Goal: Answer question/provide support: Share knowledge or assist other users

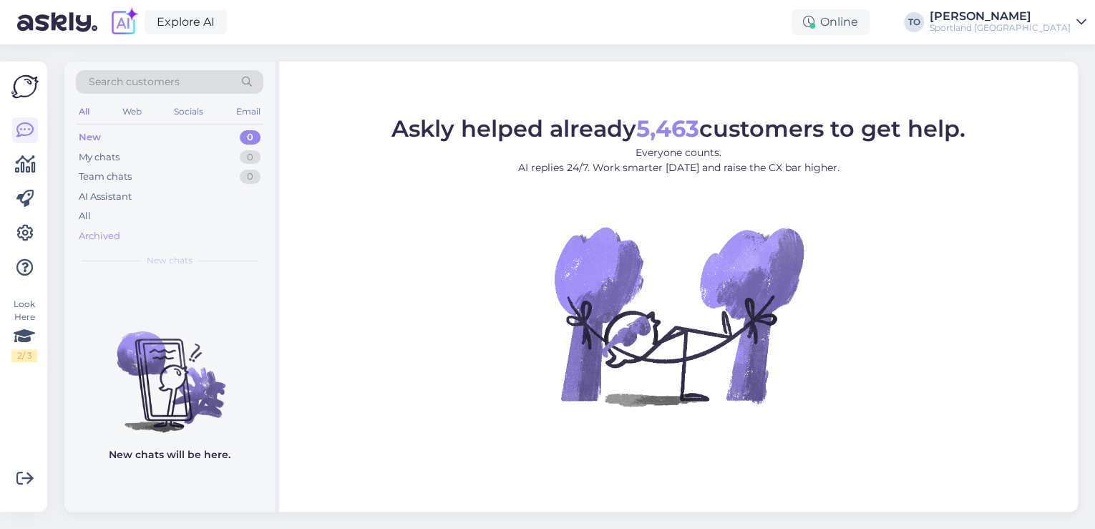
click at [160, 243] on div "Archived" at bounding box center [169, 236] width 187 height 20
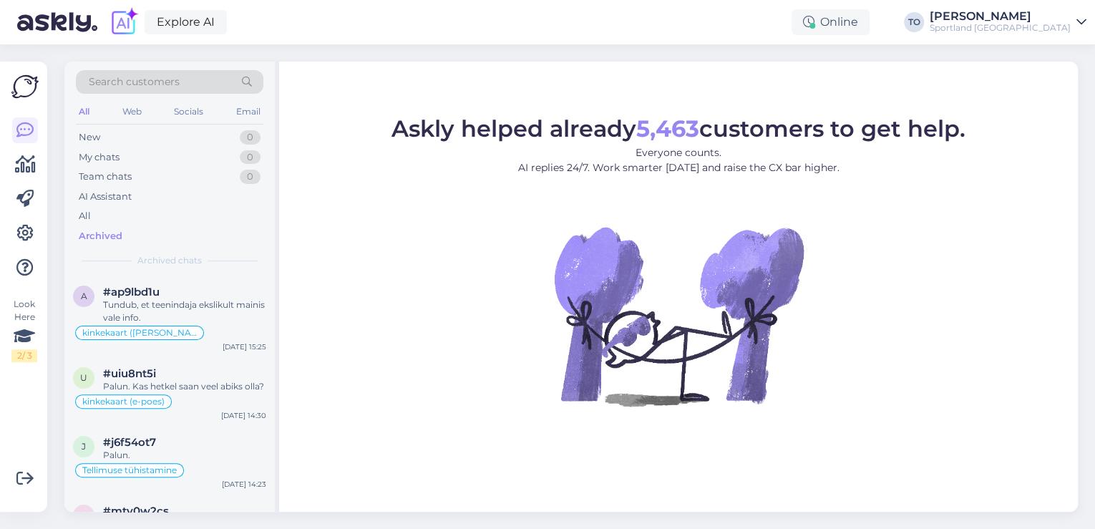
click at [157, 86] on span "Search customers" at bounding box center [134, 81] width 91 height 15
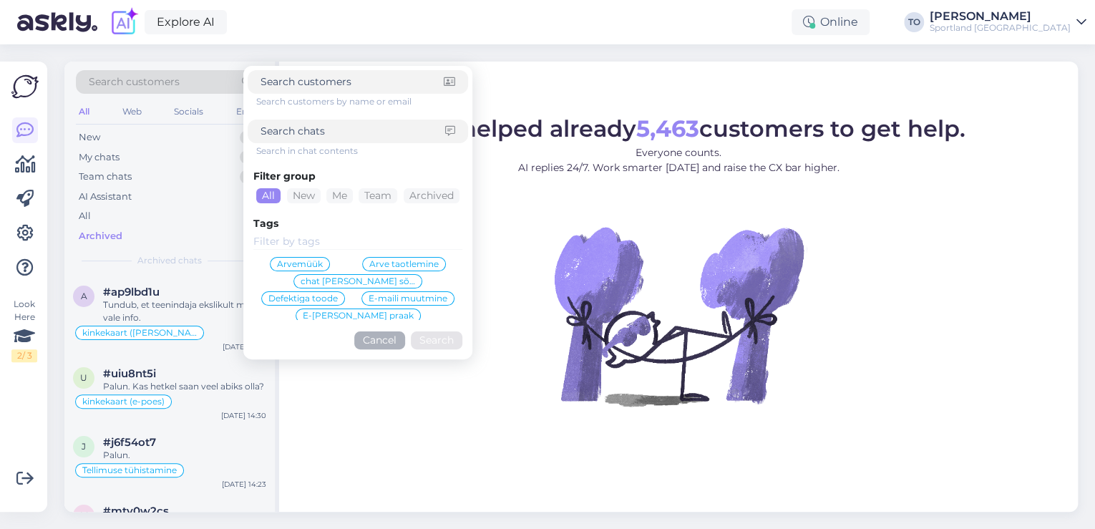
click at [414, 40] on div "Explore AI Online TO [PERSON_NAME] Sportland [GEOGRAPHIC_DATA]" at bounding box center [547, 22] width 1095 height 44
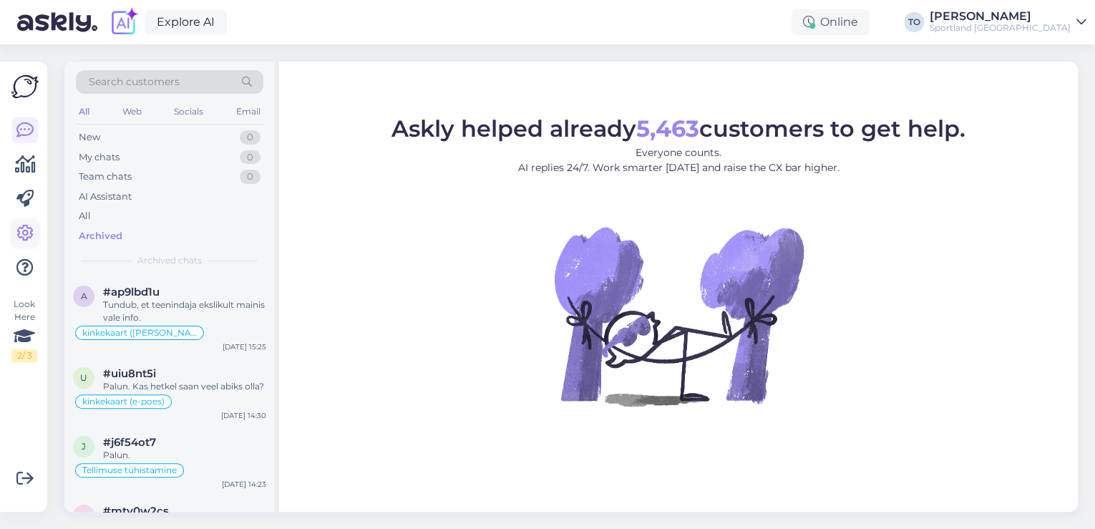
click at [35, 228] on link at bounding box center [25, 233] width 26 height 26
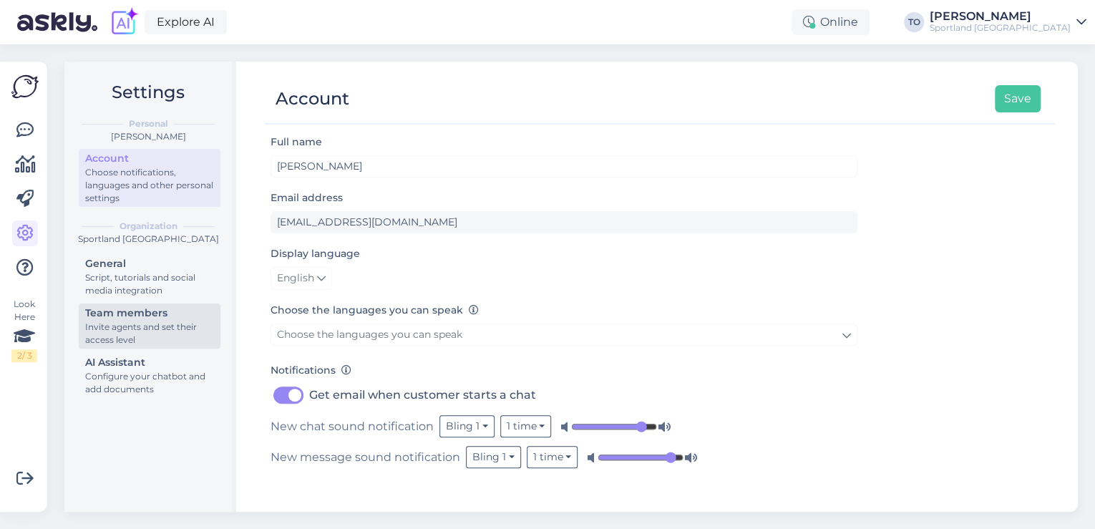
click at [155, 331] on div "Invite agents and set their access level" at bounding box center [149, 334] width 129 height 26
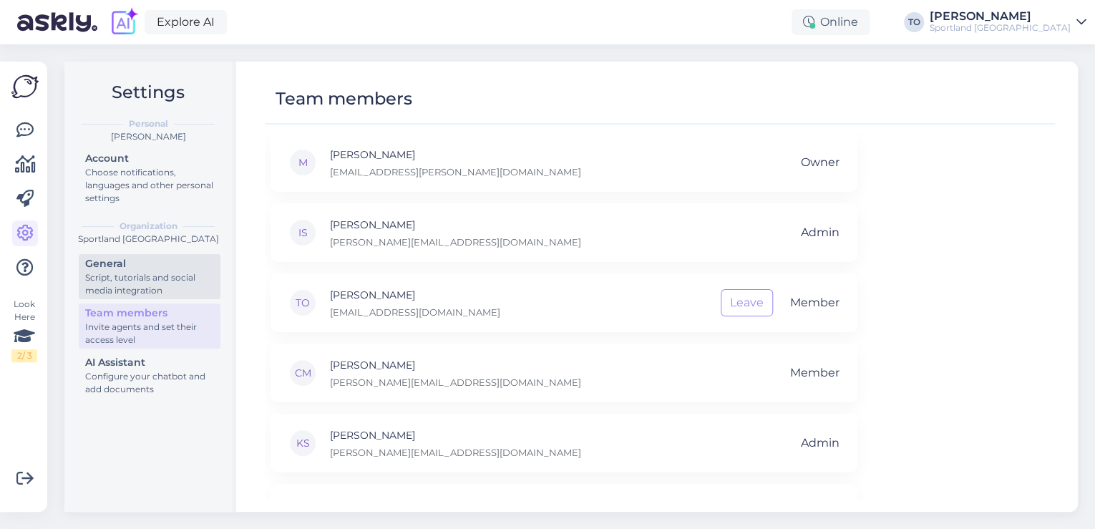
click at [132, 273] on div "Script, tutorials and social media integration" at bounding box center [149, 284] width 129 height 26
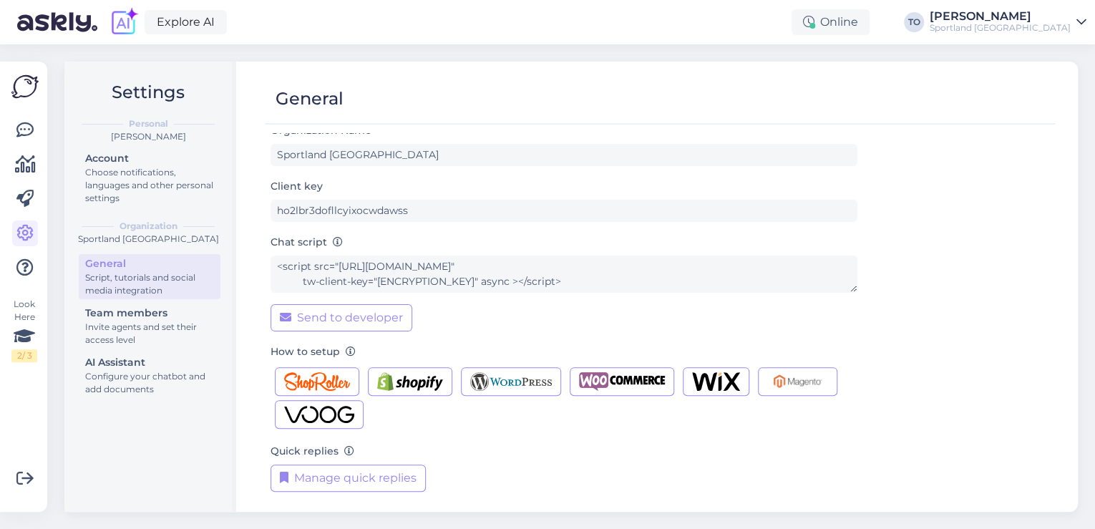
scroll to position [14, 0]
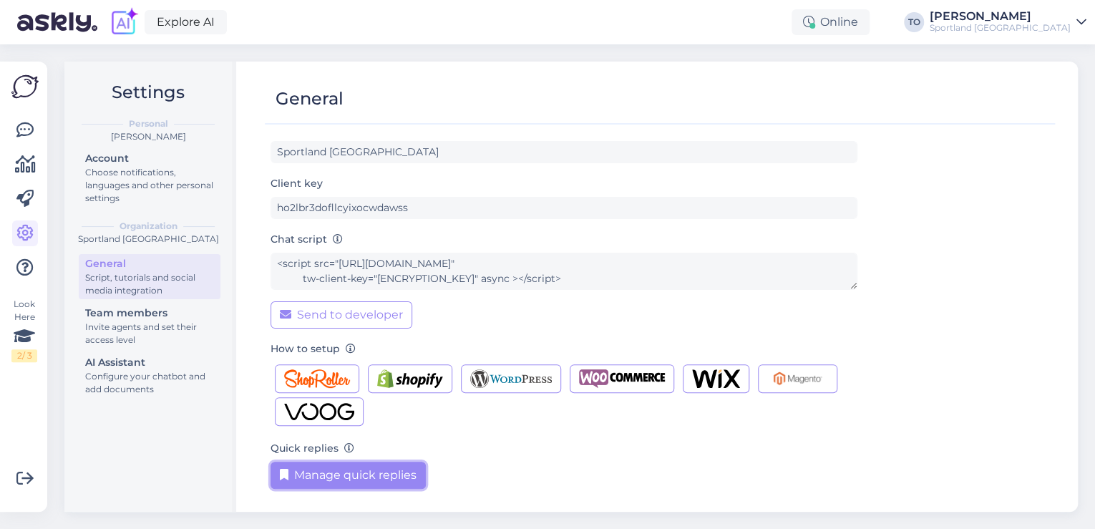
click at [377, 464] on button "Manage quick replies" at bounding box center [347, 475] width 155 height 27
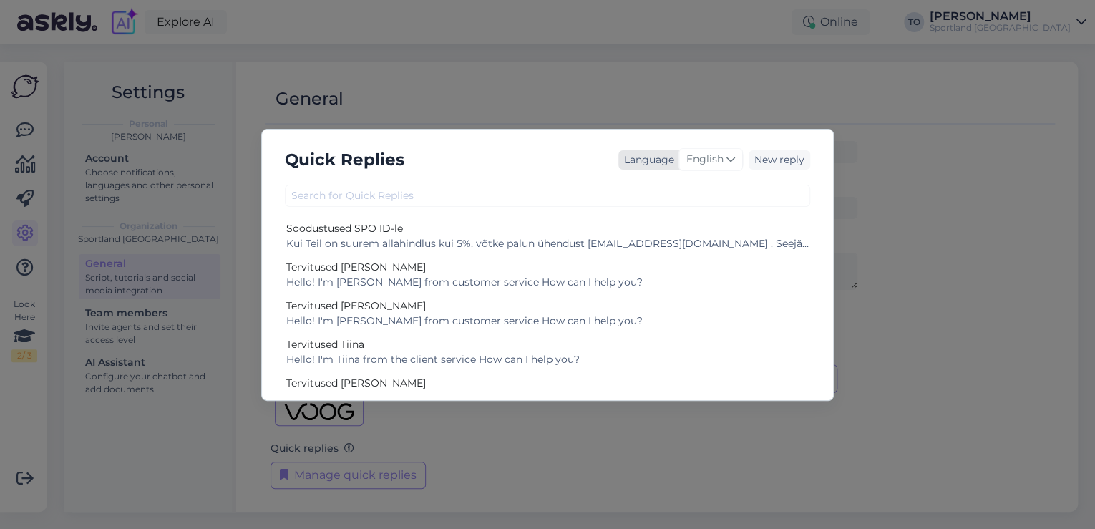
click at [727, 163] on icon at bounding box center [730, 160] width 9 height 16
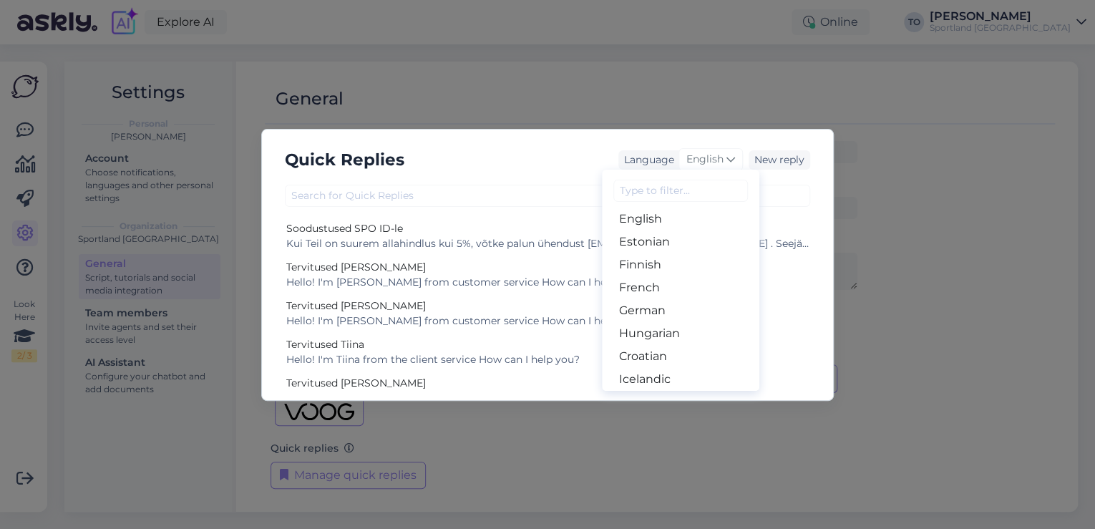
scroll to position [114, 0]
click at [650, 291] on link "Estonian" at bounding box center [680, 292] width 157 height 23
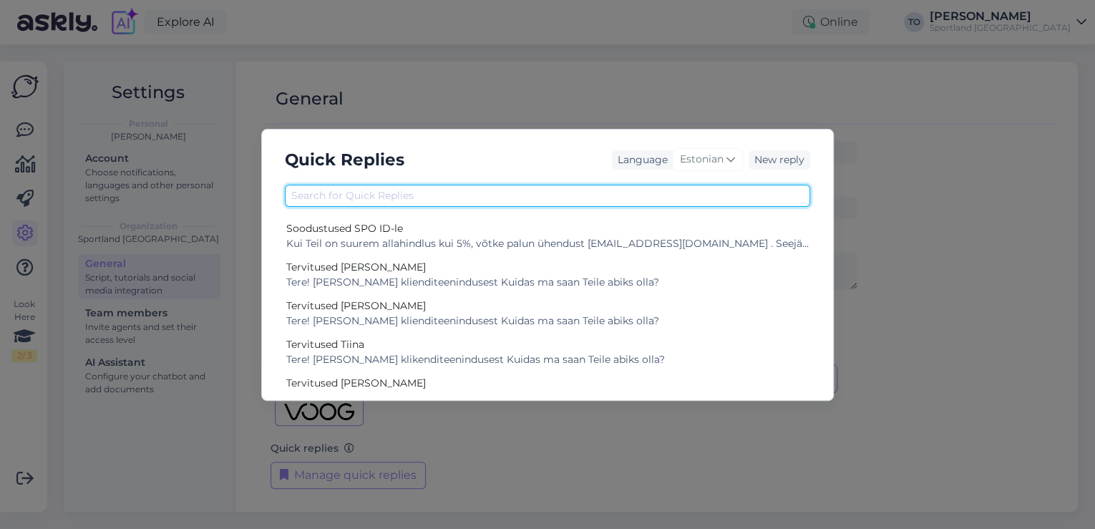
click at [481, 200] on input "text" at bounding box center [547, 196] width 525 height 22
paste input "Väärtustame [PERSON_NAME] tagasisidet ning rakendame antud kogem"
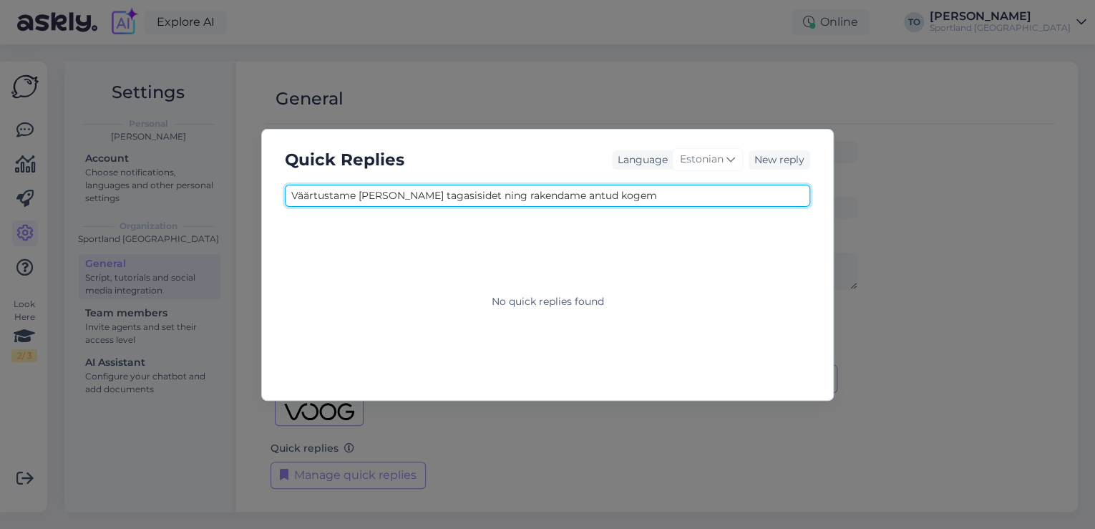
click at [711, 198] on input "Väärtustame [PERSON_NAME] tagasisidet ning rakendame antud kogem" at bounding box center [547, 196] width 525 height 22
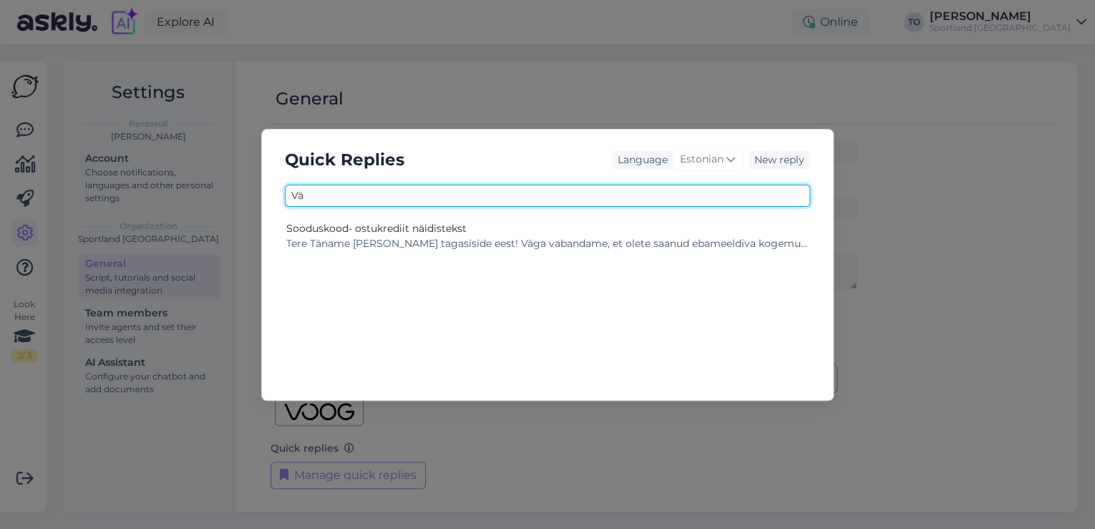
type input "V"
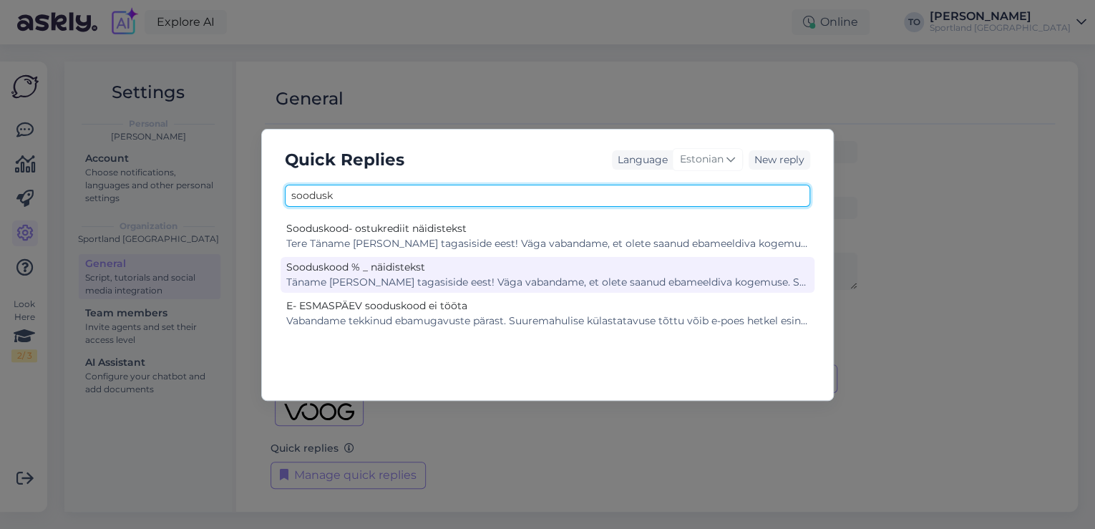
type input "soodusk"
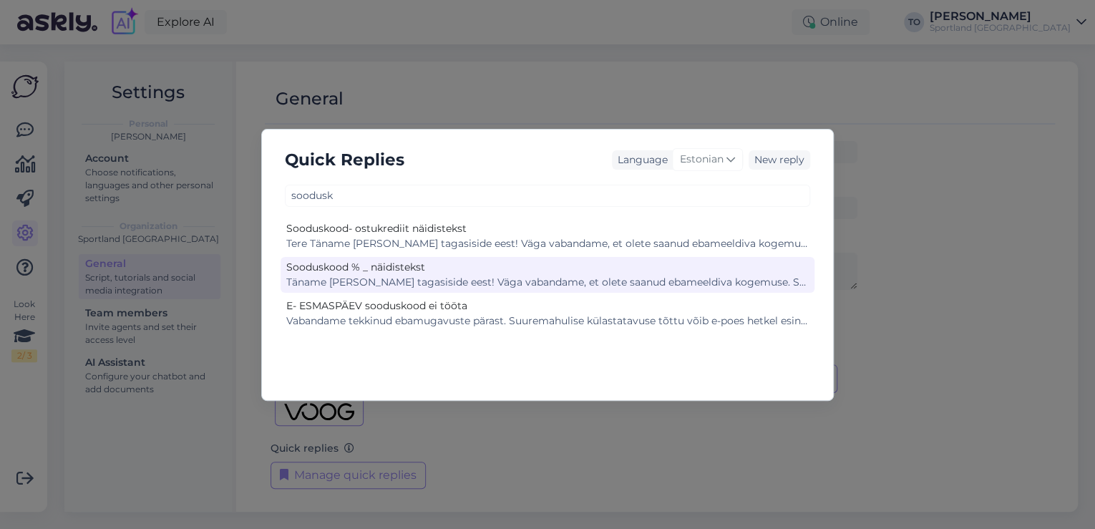
click at [584, 278] on div "Täname [PERSON_NAME] tagasiside eest! Väga vabandame, et olete saanud ebameeldi…" at bounding box center [547, 282] width 522 height 15
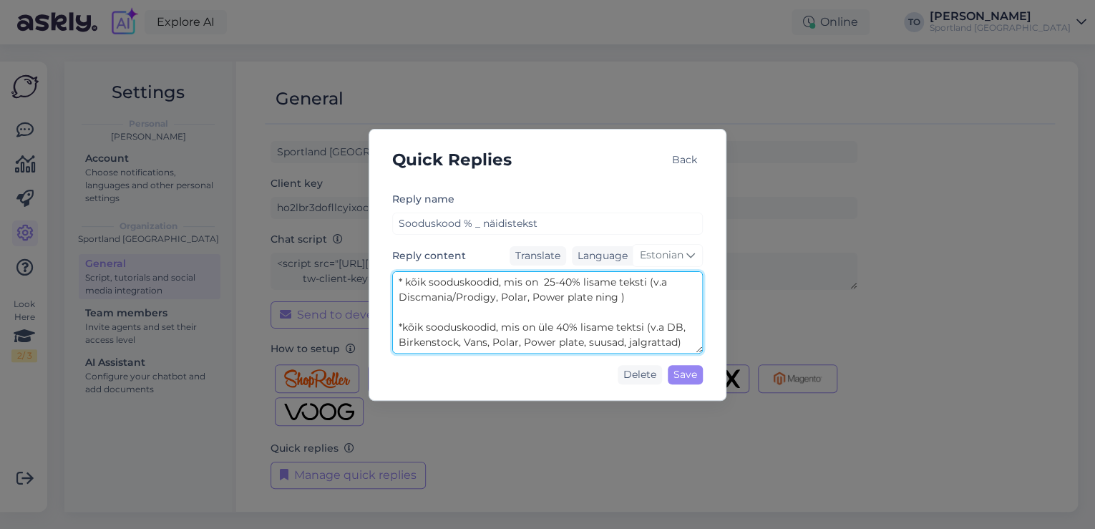
scroll to position [376, 0]
drag, startPoint x: 397, startPoint y: 308, endPoint x: 681, endPoint y: 340, distance: 285.1
click at [681, 340] on textarea "Täname [PERSON_NAME] tagasiside eest! Väga vabandame, et olete saanud ebameeldi…" at bounding box center [547, 312] width 311 height 82
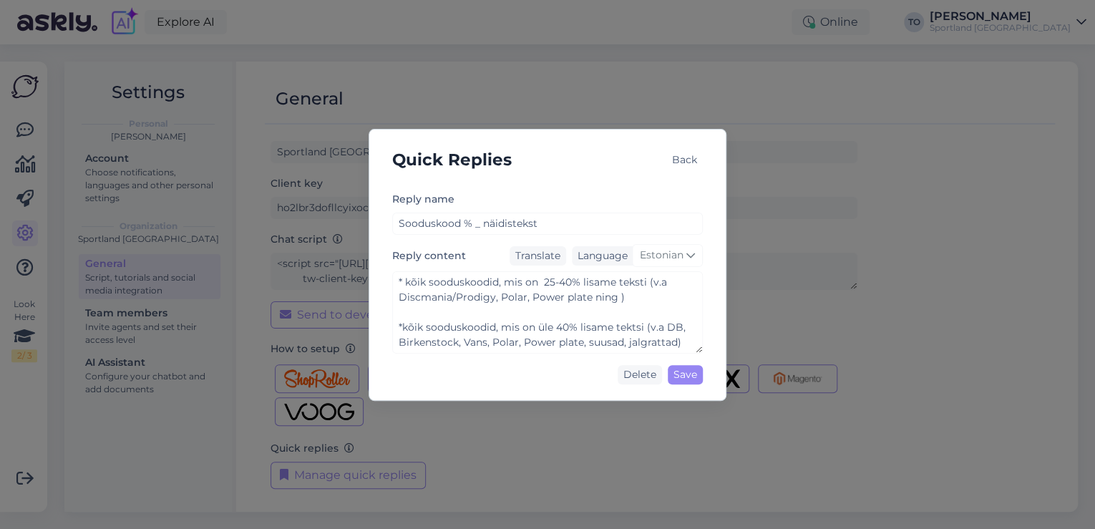
click at [678, 155] on div "Back" at bounding box center [684, 159] width 36 height 19
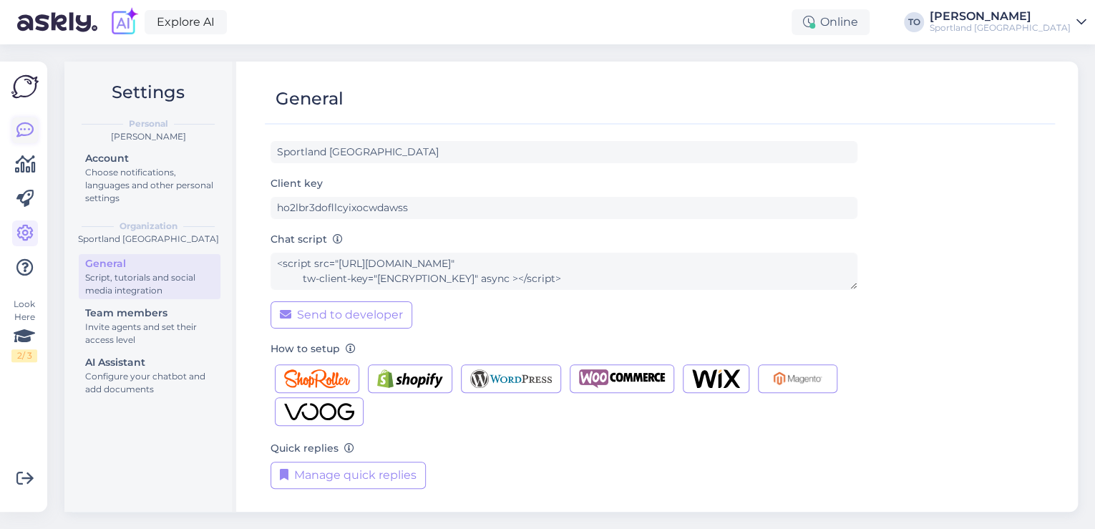
click at [26, 133] on icon at bounding box center [24, 130] width 17 height 17
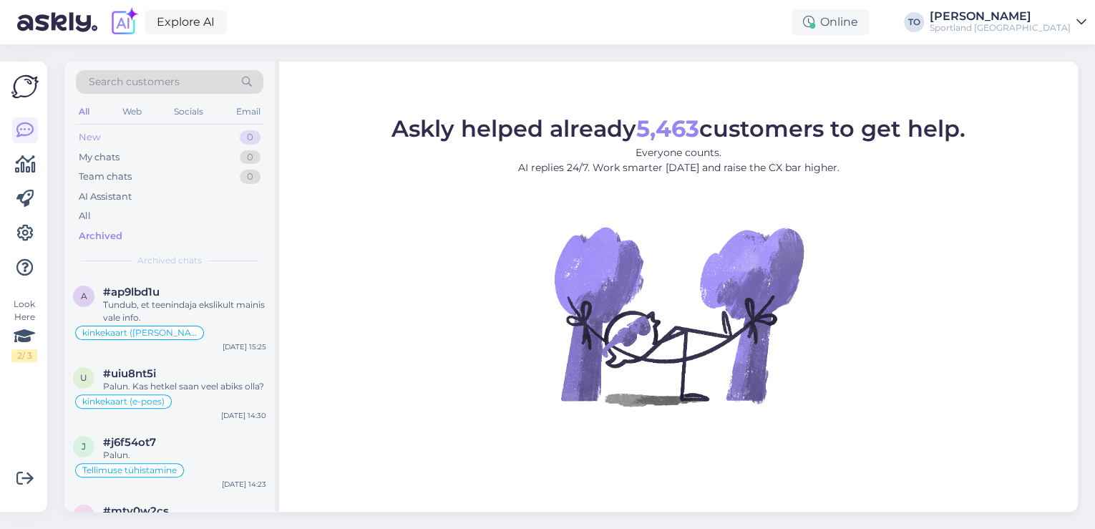
click at [150, 134] on div "New 0" at bounding box center [169, 137] width 187 height 20
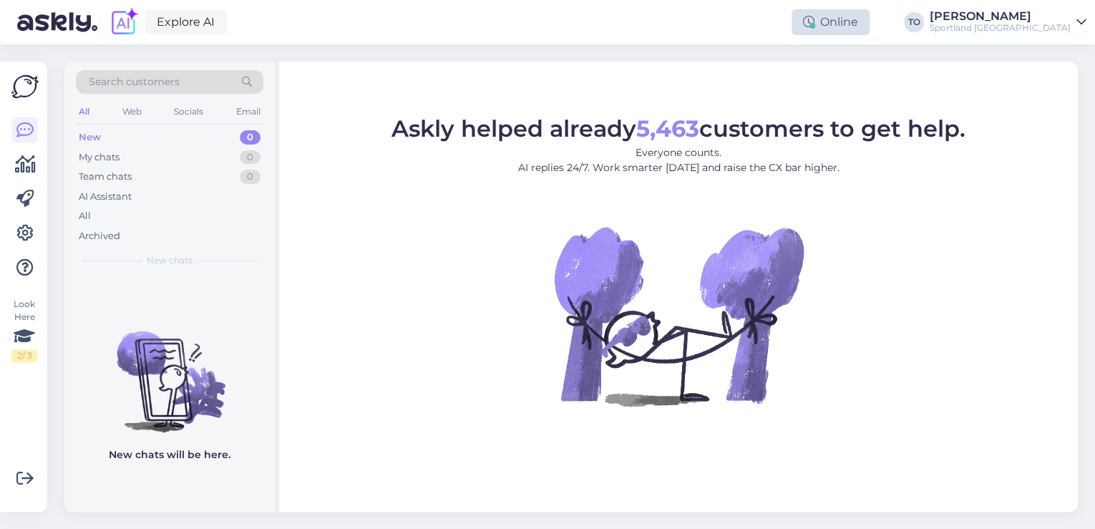
click at [869, 18] on div "Online" at bounding box center [830, 22] width 78 height 26
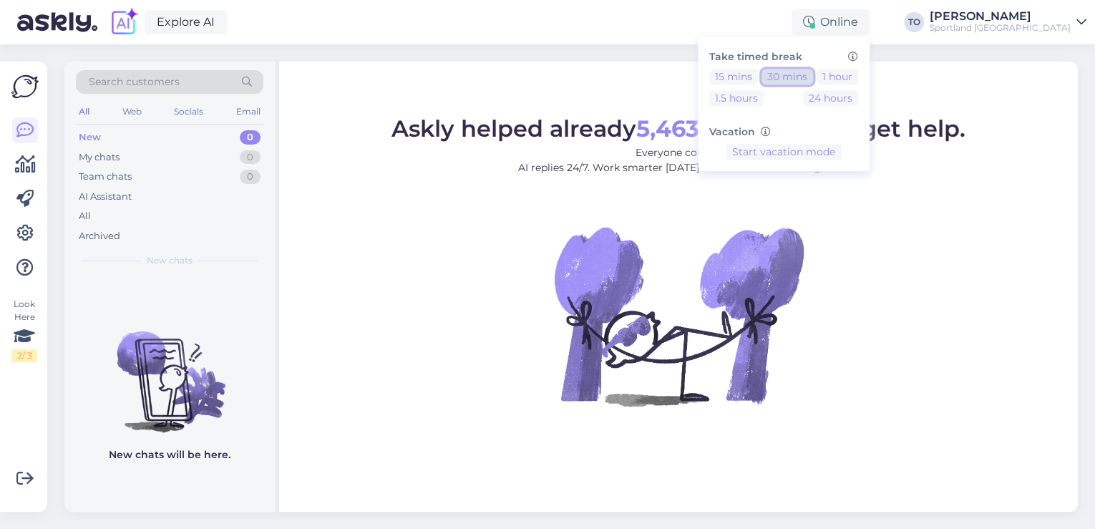
click at [813, 77] on button "30 mins" at bounding box center [787, 77] width 52 height 16
click at [1045, 17] on div "[PERSON_NAME]" at bounding box center [1000, 16] width 141 height 11
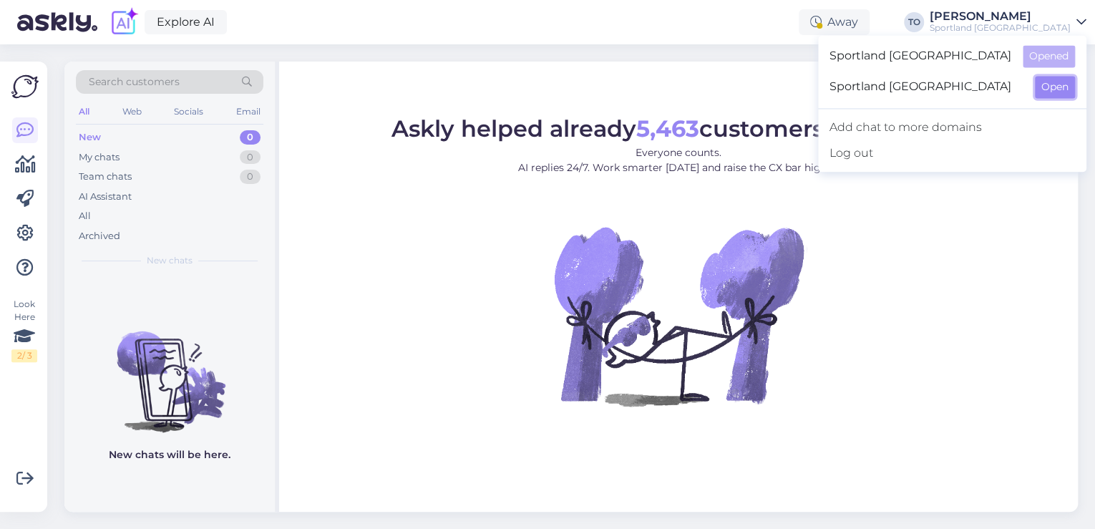
click at [1045, 82] on button "Open" at bounding box center [1055, 87] width 40 height 22
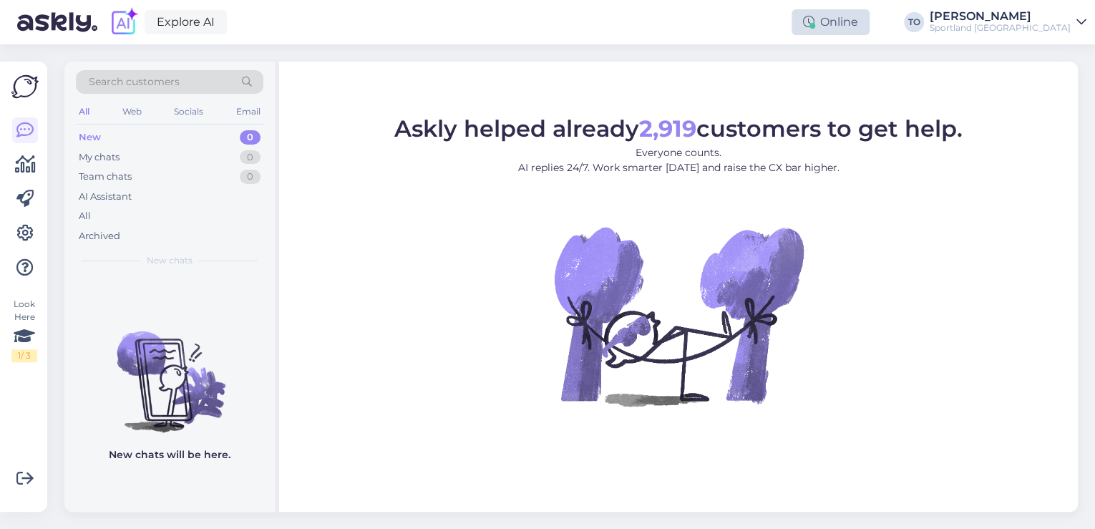
click at [869, 19] on div "Online" at bounding box center [830, 22] width 78 height 26
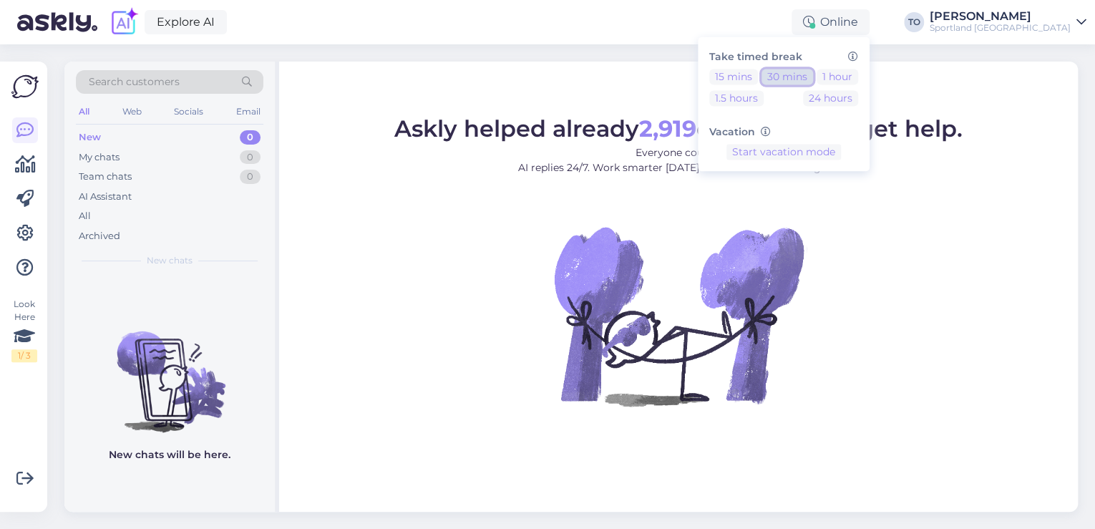
click at [813, 72] on button "30 mins" at bounding box center [787, 77] width 52 height 16
click at [678, 24] on div "Explore AI Away Take timed break 15 mins 30 mins 1 hour 1.5 hours 24 hours Vaca…" at bounding box center [547, 22] width 1095 height 44
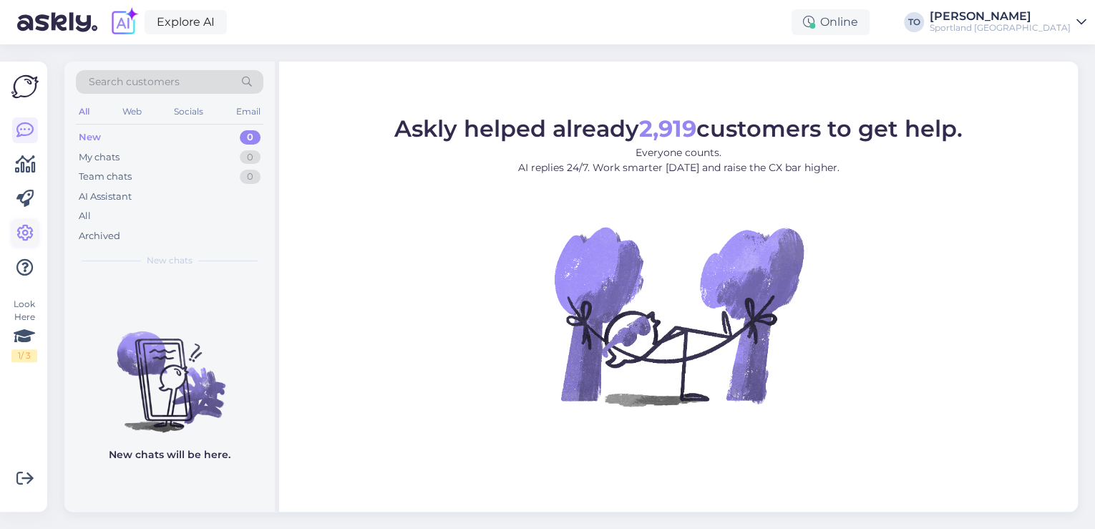
click at [28, 229] on icon at bounding box center [24, 233] width 17 height 17
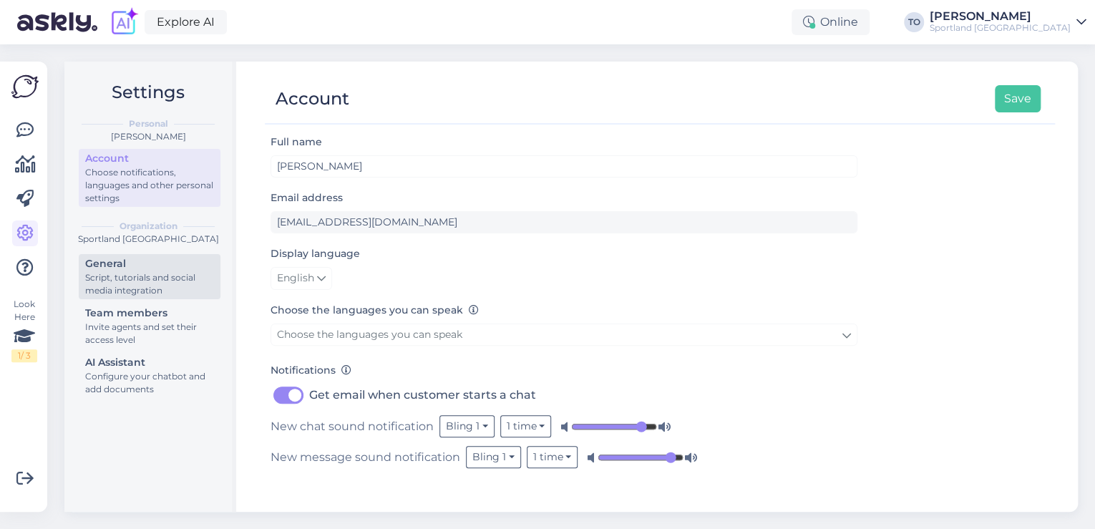
click at [157, 286] on div "Script, tutorials and social media integration" at bounding box center [149, 284] width 129 height 26
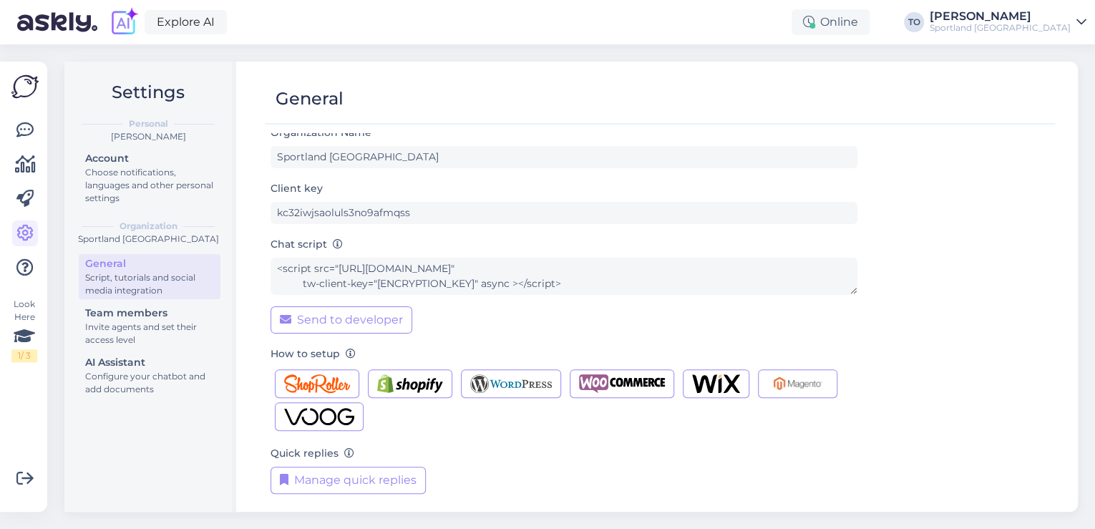
scroll to position [14, 0]
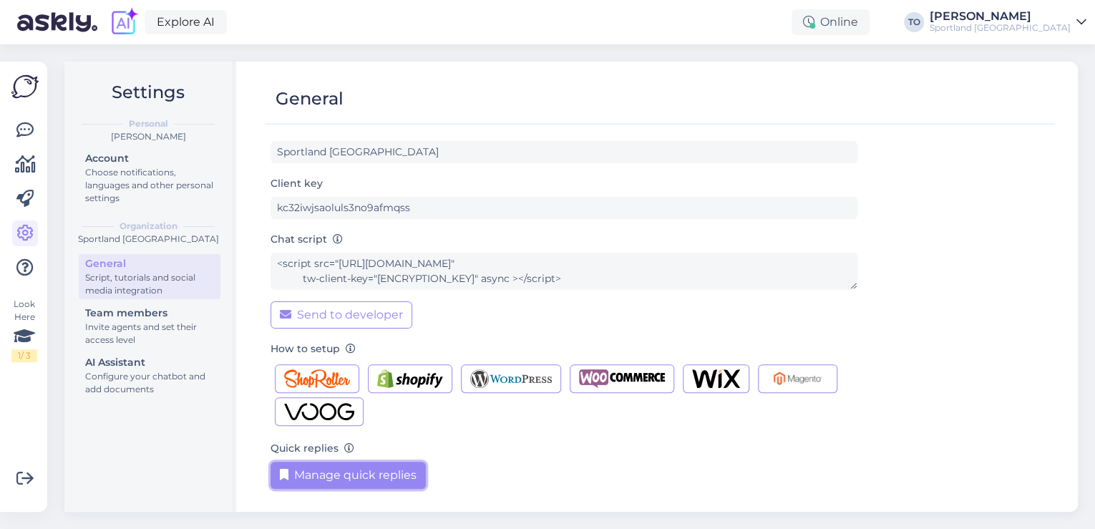
click at [369, 472] on button "Manage quick replies" at bounding box center [347, 475] width 155 height 27
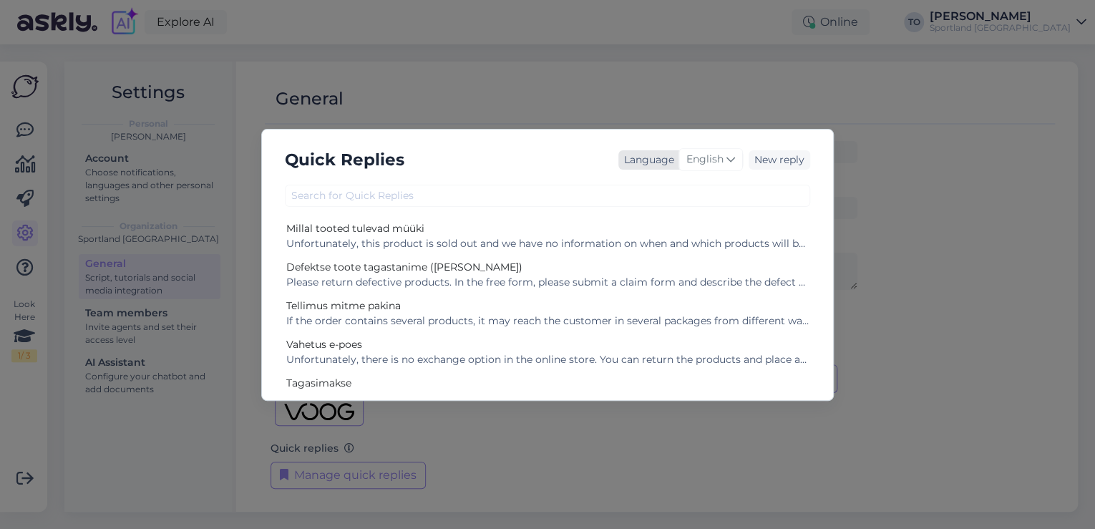
click at [718, 165] on span "English" at bounding box center [704, 160] width 37 height 16
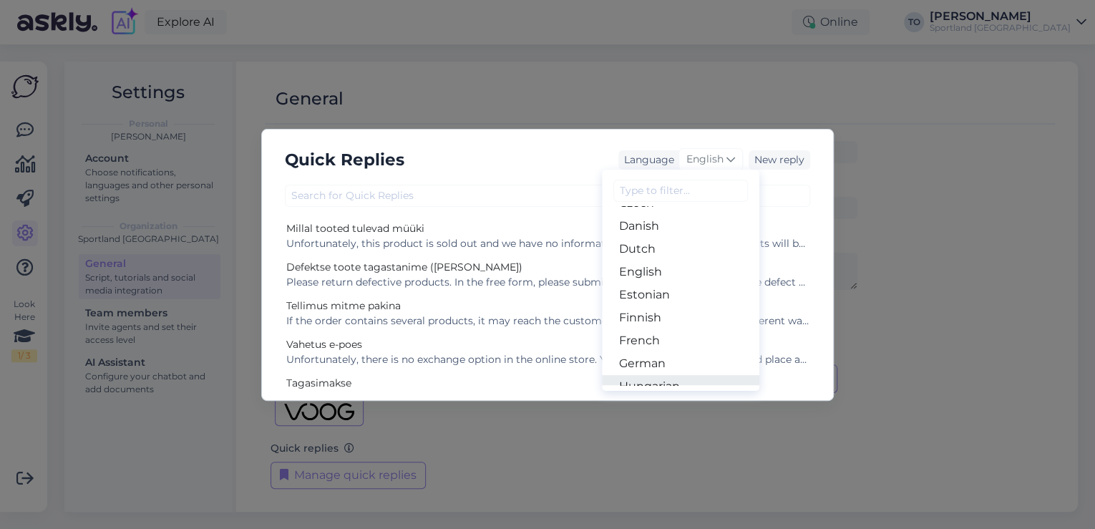
scroll to position [114, 0]
click at [673, 286] on link "Estonian" at bounding box center [680, 292] width 157 height 23
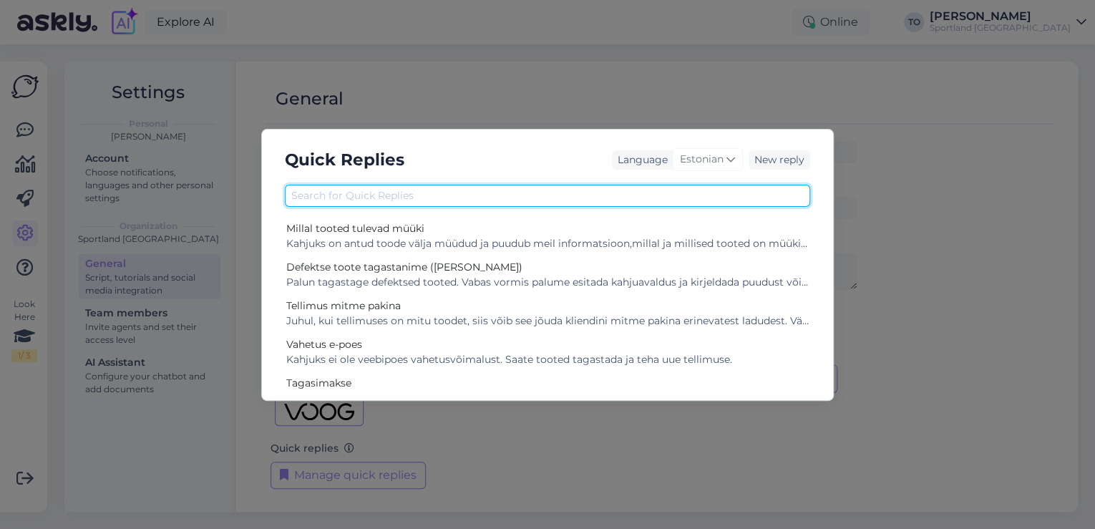
click at [519, 203] on input "text" at bounding box center [547, 196] width 525 height 22
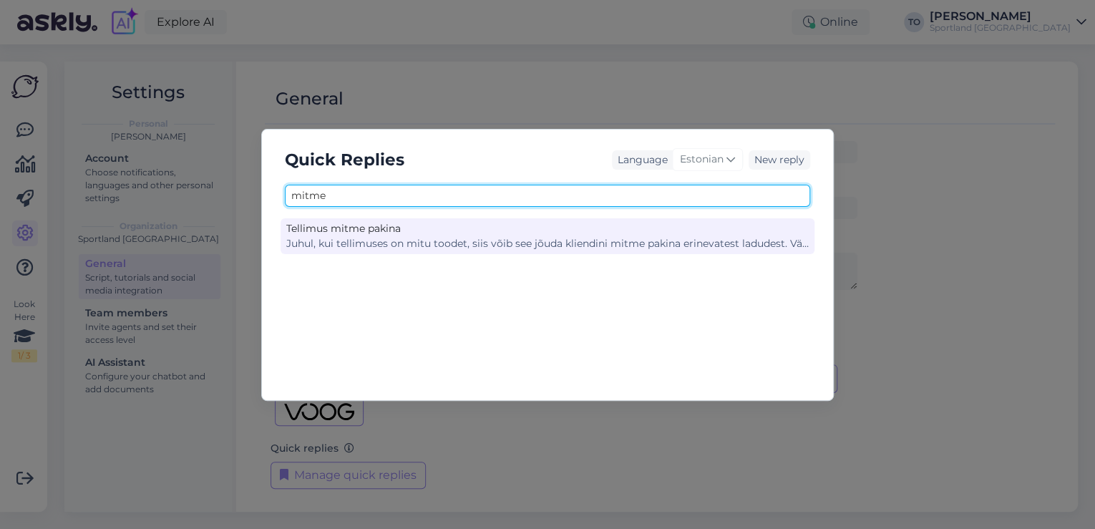
type input "mitme"
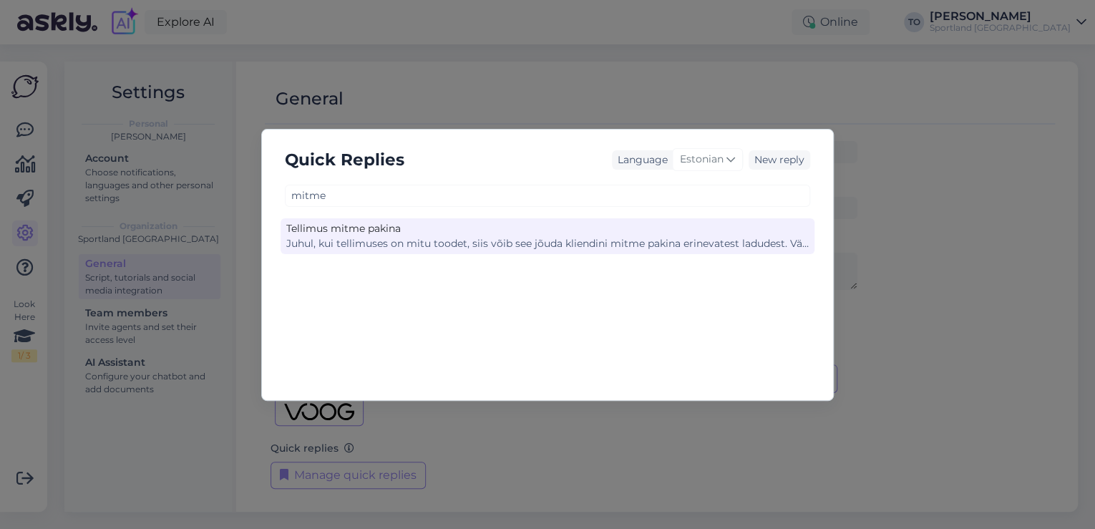
click at [527, 231] on div "Tellimus mitme pakina" at bounding box center [547, 228] width 522 height 15
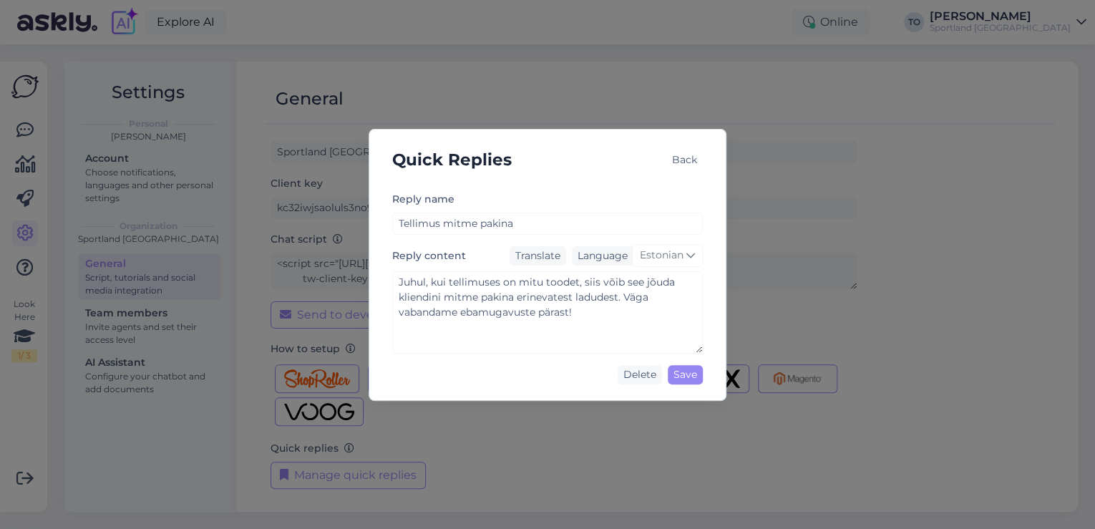
click at [690, 160] on div "Back" at bounding box center [684, 159] width 36 height 19
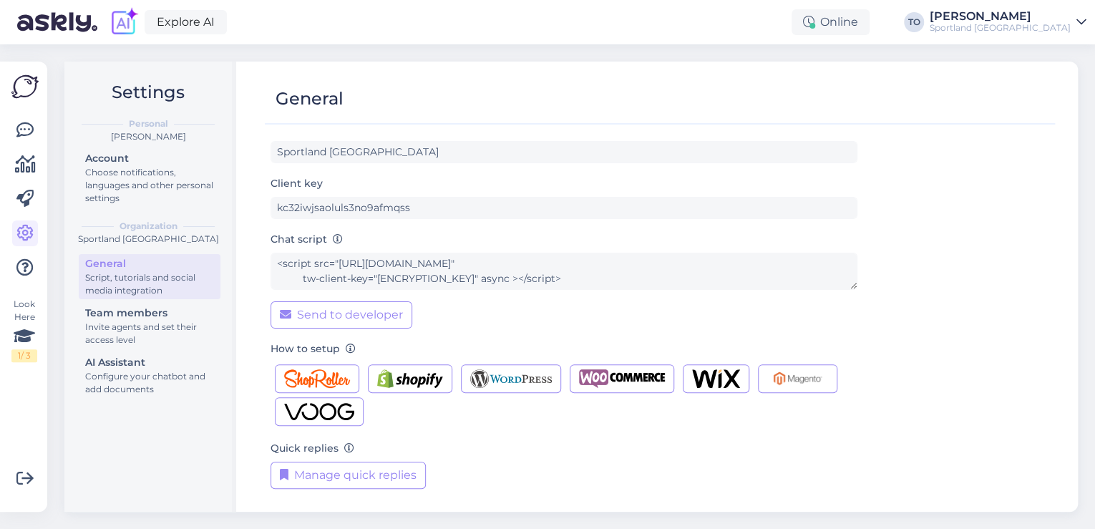
click at [1029, 24] on div "Sportland [GEOGRAPHIC_DATA]" at bounding box center [1000, 27] width 141 height 11
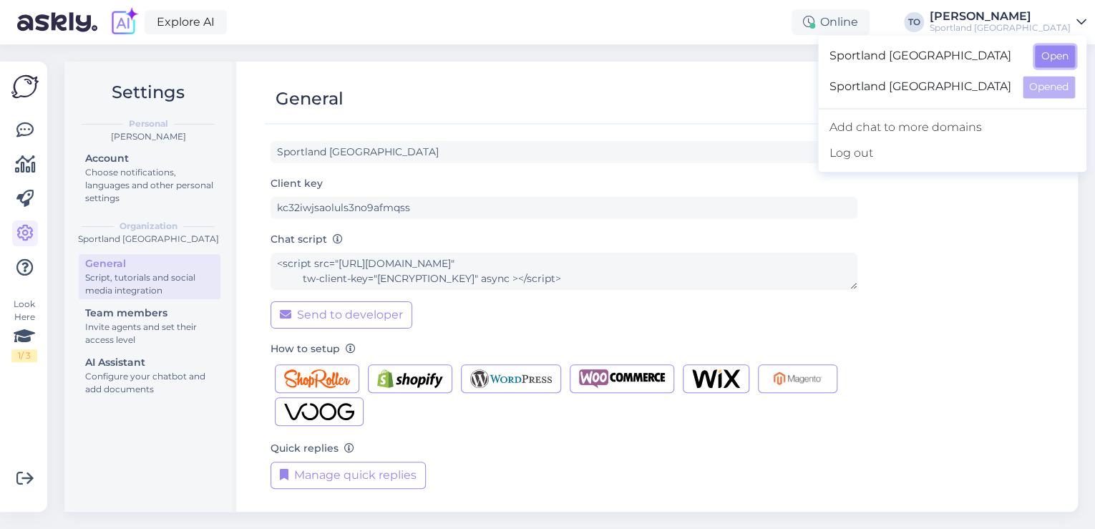
click at [1050, 60] on button "Open" at bounding box center [1055, 56] width 40 height 22
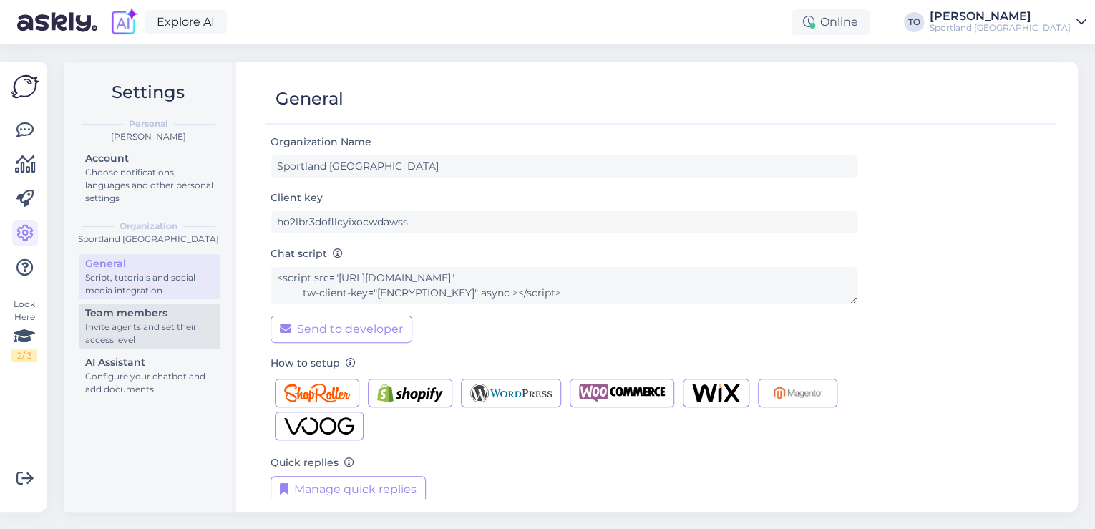
click at [109, 330] on div "Invite agents and set their access level" at bounding box center [149, 334] width 129 height 26
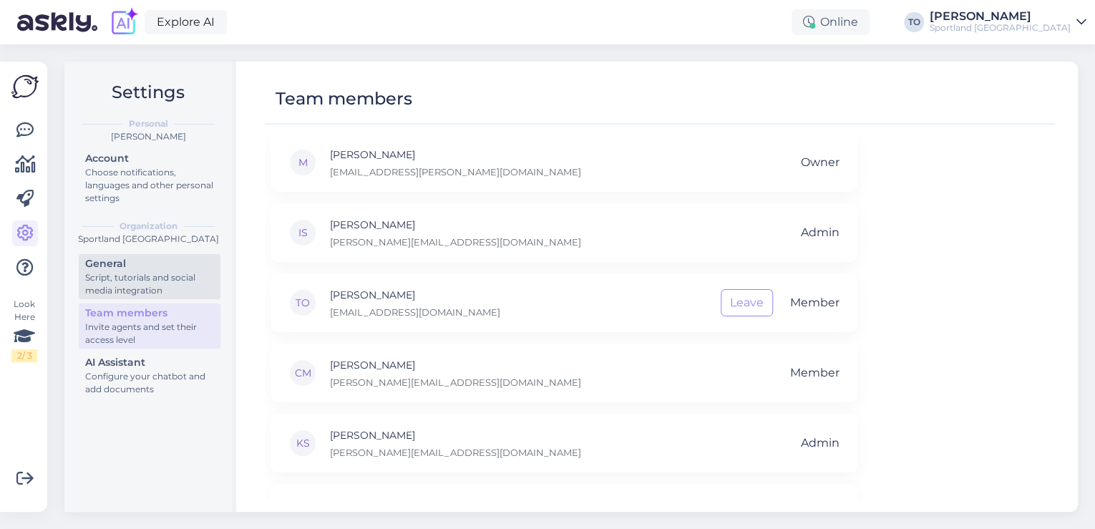
click at [106, 281] on div "Script, tutorials and social media integration" at bounding box center [149, 284] width 129 height 26
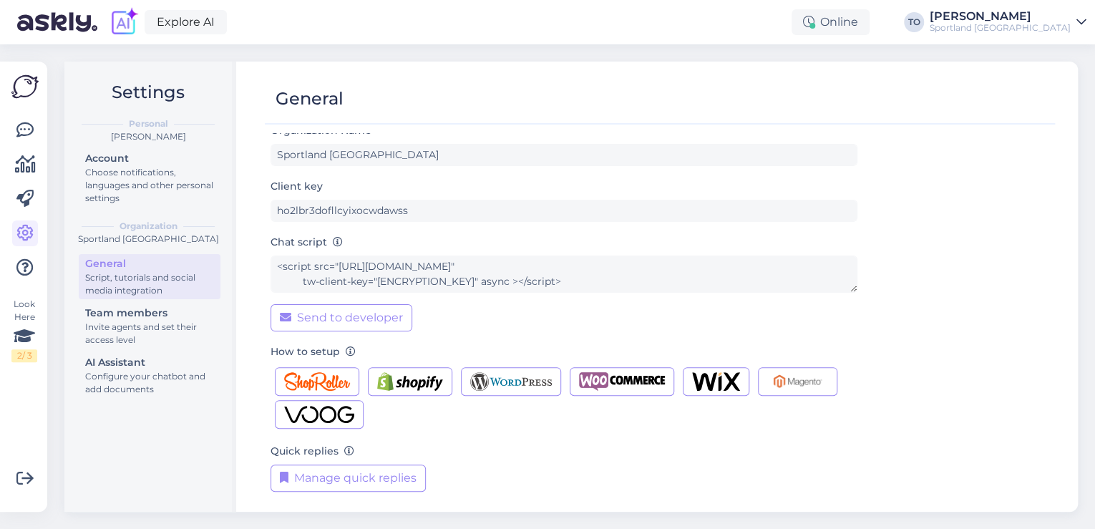
scroll to position [14, 0]
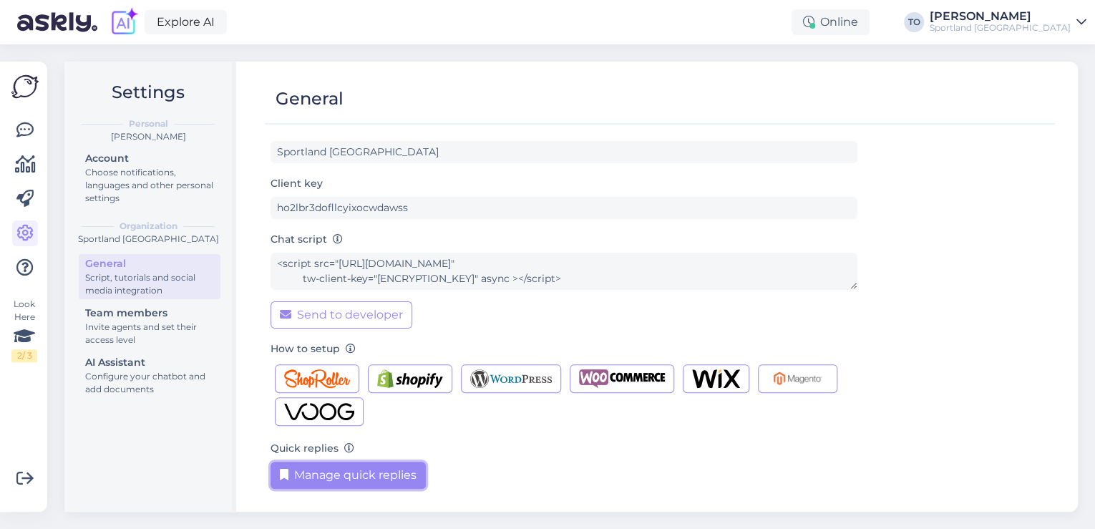
click at [396, 484] on button "Manage quick replies" at bounding box center [347, 475] width 155 height 27
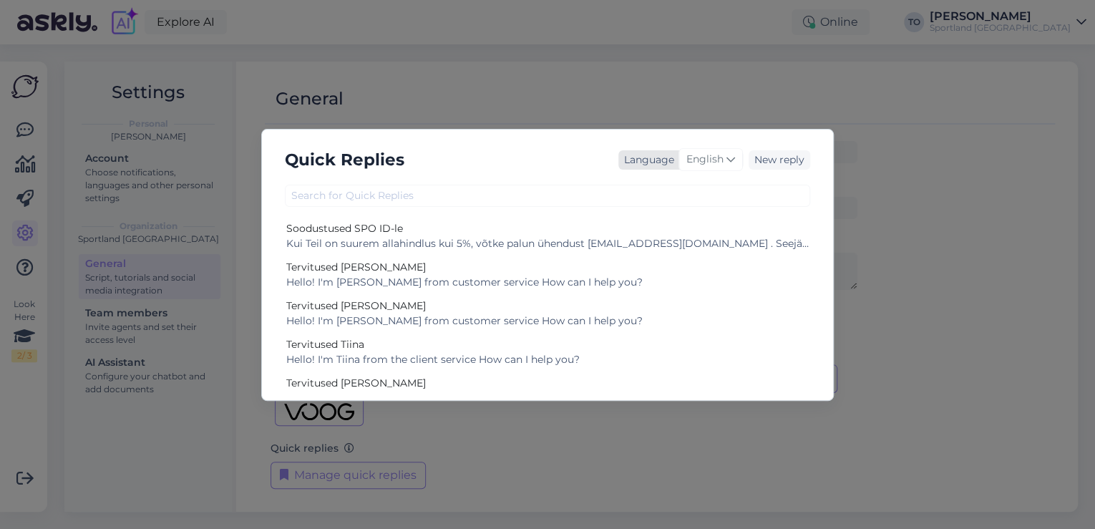
click at [694, 158] on span "English" at bounding box center [704, 160] width 37 height 16
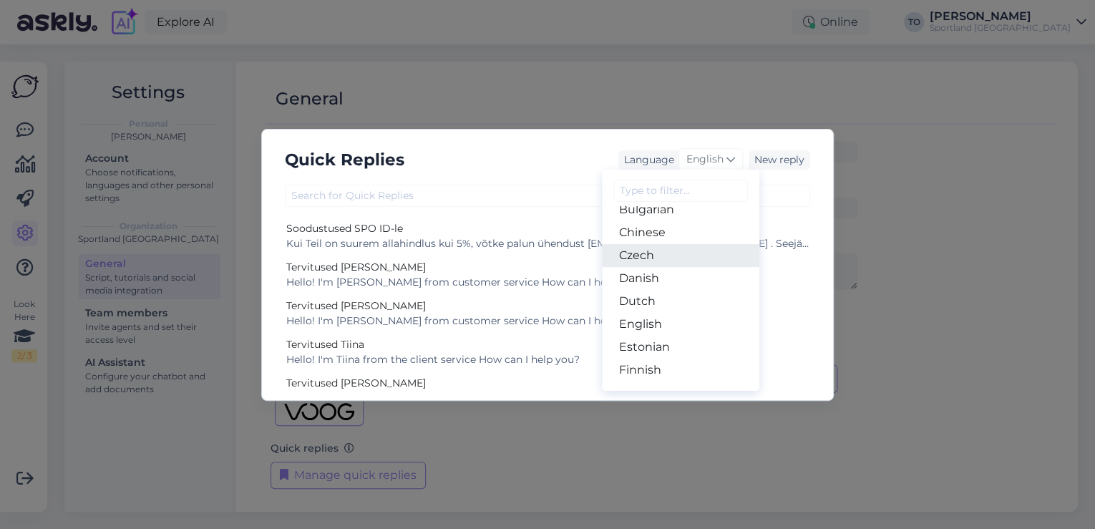
scroll to position [114, 0]
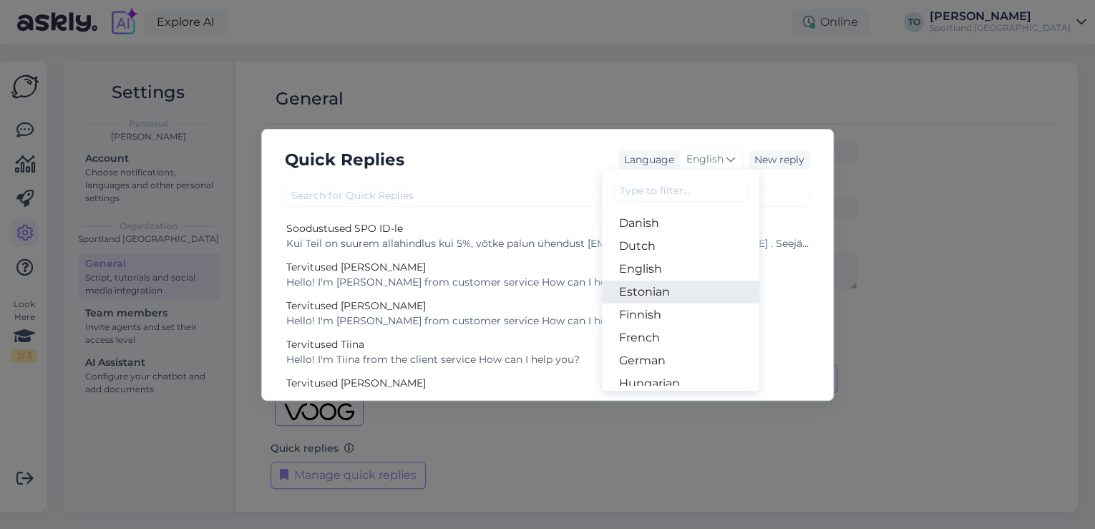
click at [660, 286] on link "Estonian" at bounding box center [680, 292] width 157 height 23
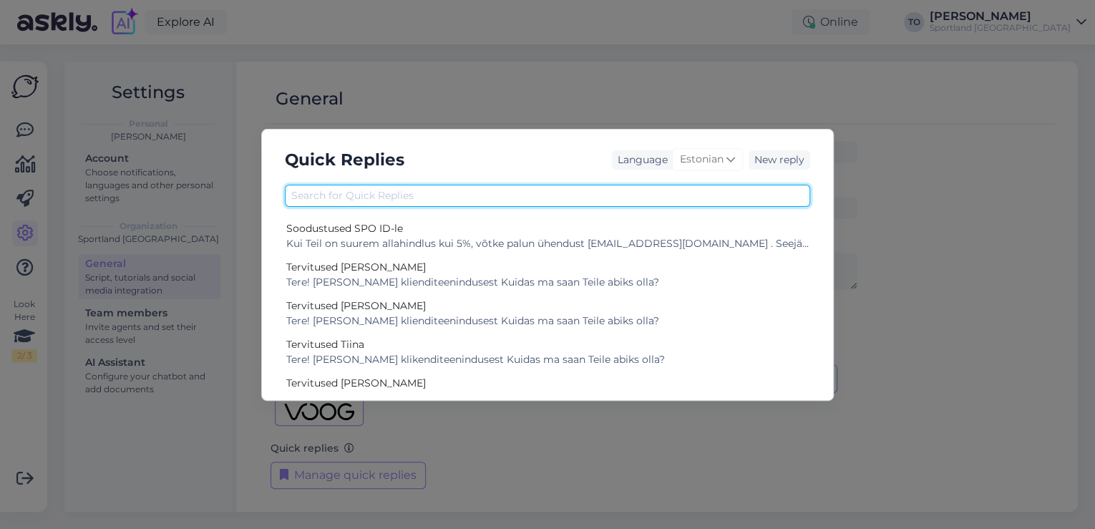
click at [585, 203] on input "text" at bounding box center [547, 196] width 525 height 22
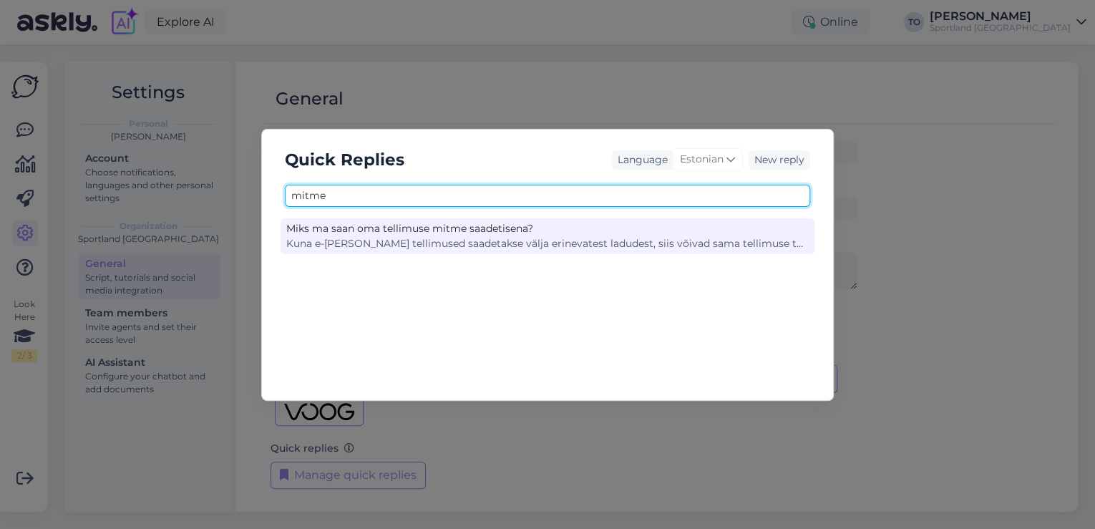
type input "mitme"
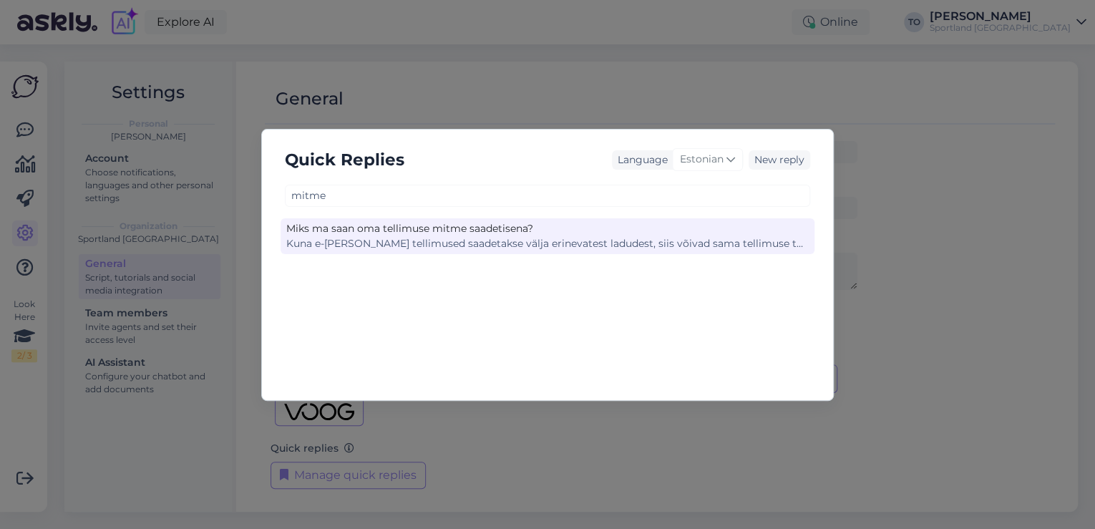
click at [587, 230] on div "Miks ma saan oma tellimuse mitme saadetisena?" at bounding box center [547, 228] width 522 height 15
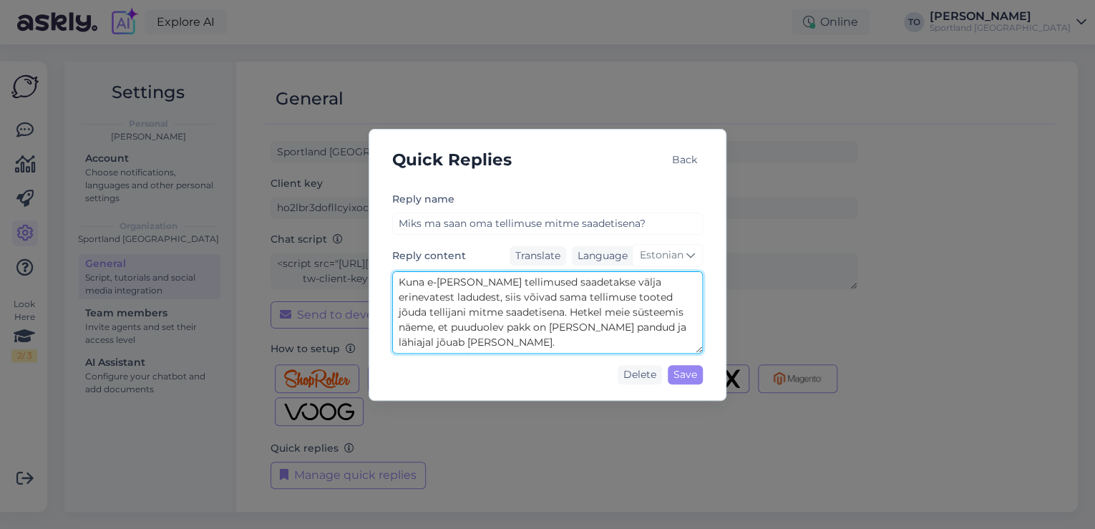
drag, startPoint x: 399, startPoint y: 282, endPoint x: 593, endPoint y: 342, distance: 203.0
click at [593, 342] on textarea "Kuna e-[PERSON_NAME] tellimused saadetakse välja erinevatest ladudest, siis või…" at bounding box center [547, 312] width 311 height 82
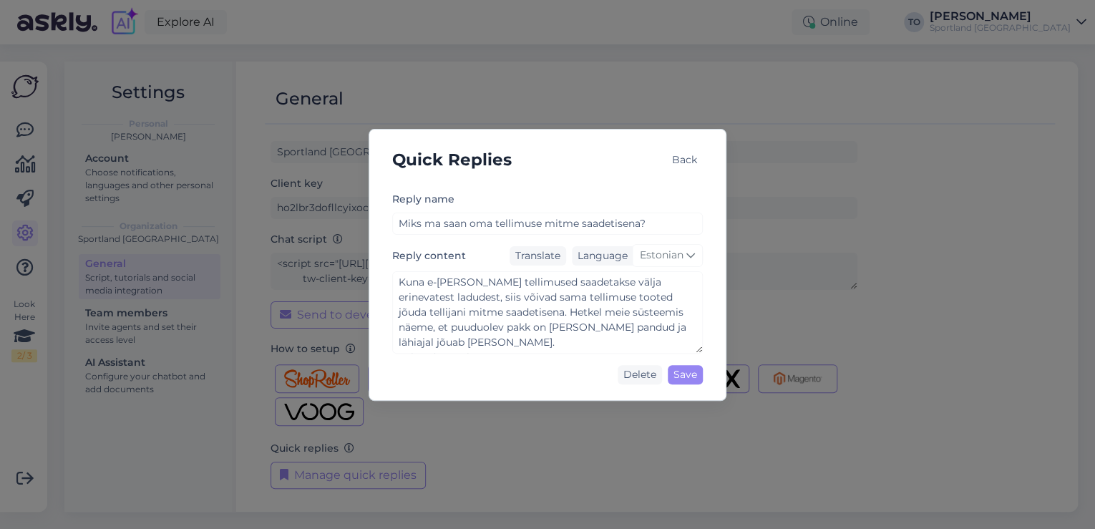
click at [686, 159] on div "Back" at bounding box center [684, 159] width 36 height 19
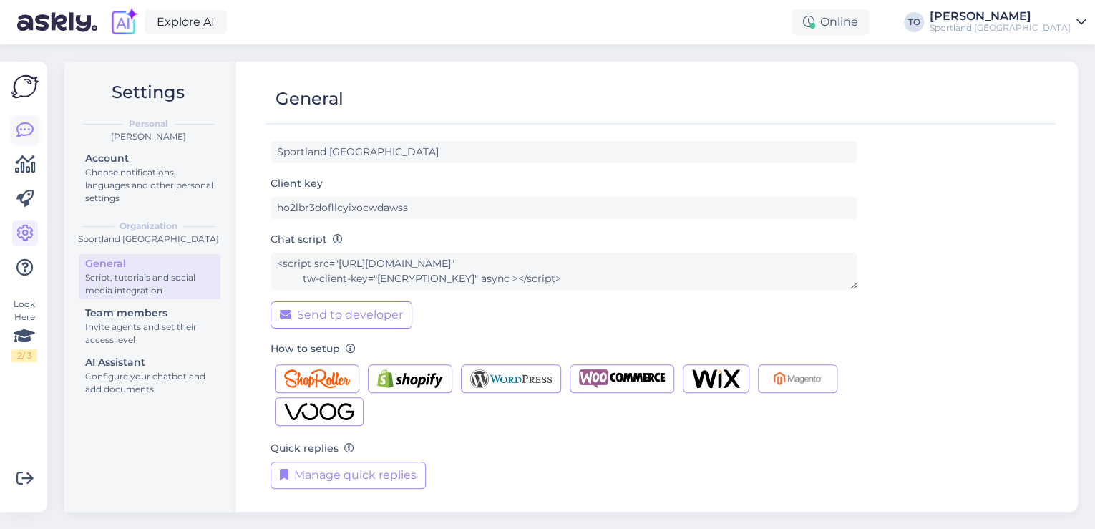
click at [20, 130] on icon at bounding box center [24, 130] width 17 height 17
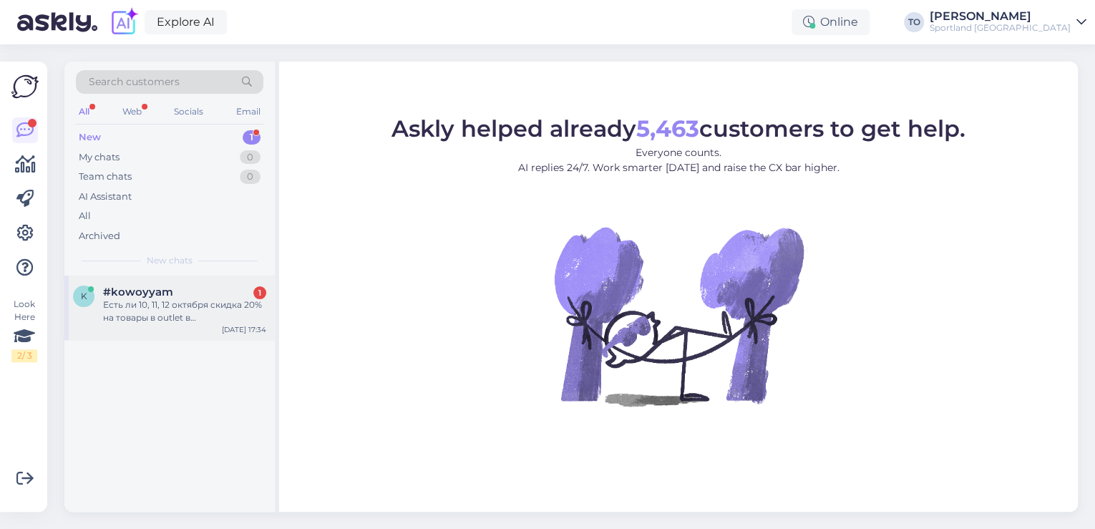
click at [153, 306] on div "Есть ли 10, 11, 12 октября скидка 20% на товары в outlet в [GEOGRAPHIC_DATA]?" at bounding box center [184, 311] width 163 height 26
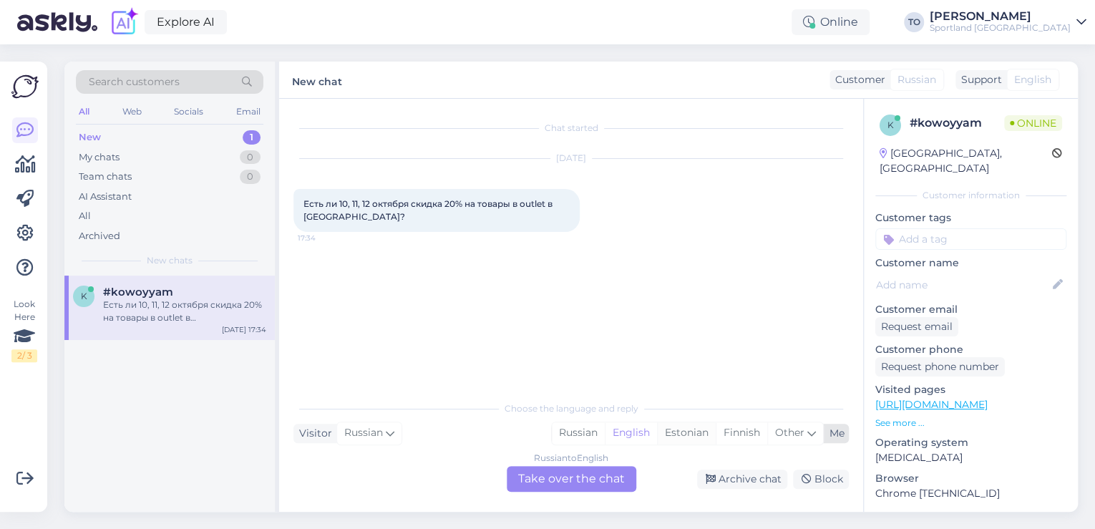
click at [704, 433] on div "Estonian" at bounding box center [686, 432] width 59 height 21
click at [598, 474] on div "Russian to Estonian Take over the chat" at bounding box center [572, 479] width 130 height 26
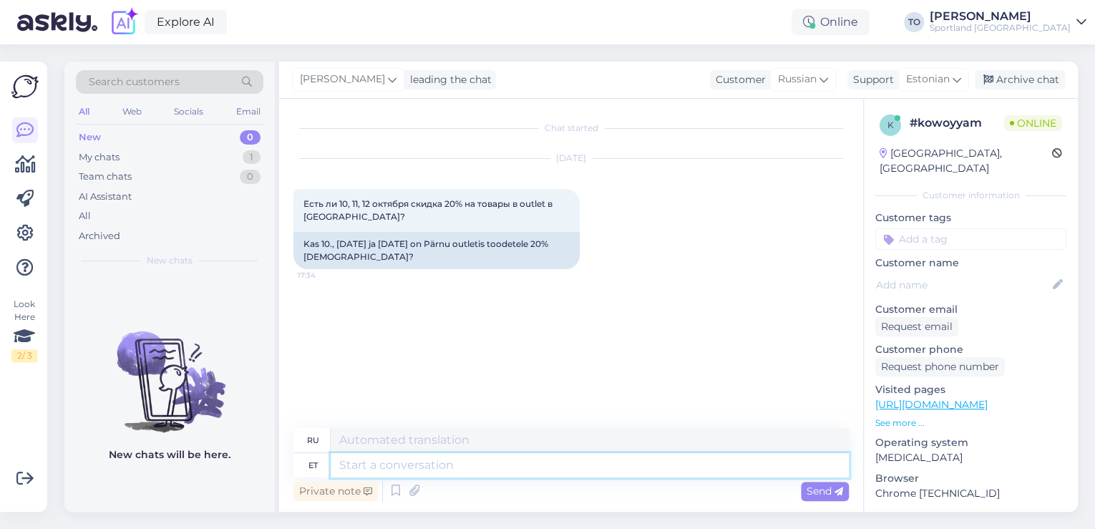
click at [520, 467] on textarea at bounding box center [590, 465] width 518 height 24
type textarea "Y"
type textarea "Tere!"
type textarea "Привет!"
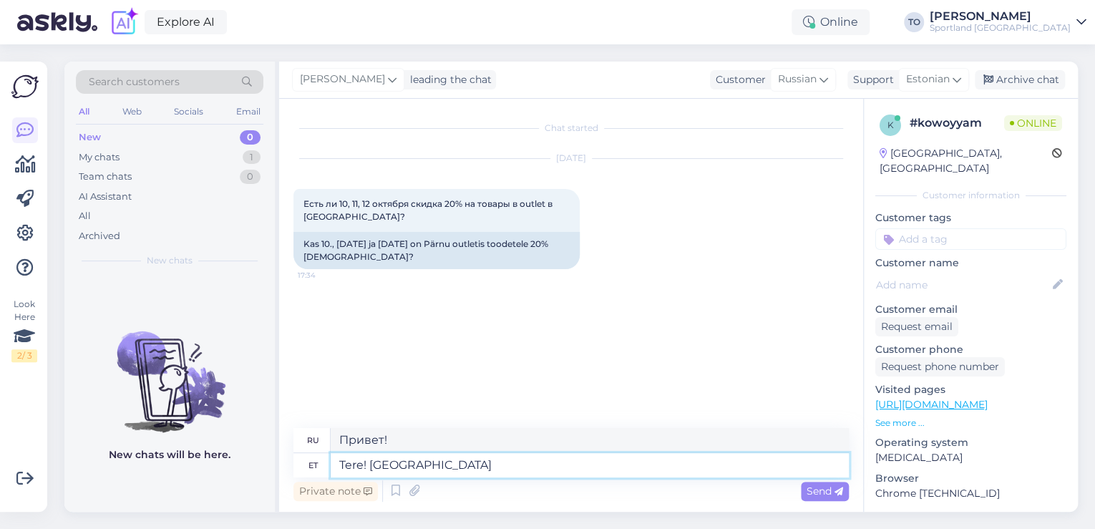
type textarea "Tere! [GEOGRAPHIC_DATA]"
type textarea "Привет! Я"
type textarea "Tere! [PERSON_NAME]"
type textarea "Привет! Меня зовут [PERSON_NAME]."
type textarea "Tere! [PERSON_NAME] Klienditeenindusest"
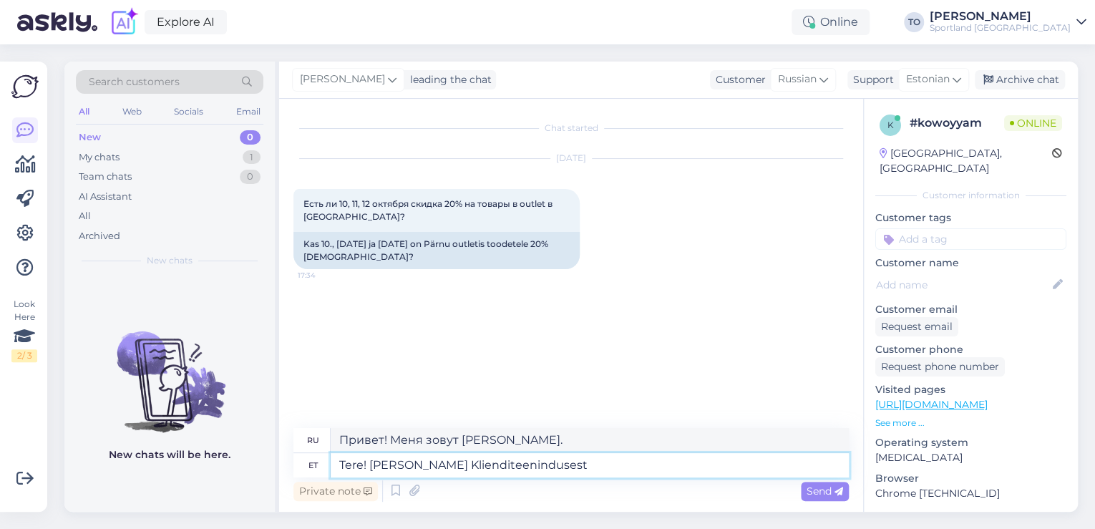
type textarea "Здравствуйте! Меня зовут [PERSON_NAME], я из службы поддержки клиентов."
type textarea "Tere! [PERSON_NAME] Klienditeenindusest"
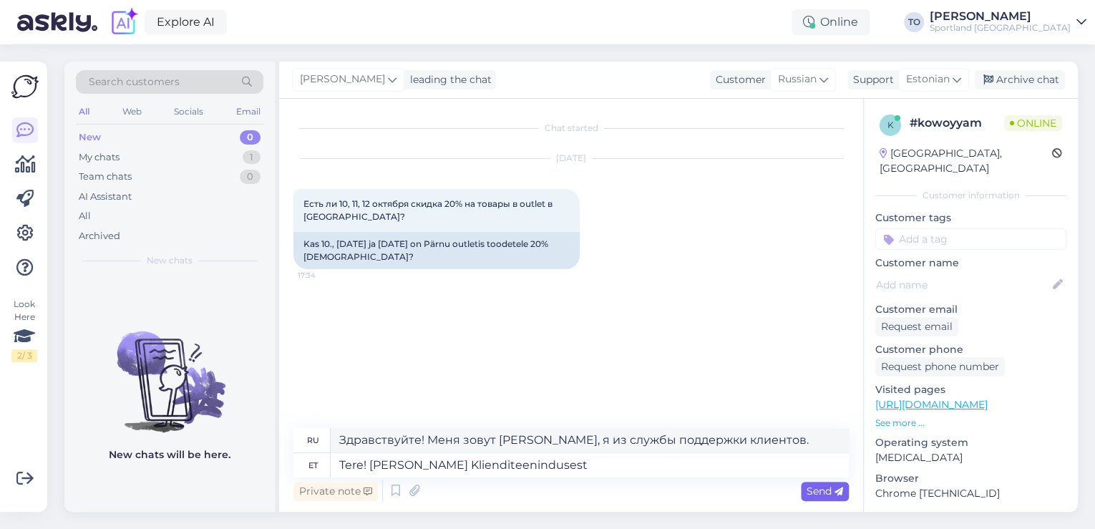
click at [804, 490] on div "Send" at bounding box center [825, 491] width 48 height 19
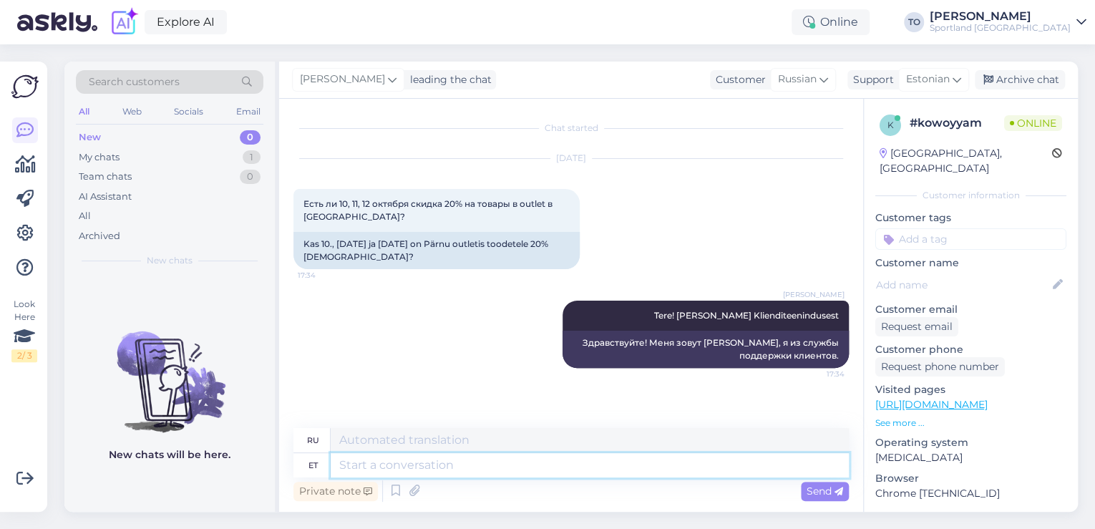
click at [424, 468] on textarea at bounding box center [590, 465] width 518 height 24
type textarea "Üks"
type textarea "Один"
type textarea "Üks hetk, ko"
type textarea "Одну минуту,"
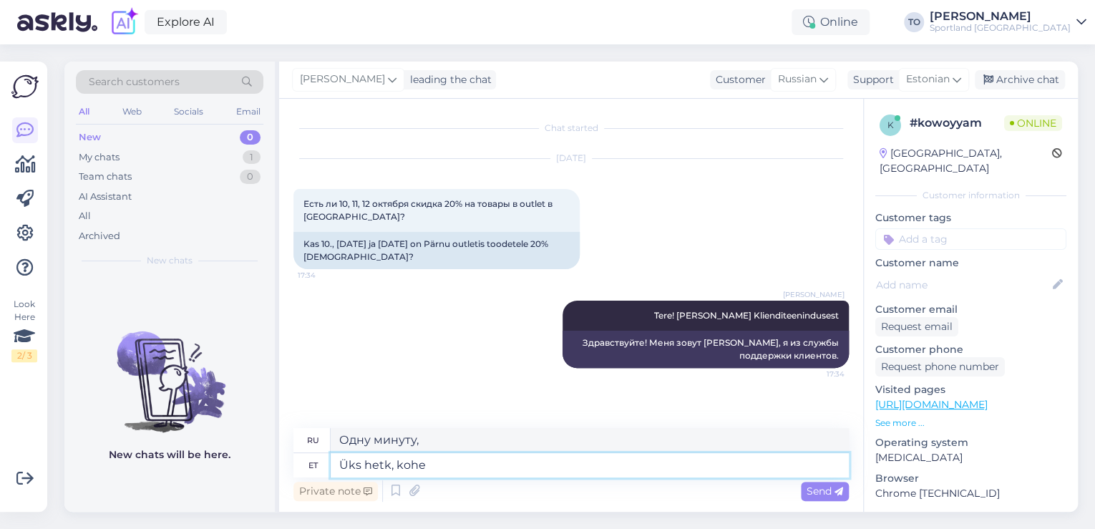
type textarea "Üks hetk, kohe"
type textarea "Одну минуту, прямо сейчас"
type textarea "Üks hetk, kohe uurin"
type textarea "Одну минуту, я сейчас проверю."
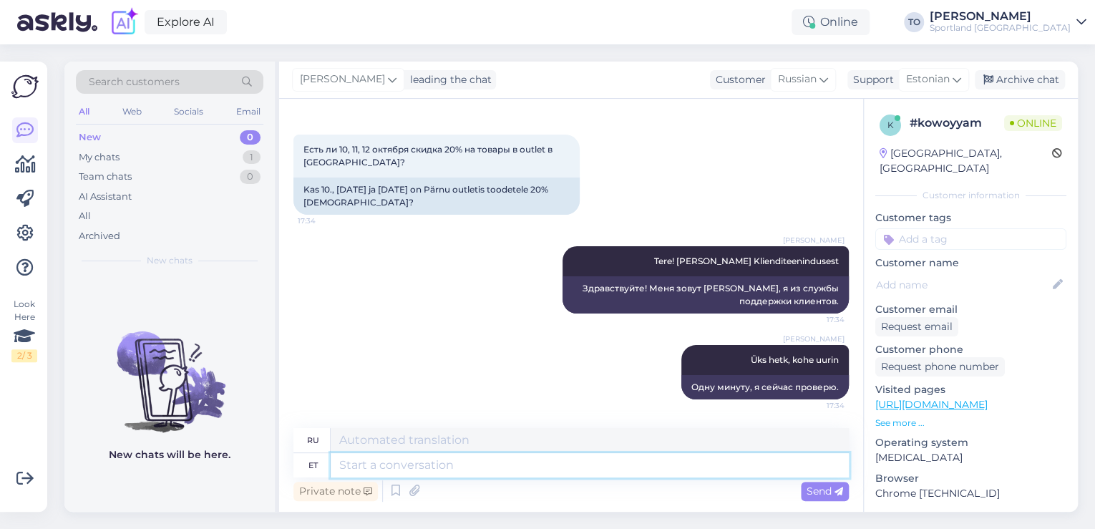
scroll to position [54, 0]
click at [466, 461] on textarea at bounding box center [590, 465] width 518 height 24
type textarea "Soodustus"
type textarea "Скидка"
type textarea "Soodustus kehtu"
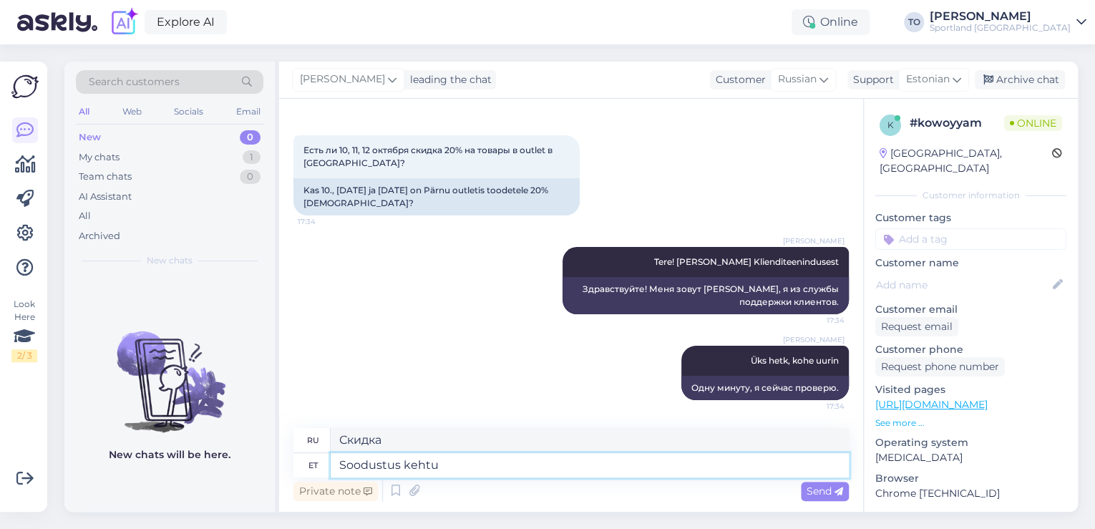
type textarea "Скидка истекает"
type textarea "Soodustus kehtib"
type textarea "Скидка действительна"
type textarea "Soodustus kehtib ka"
type textarea "Скидка также распространяется на"
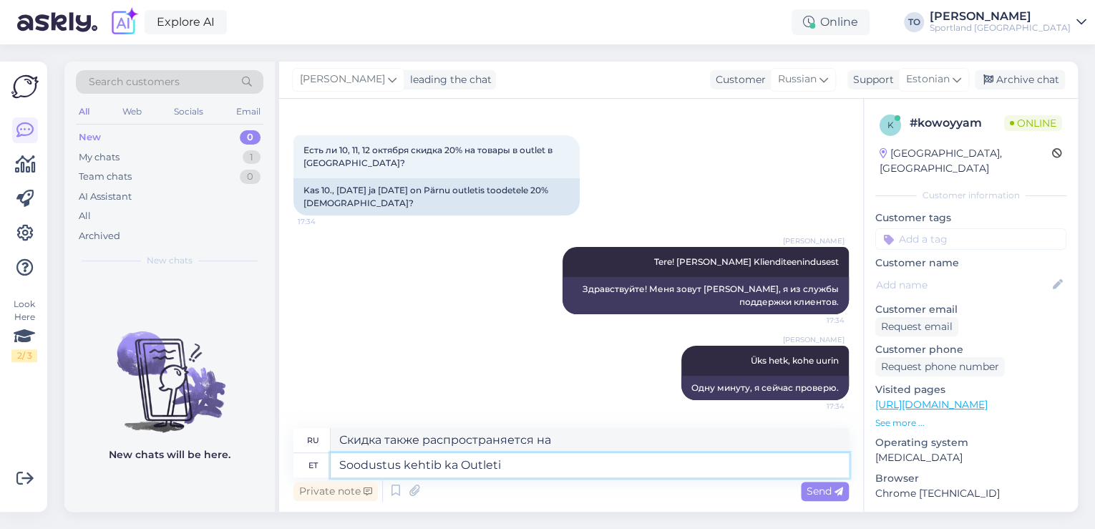
type textarea "Soodustus kehtib ka Outleti"
type textarea "Скидка также действительна в аутлете."
type textarea "Soodustus kehtib ka Outleti kauplustes"
type textarea "Скидка также действительна в магазинах Outlet."
type textarea "Soodustus kehtib ka Outleti kauplustes,"
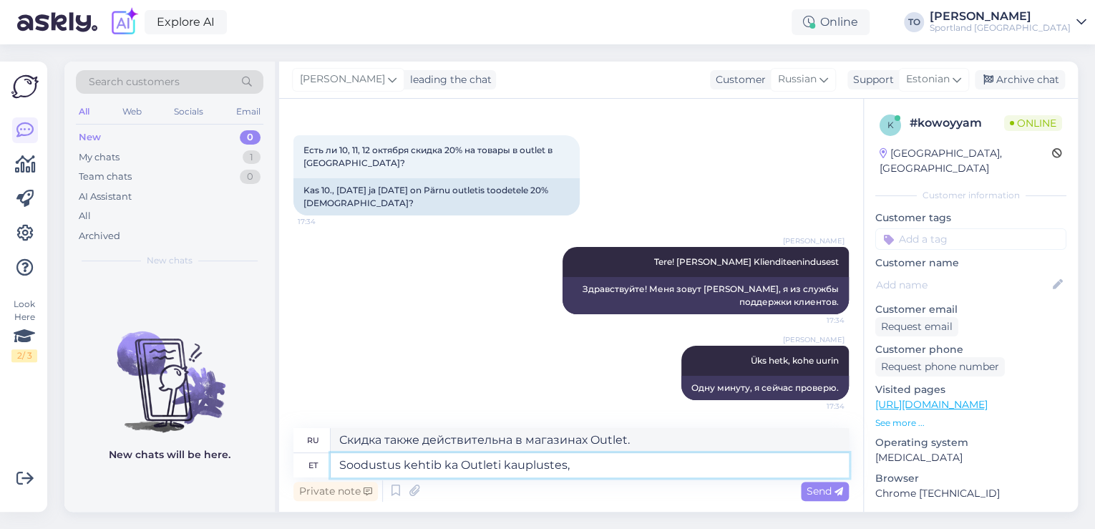
type textarea "Скидка также действительна в магазинах Outlet,"
type textarea "Soodustus kehtib ka Outleti kauplustes, aga s"
type textarea "Скидка также действительна в магазинах Outlet, но"
type textarea "Soodustus kehtib ka Outleti kauplustes, aga soodustus a"
type textarea "Скидка также действительна в магазинах Outlet, но скидка"
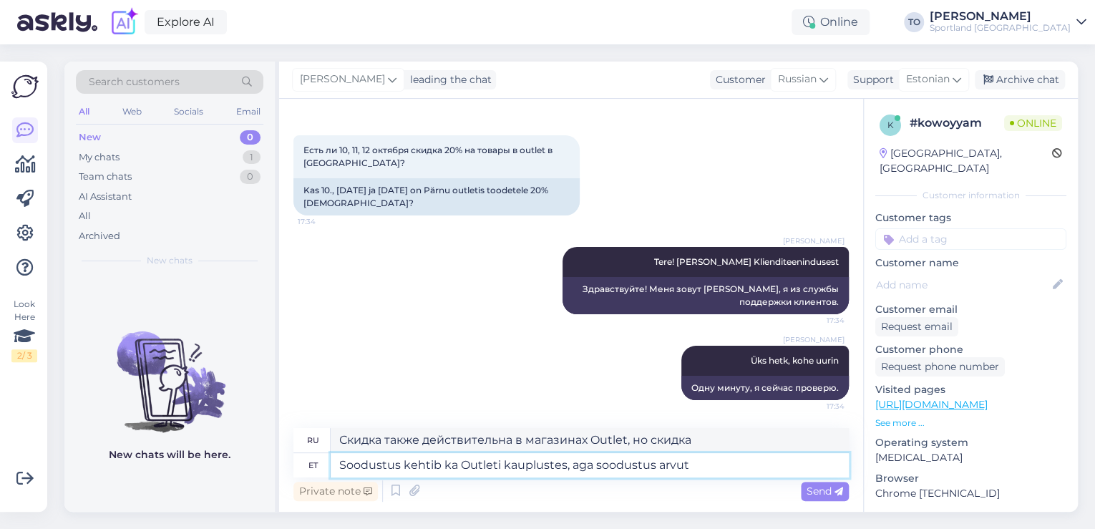
type textarea "Soodustus kehtib ka Outleti kauplustes, aga soodustus arvuta"
type textarea "Скидка также действительна в магазинах Outlet, но количество скидок"
type textarea "Soodustus kehtib ka Outleti kauplustes, aga soodustus arvutatakse"
type textarea "Скидка также действительна в магазинах Outlet, но скидка рассчитывается"
type textarea "Soodustus kehtib ka Outleti kauplustes, aga soodustus arvutatakse toodete"
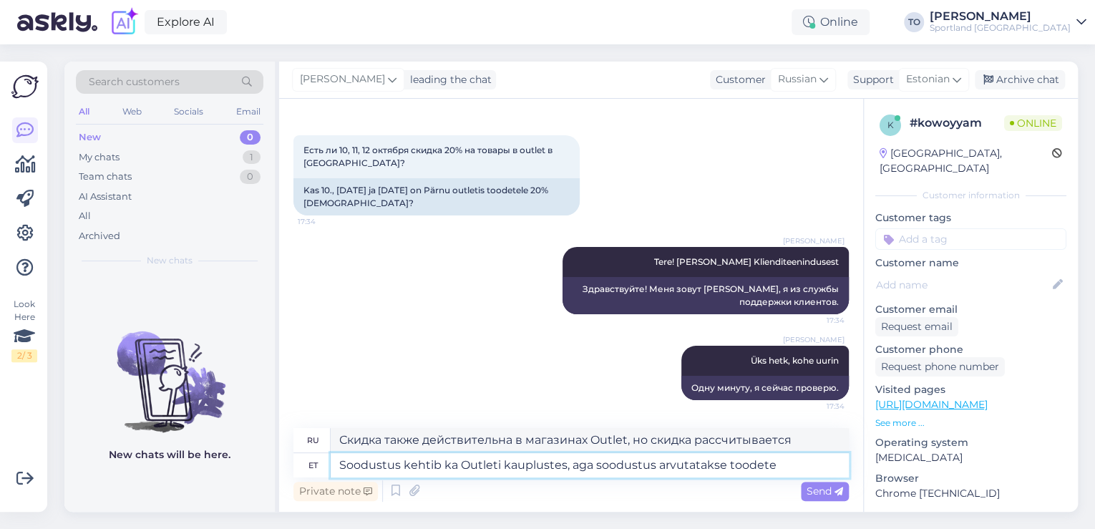
type textarea "Скидка действительна также в магазинах Outlet, но скидка рассчитывается исходя …"
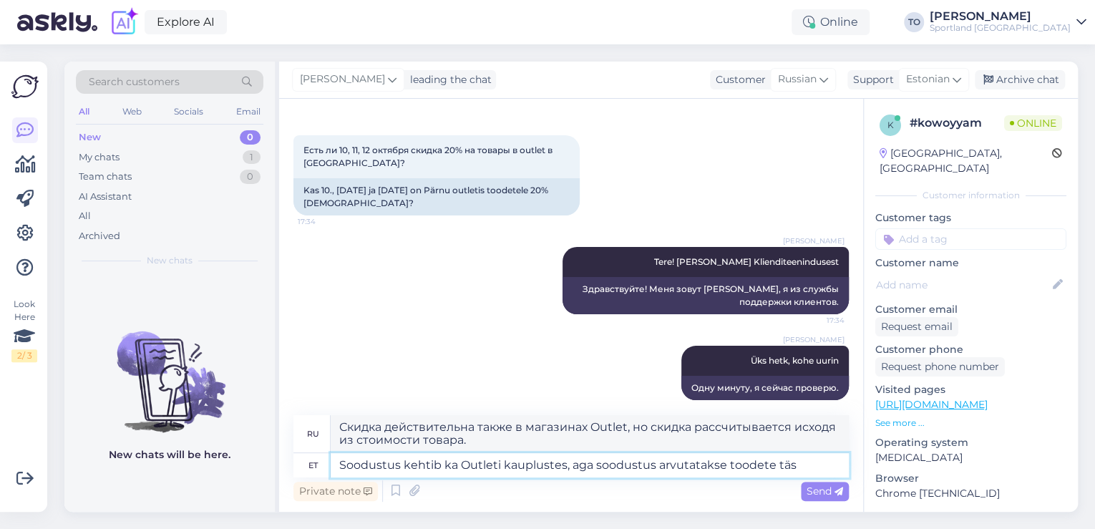
type textarea "Soodustus kehtib ka Outleti kauplustes, aga soodustus arvutatakse toodete tä"
type textarea "Скидка действует также в магазинах Outlet, но скидка рассчитывается от полной с…"
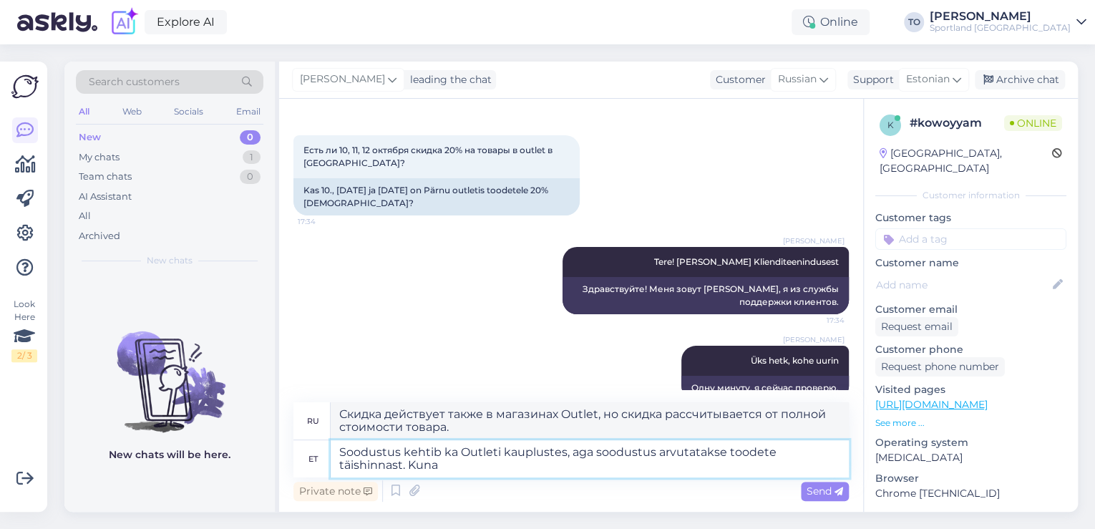
type textarea "Soodustus kehtib ka Outleti kauplustes, aga soodustus arvutatakse toodete täish…"
type textarea "Скидка также действует в магазинах Outlet, но она рассчитывается от полной стои…"
type textarea "Soodustus kehtib ka Outleti kauplustes, aga soodustus arvutatakse toodete täish…"
type textarea "Скидка также действует в магазинах Outlet, но рассчитывается на полную стоимост…"
type textarea "Soodustus kehtib ka Outleti kauplustes, aga soodustus arvutatakse toodete täish…"
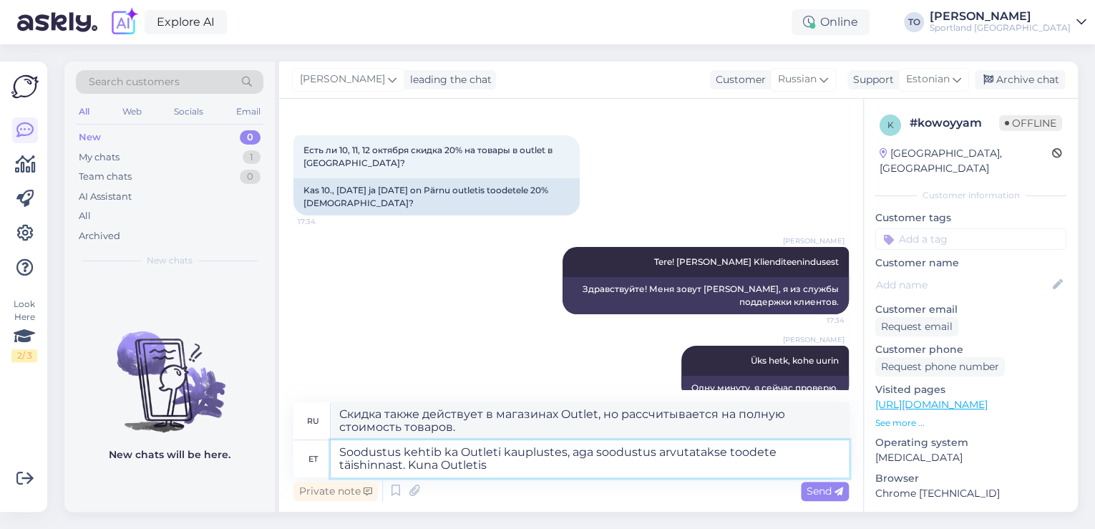
type textarea "Скидка также действует в магазинах Outlet, но рассчитывается на полную стоимост…"
type textarea "Soodustus kehtib ka Outleti kauplustes, aga soodustus arvutatakse toodete täish…"
type textarea "Скидка также действует в магазинах Outlet, но рассчитывается на полную стоимост…"
type textarea "Soodustus kehtib ka Outleti kauplustes, aga soodustus arvutatakse toodete täish…"
type textarea "Скидка также действует в аутлетах, но рассчитывается на полную стоимость товаро…"
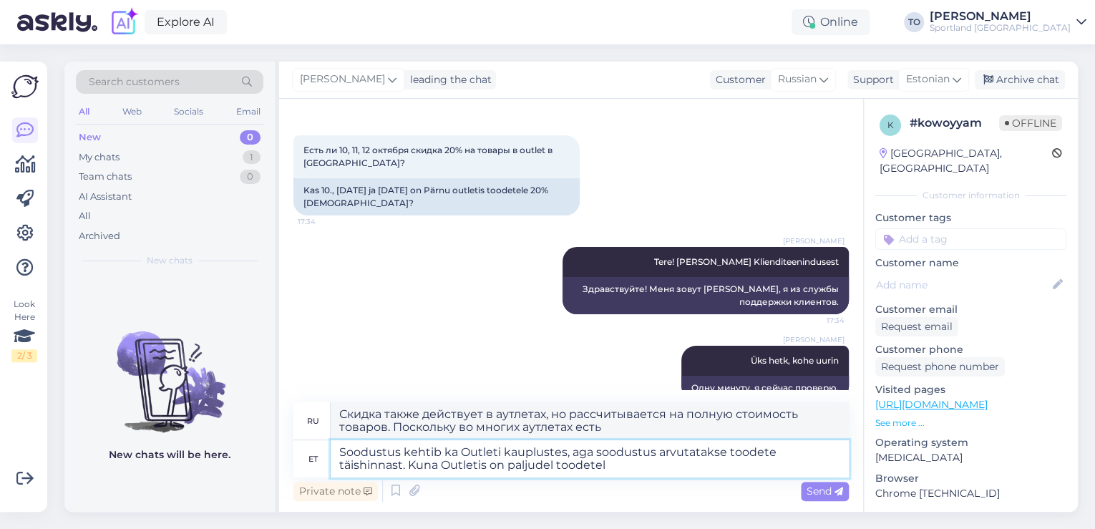
type textarea "Soodustus kehtib ka Outleti kauplustes, aga soodustus arvutatakse toodete täish…"
type textarea "Скидка также действует в магазинах Outlet, но рассчитывается на полную стоимост…"
type textarea "Soodustus kehtib ka Outleti kauplustes, aga soodustus arvutatakse toodete täish…"
type textarea "Скидка также действует в магазинах Outlet, но рассчитывается на полную стоимост…"
type textarea "Soodustus kehtib ka Outleti kauplustes, aga soodustus arvutatakse toodete täish…"
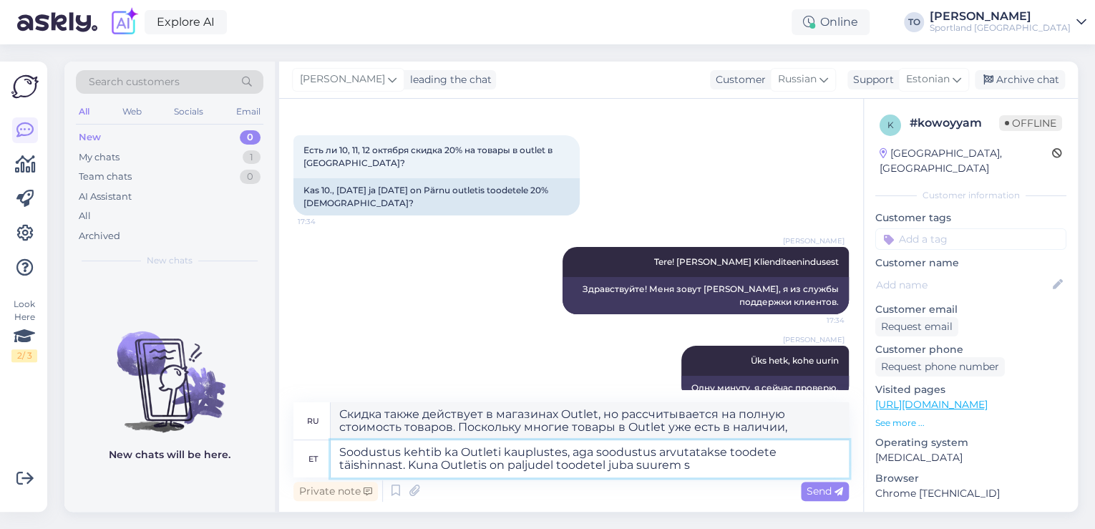
type textarea "Скидка также действует в магазинах Outlet, но рассчитывается на полную стоимост…"
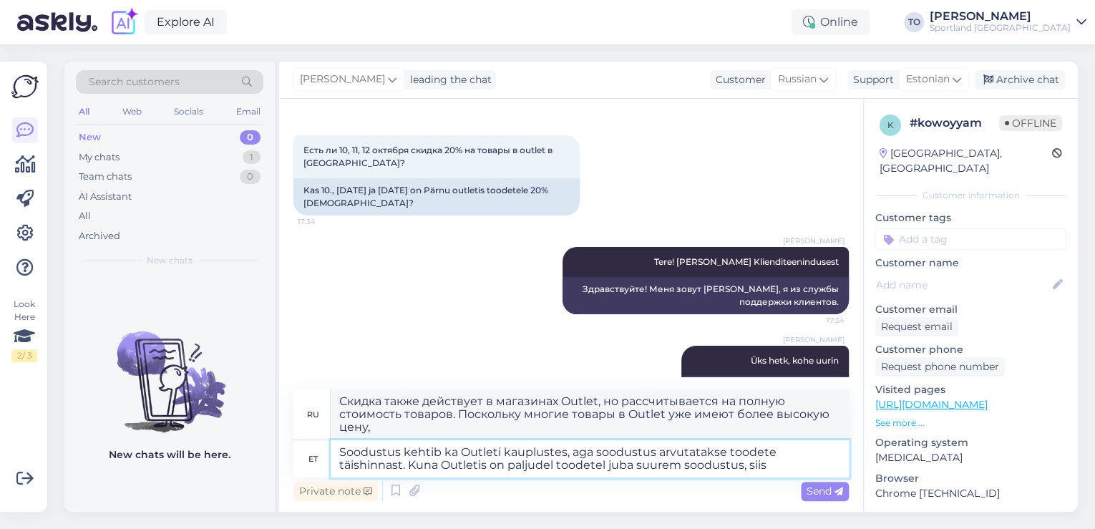
type textarea "Soodustus kehtib ka Outleti kauplustes, aga soodustus arvutatakse toodete täish…"
type textarea "Скидка также действует в аутлетах, но рассчитывается на полную стоимость товаро…"
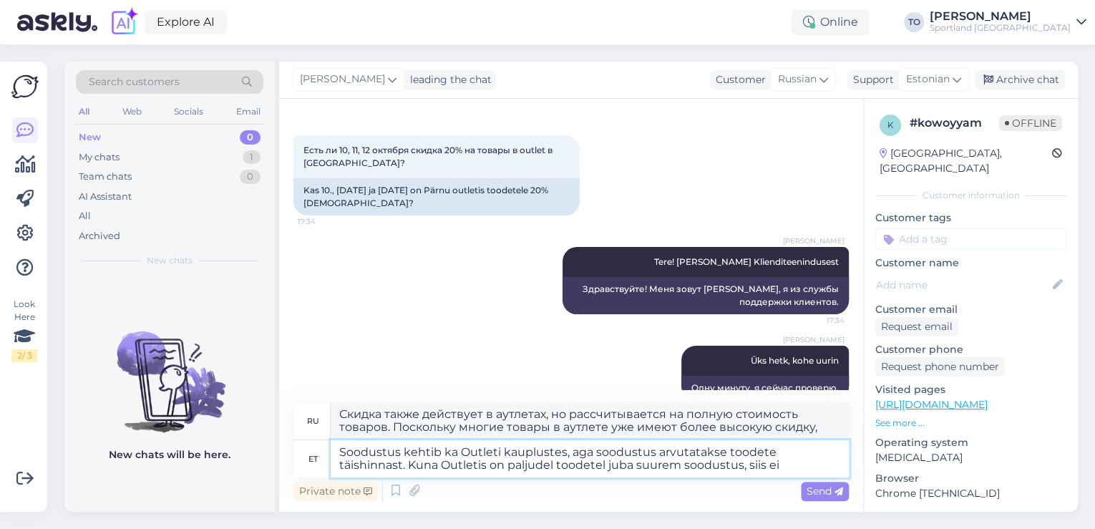
type textarea "Soodustus kehtib ka Outleti kauplustes, aga soodustus arvutatakse toodete täish…"
type textarea "Скидка также действует в магазинах Outlet, но рассчитывается на полную стоимост…"
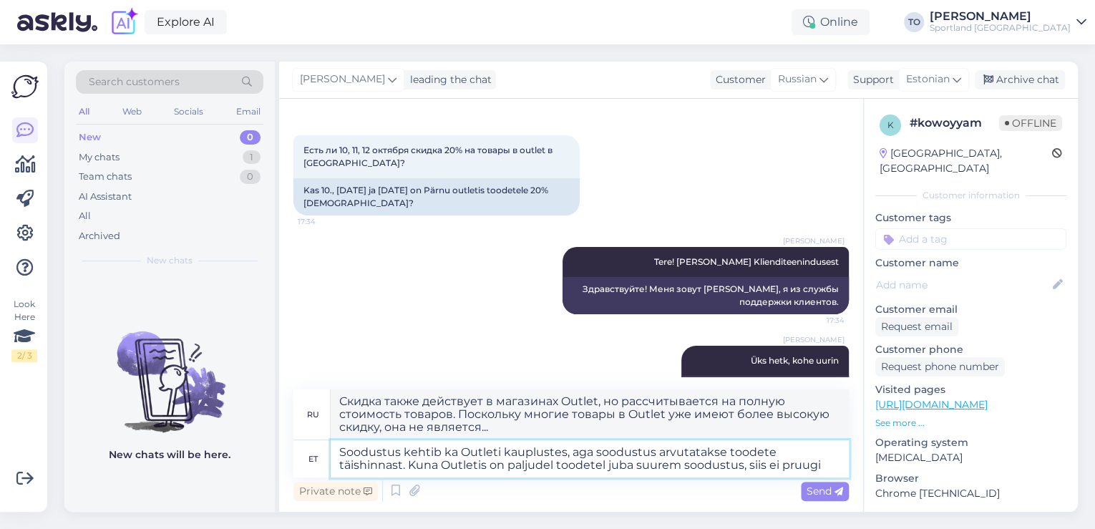
type textarea "Soodustus kehtib ka Outleti kauplustes, aga soodustus arvutatakse toodete täish…"
type textarea "Скидка также действует в магазинах Outlet, но рассчитывается на полную стоимост…"
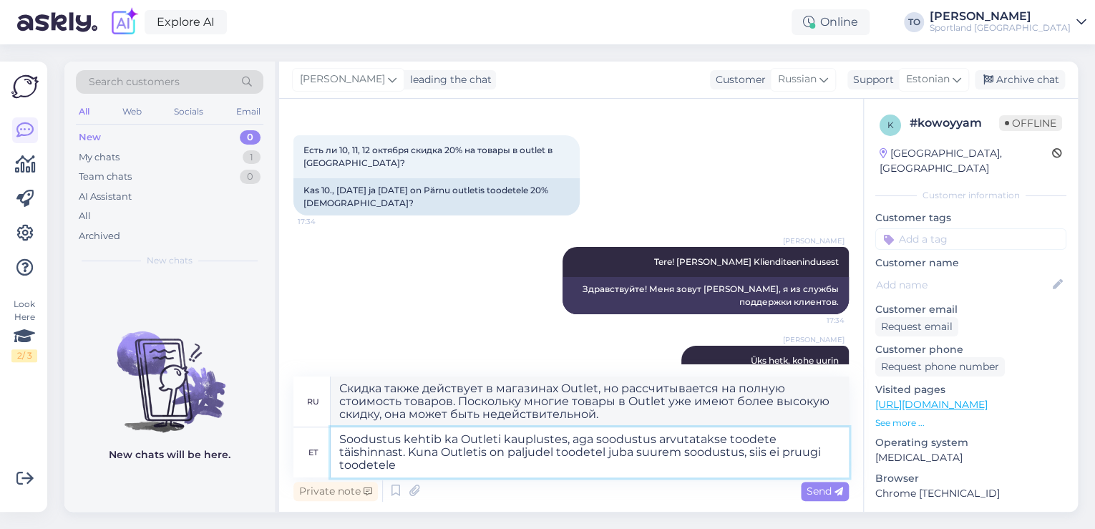
type textarea "Soodustus kehtib ka Outleti kauplustes, aga soodustus arvutatakse toodete täish…"
type textarea "Скидка также действует в аутлетах, но рассчитывается на полную стоимость товаро…"
type textarea "Soodustus kehtib ka Outleti kauplustes, aga soodustus arvutatakse toodete täish…"
type textarea "Скидка также действует в магазинах Outlet, но рассчитывается от полной стоимост…"
type textarea "Soodustus kehtib ka Outleti kauplustes, aga soodustus arvutatakse toodete täish…"
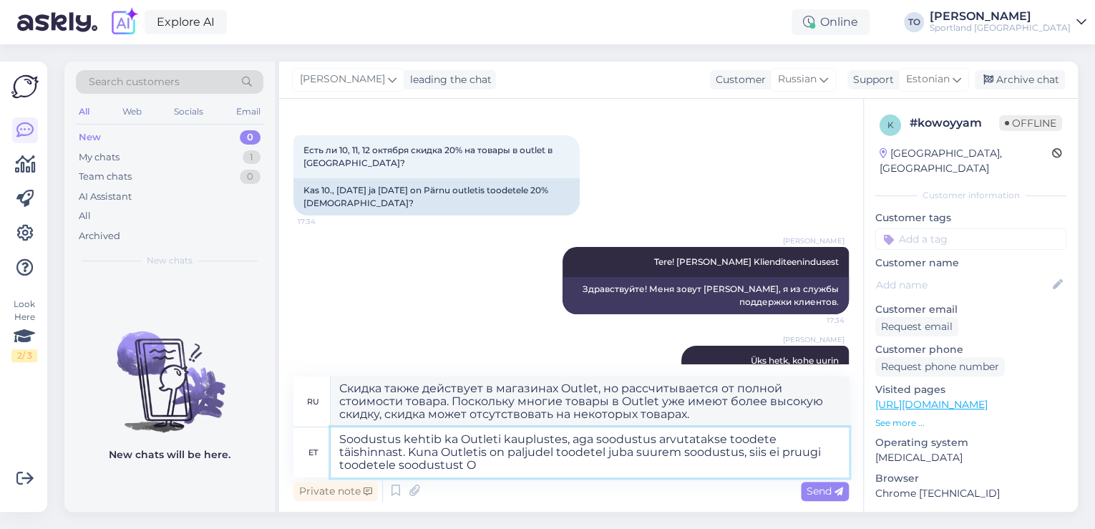
type textarea "Скидка также действует в аутлетах, но рассчитывается на полную стоимость товаро…"
type textarea "Soodustus kehtib ka Outleti kauplustes, aga soodustus arvutatakse toodete täish…"
type textarea "Скидка также действует в магазинах Outlet, но рассчитывается от полной стоимост…"
type textarea "Soodustus kehtib ka Outleti kauplustes, aga soodustus arvutatakse toodete täish…"
type textarea "Скидка также действует в магазинах Outlet, но рассчитывается от полной стоимост…"
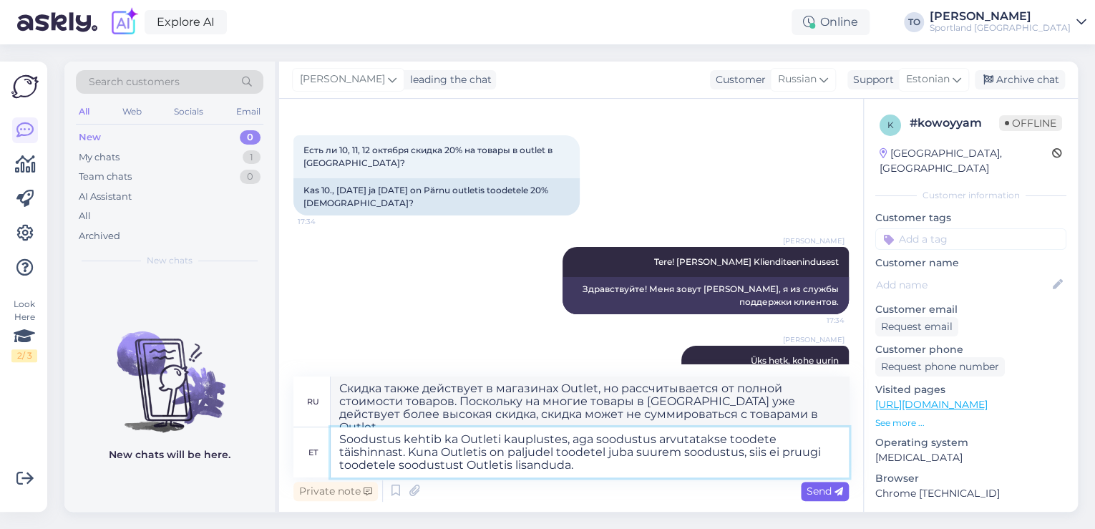
type textarea "Soodustus kehtib ka Outleti kauplustes, aga soodustus arvutatakse toodete täish…"
click at [842, 487] on icon at bounding box center [838, 491] width 9 height 9
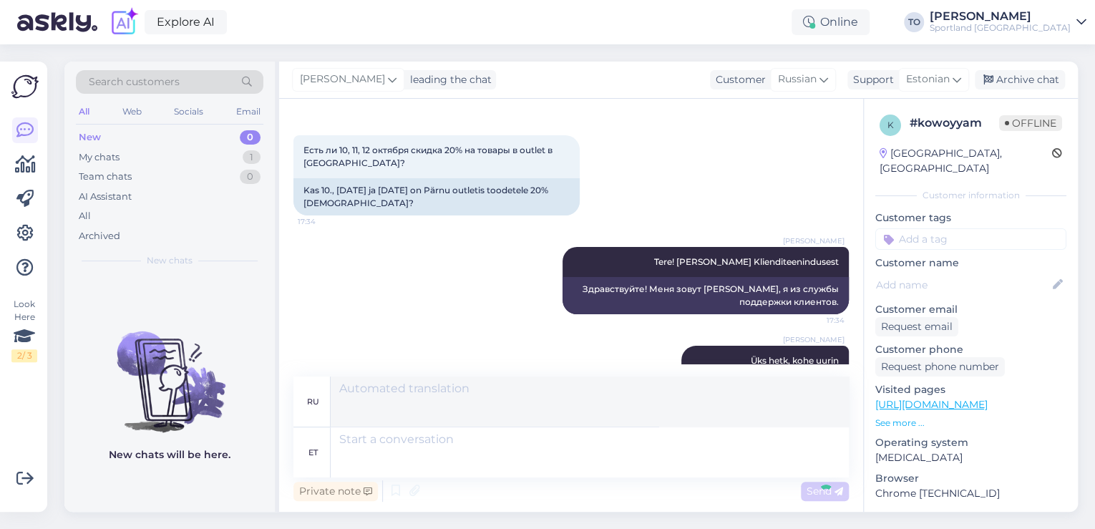
scroll to position [230, 0]
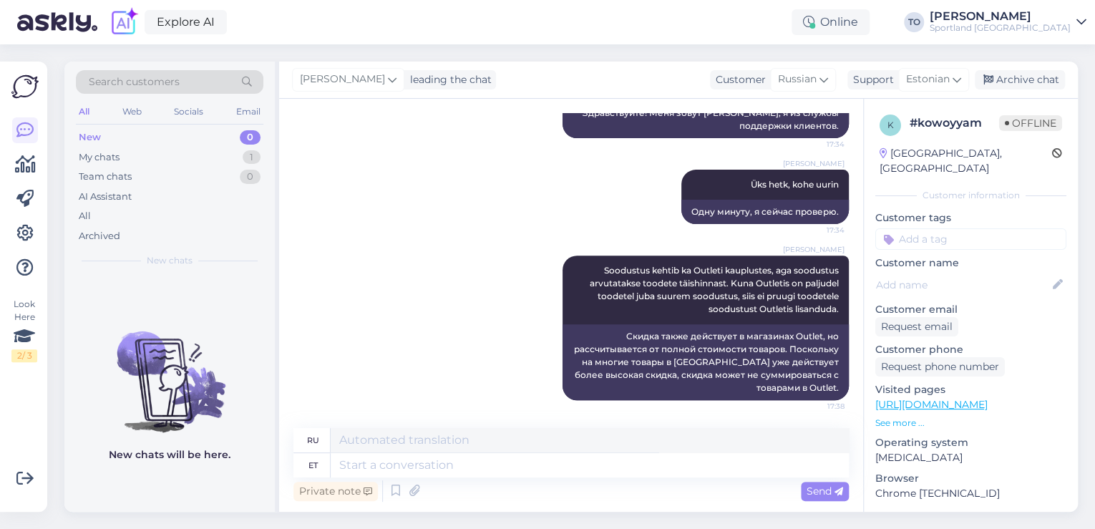
click at [964, 228] on input at bounding box center [970, 238] width 191 height 21
type input "soodus"
click at [977, 273] on span "Soodustused" at bounding box center [970, 277] width 57 height 9
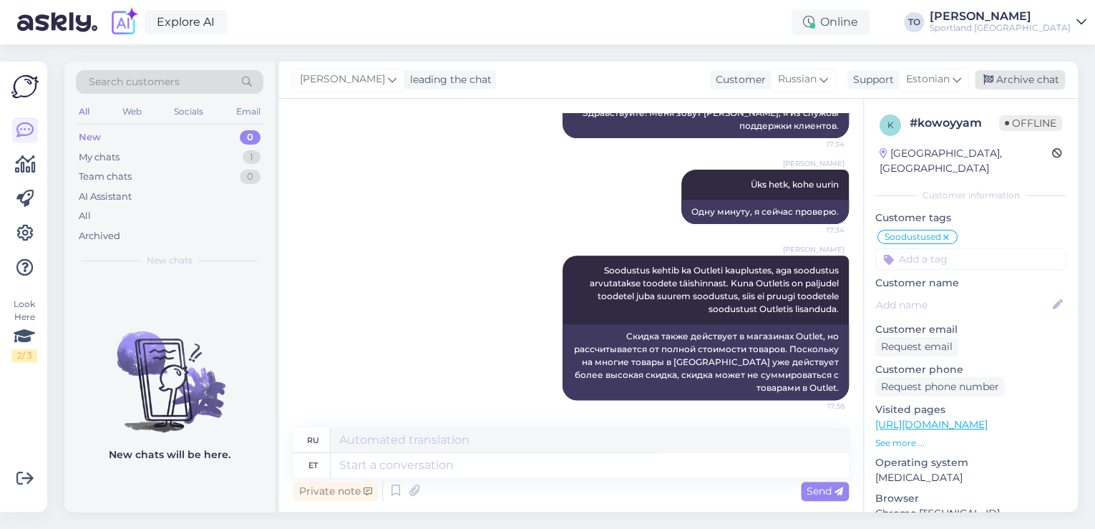
click at [1045, 70] on div "Archive chat" at bounding box center [1020, 79] width 90 height 19
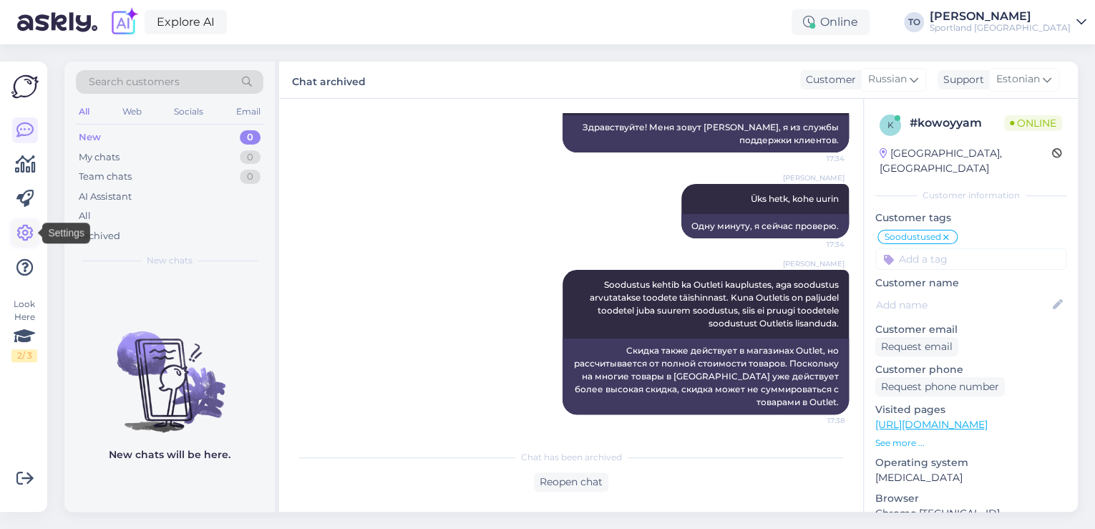
click at [26, 234] on icon at bounding box center [24, 233] width 17 height 17
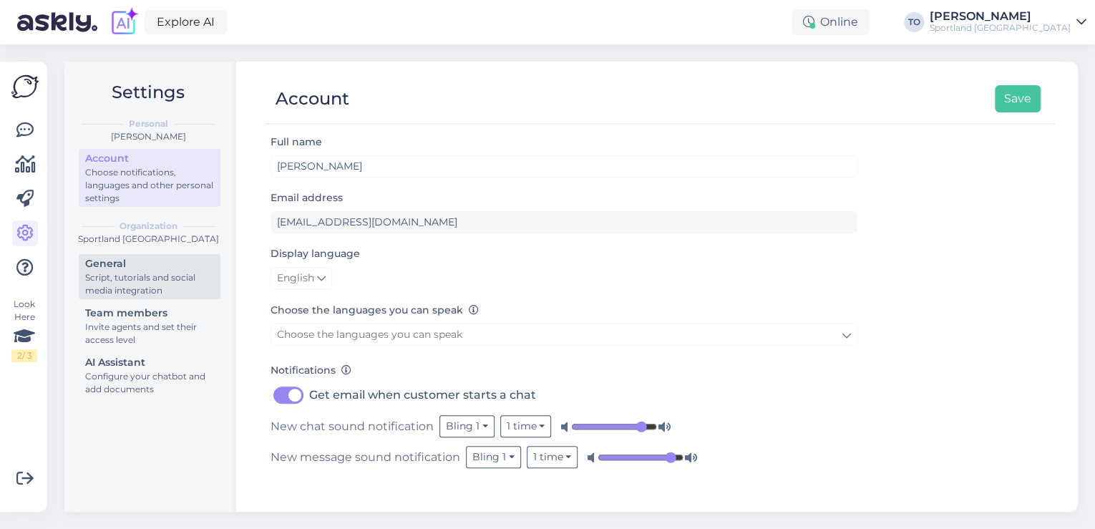
click at [143, 281] on div "Script, tutorials and social media integration" at bounding box center [149, 284] width 129 height 26
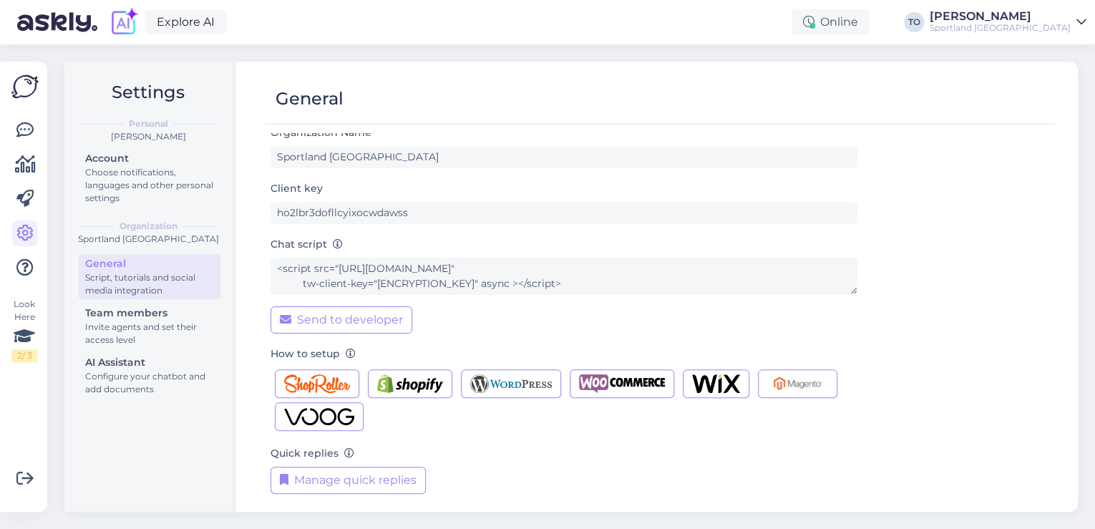
scroll to position [14, 0]
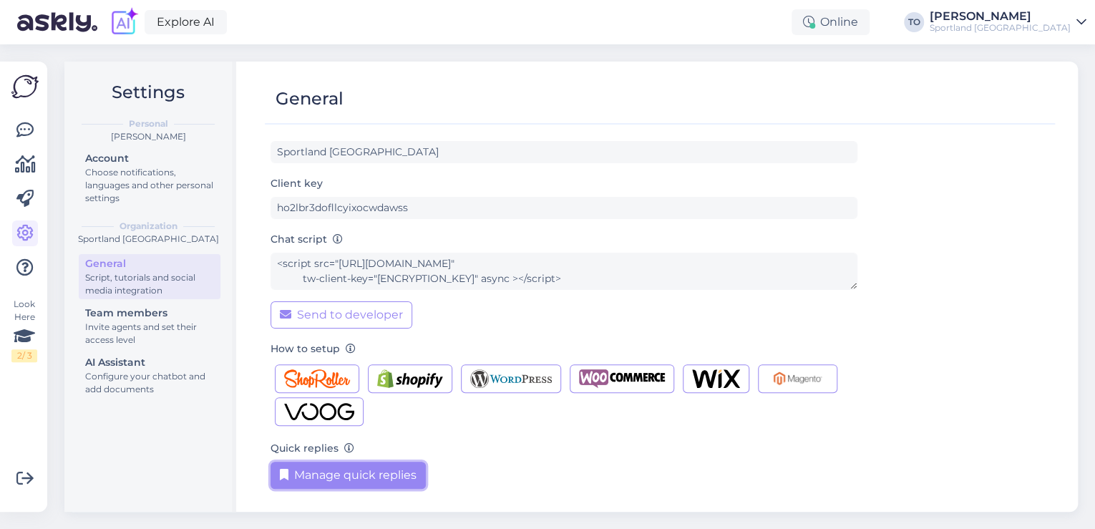
click at [392, 471] on button "Manage quick replies" at bounding box center [347, 475] width 155 height 27
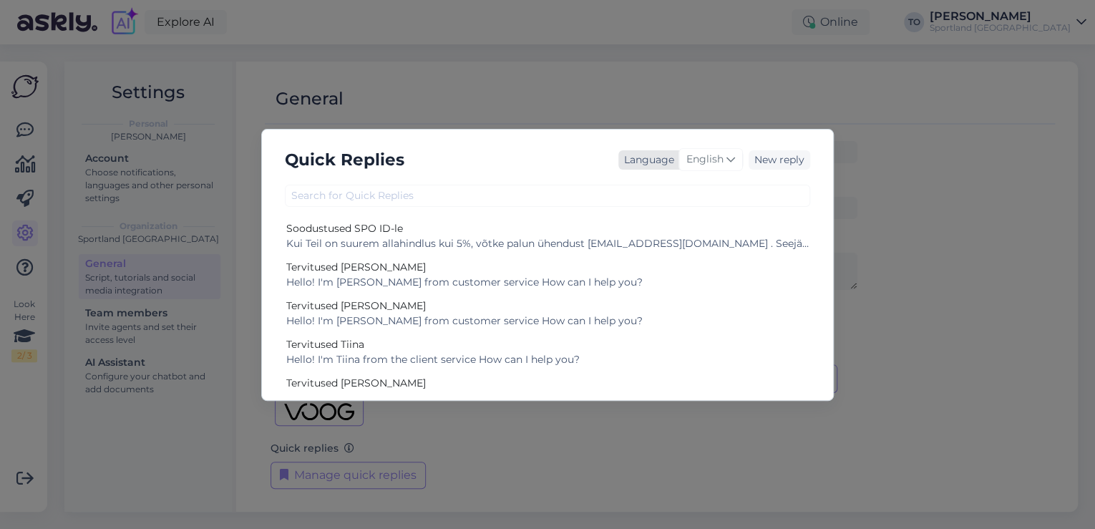
click at [706, 152] on span "English" at bounding box center [704, 160] width 37 height 16
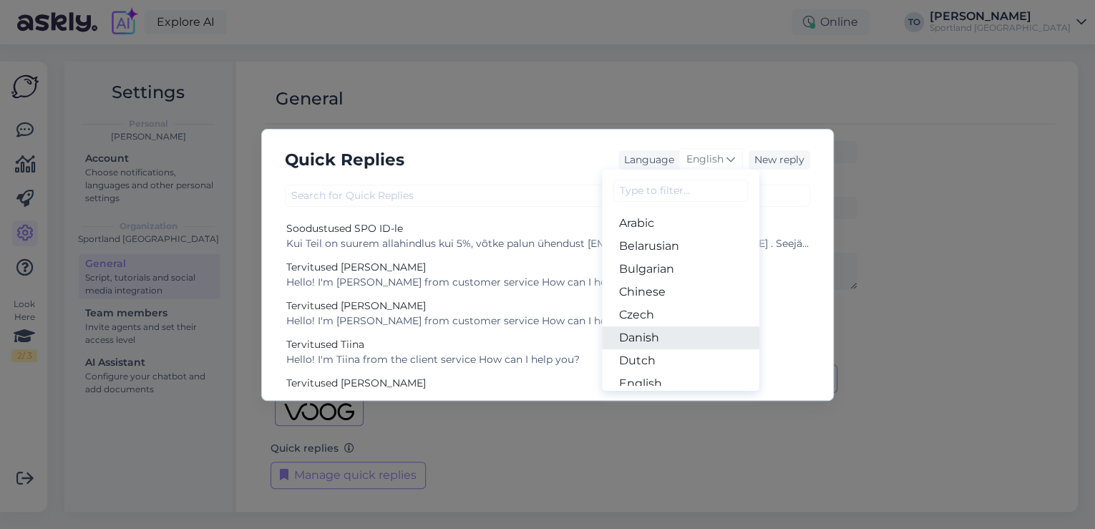
scroll to position [114, 0]
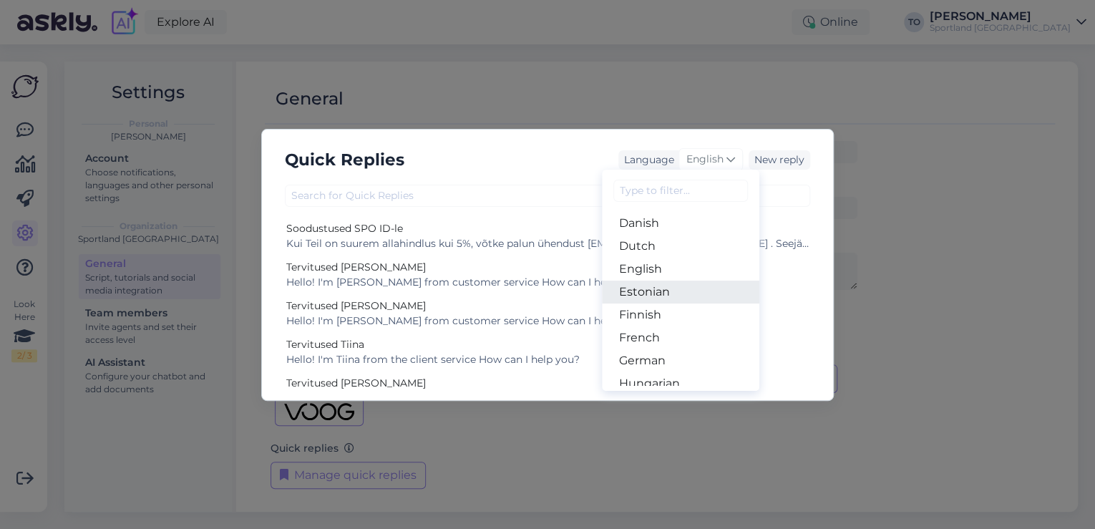
click at [668, 292] on link "Estonian" at bounding box center [680, 292] width 157 height 23
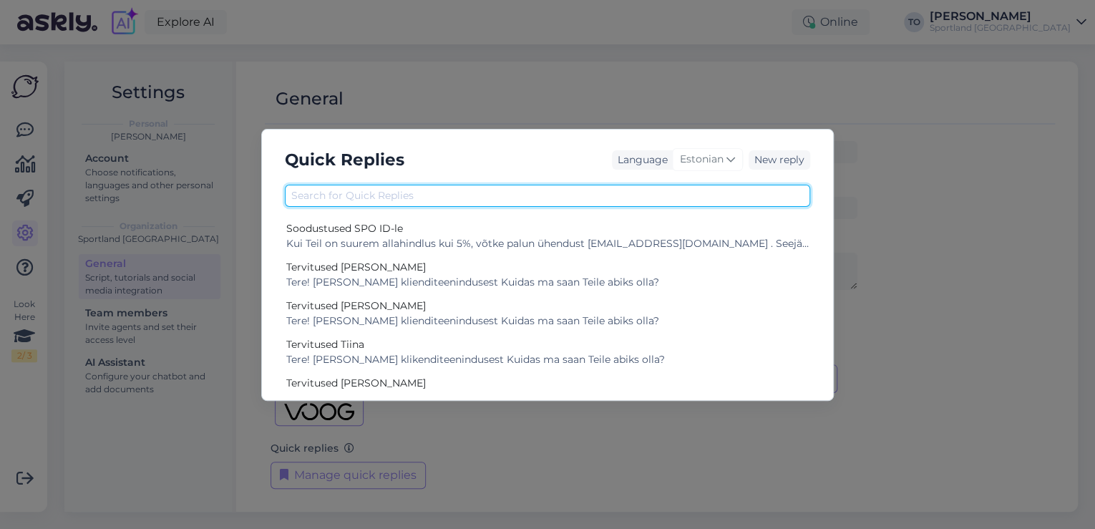
click at [547, 200] on input "text" at bounding box center [547, 196] width 525 height 22
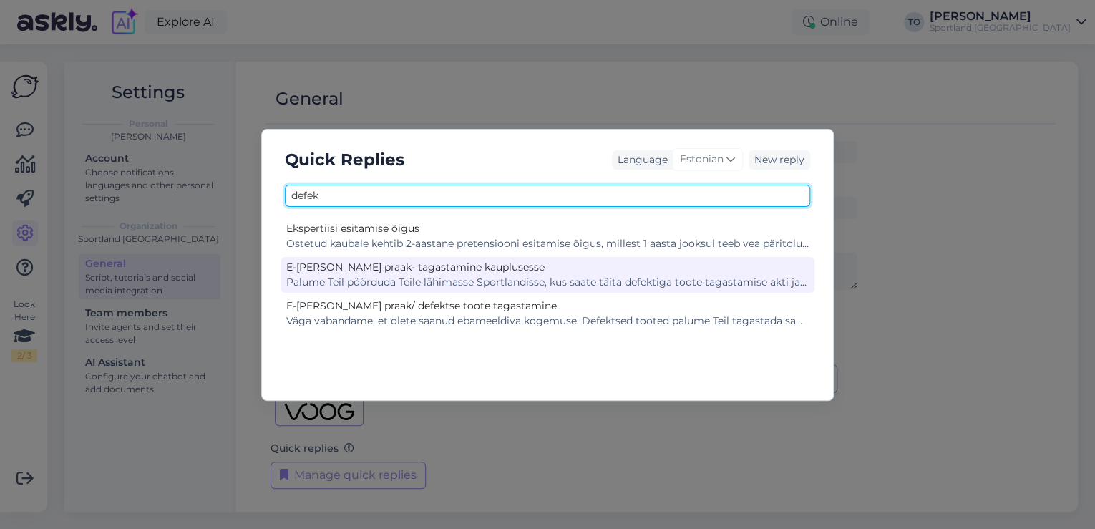
type input "defek"
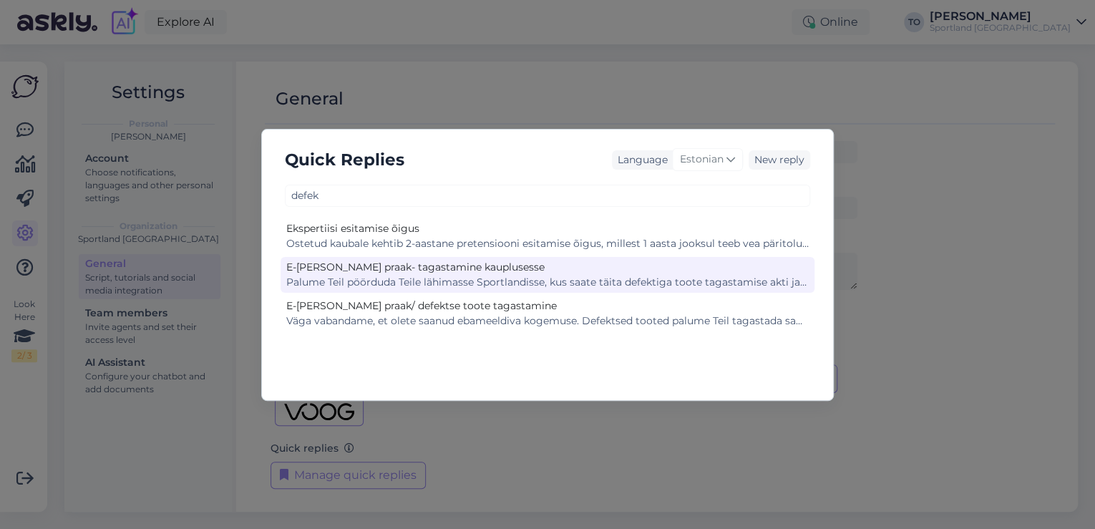
click at [549, 271] on div "E-[PERSON_NAME] praak- tagastamine kauplusesse" at bounding box center [547, 267] width 522 height 15
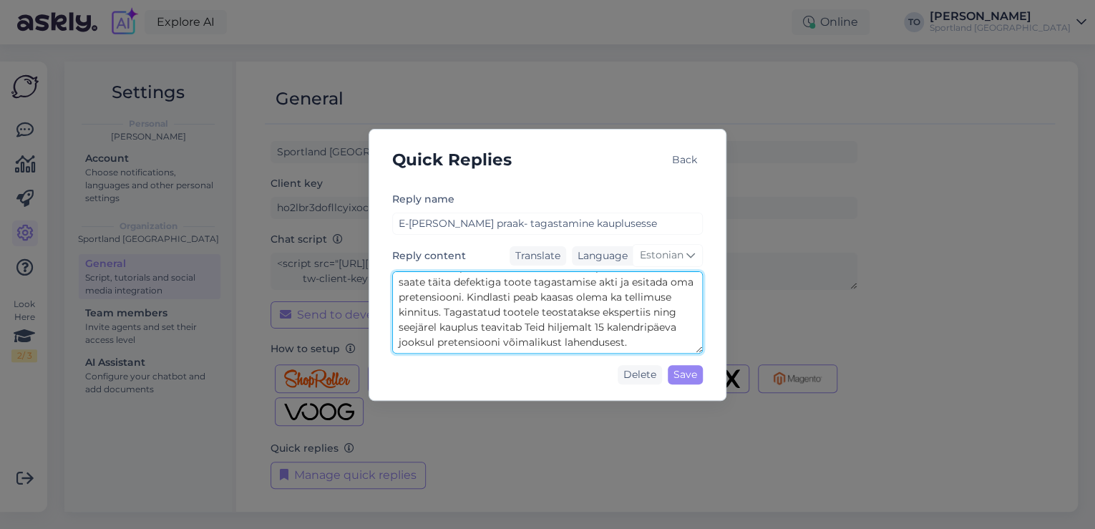
scroll to position [30, 0]
drag, startPoint x: 494, startPoint y: 326, endPoint x: 667, endPoint y: 339, distance: 173.7
click at [667, 339] on textarea "Palume Teil pöörduda Teile lähimasse Sportlandisse, kus saate täita defektiga t…" at bounding box center [547, 312] width 311 height 82
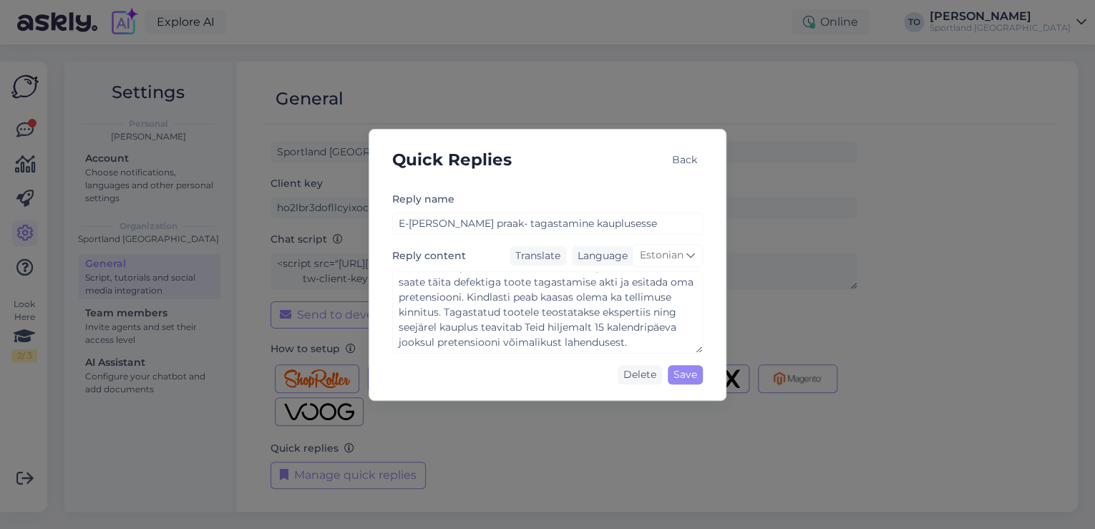
click at [681, 162] on div "Back" at bounding box center [684, 159] width 36 height 19
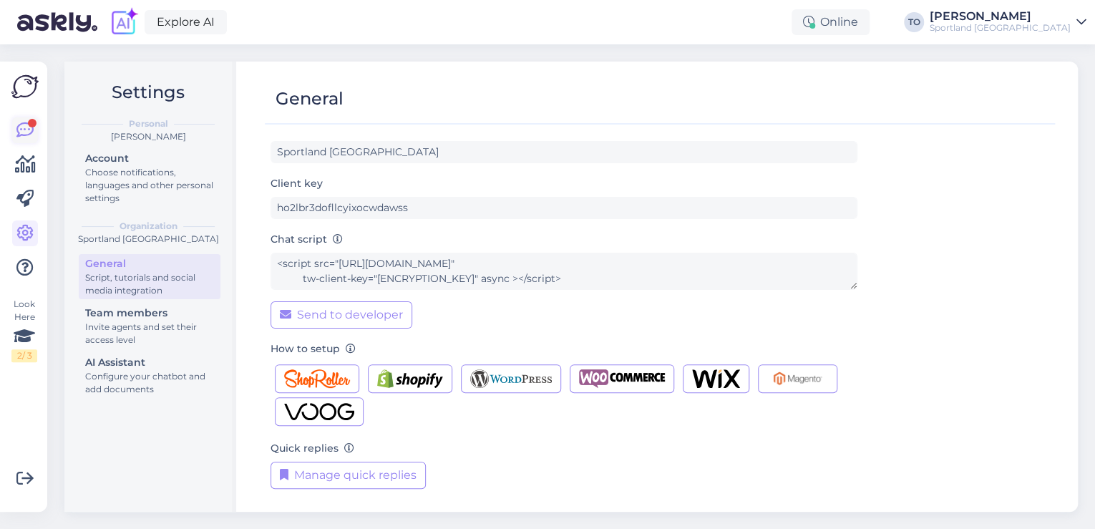
click at [31, 119] on div at bounding box center [32, 123] width 9 height 9
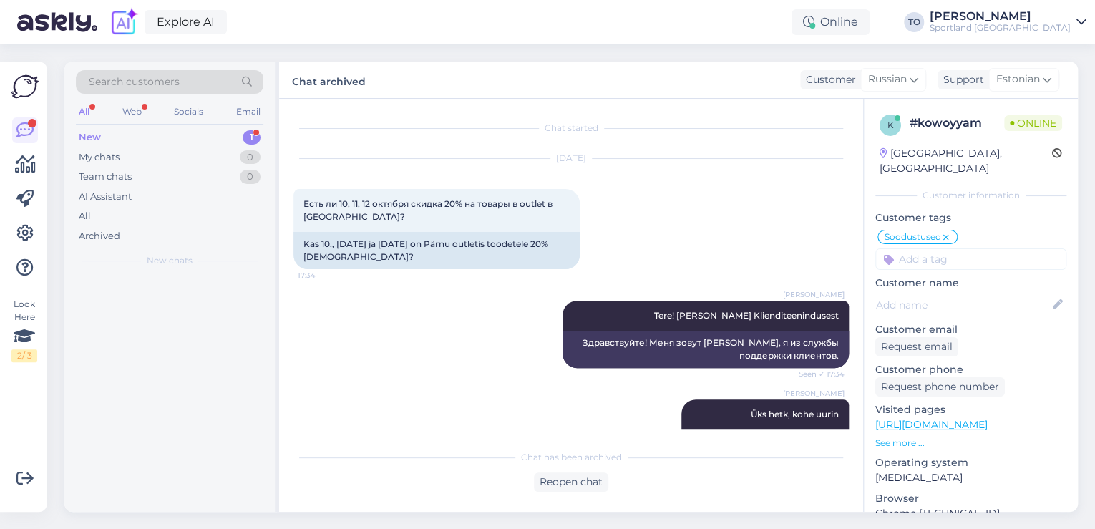
scroll to position [30, 0]
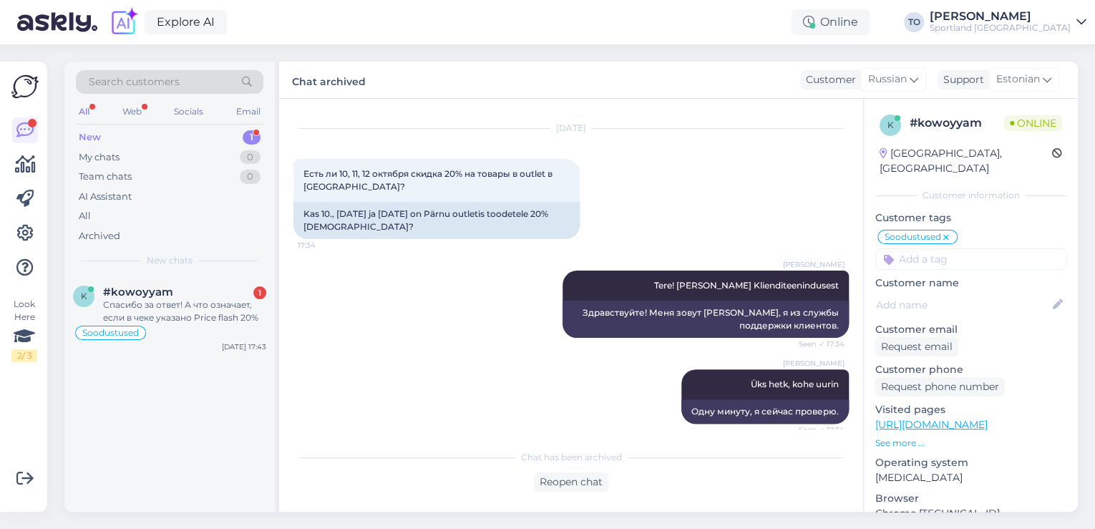
drag, startPoint x: 200, startPoint y: 311, endPoint x: 520, endPoint y: 359, distance: 322.7
click at [206, 311] on div "Спасибо за ответ! А что означает, если в чеке указано Price flash 20%" at bounding box center [184, 311] width 163 height 26
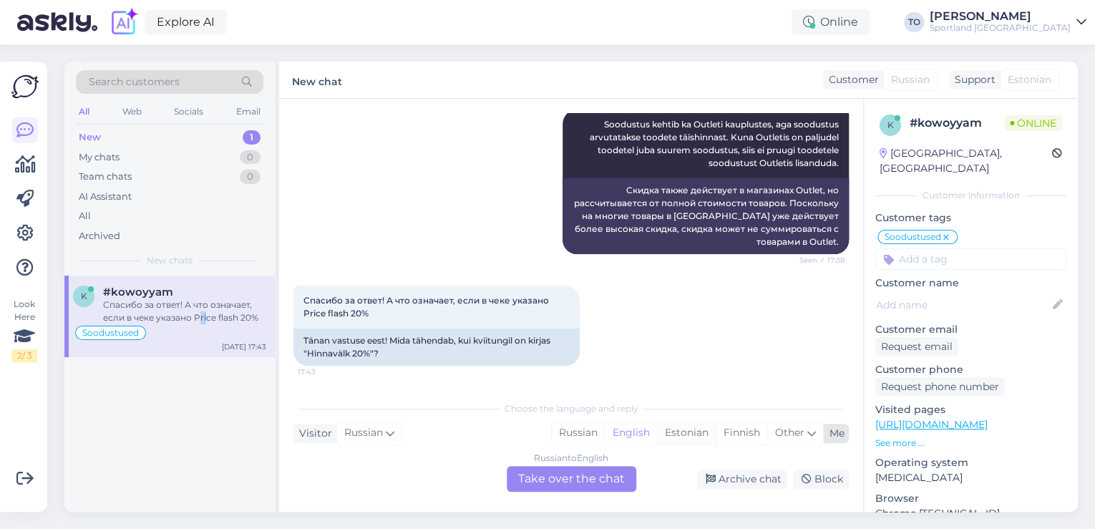
click at [683, 434] on div "Estonian" at bounding box center [686, 432] width 59 height 21
click at [613, 482] on div "Russian to Estonian Take over the chat" at bounding box center [572, 479] width 130 height 26
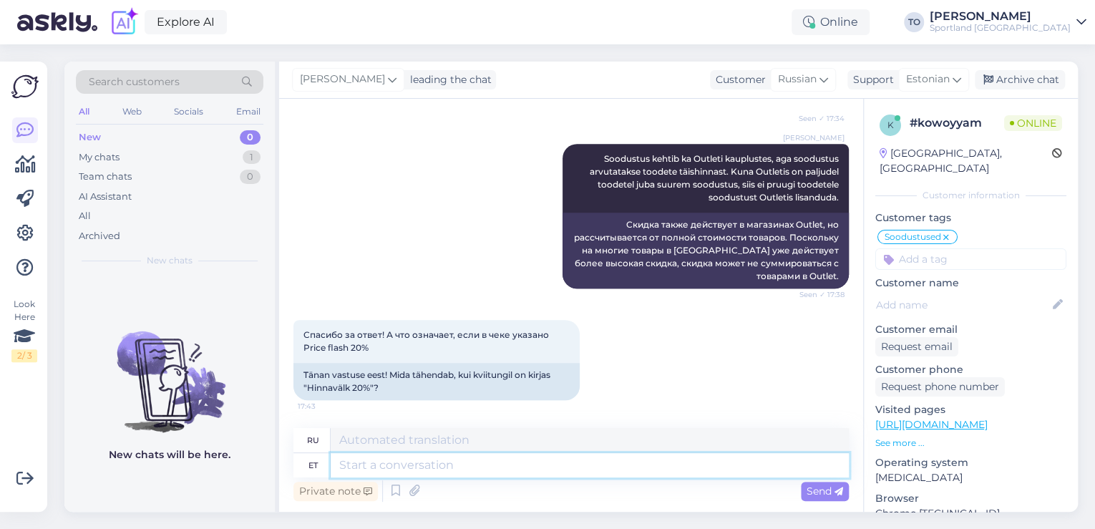
click at [585, 462] on textarea at bounding box center [590, 465] width 518 height 24
type textarea "Kas"
type textarea "Является"
type textarea "Kas Te s"
type textarea "Ты"
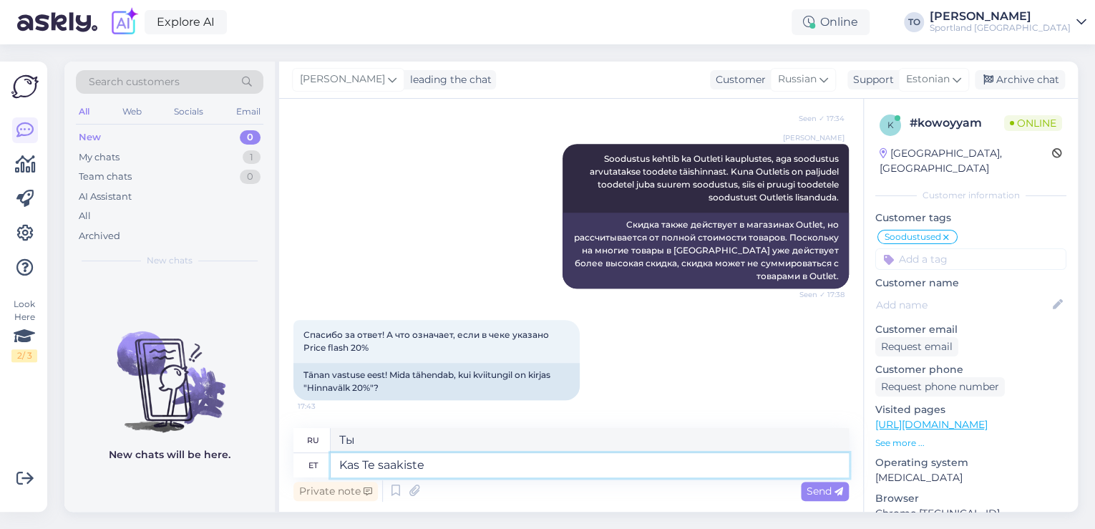
type textarea "Kas Te saakiste"
type textarea "Вы это уловили?"
type textarea "Kas Te saakiste palun"
type textarea "Не могли бы Вы"
type textarea "Kas Te saakiste palun t"
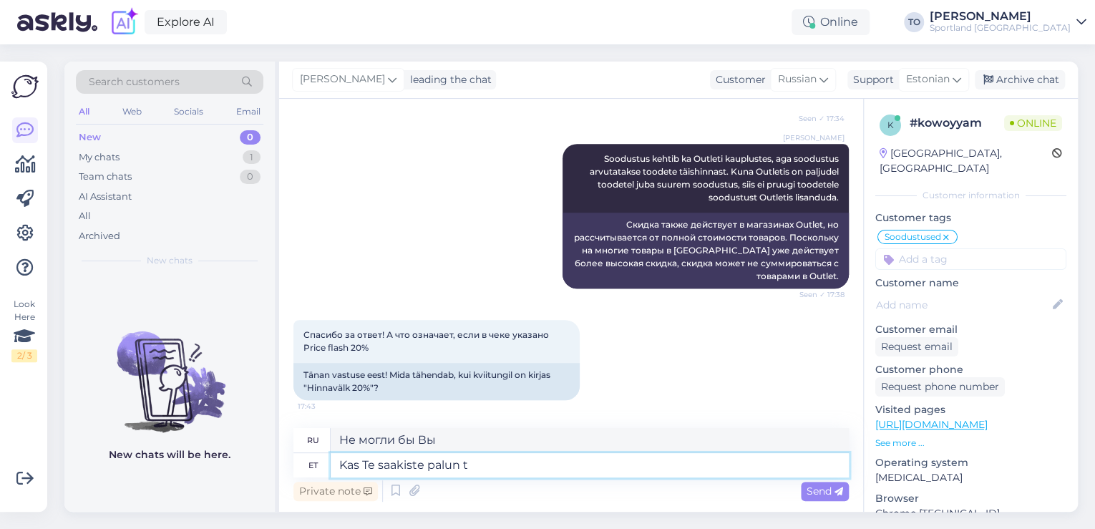
type textarea "Не могли бы вы получить"
click at [580, 472] on textarea "Kas Te saakiste palun t" at bounding box center [590, 465] width 518 height 24
type textarea "Kas Te saakiste palun tšeksi"
type textarea "Не могли бы вы дать мне чек?"
type textarea "Kas Te saakiste palun tšekist pilti s"
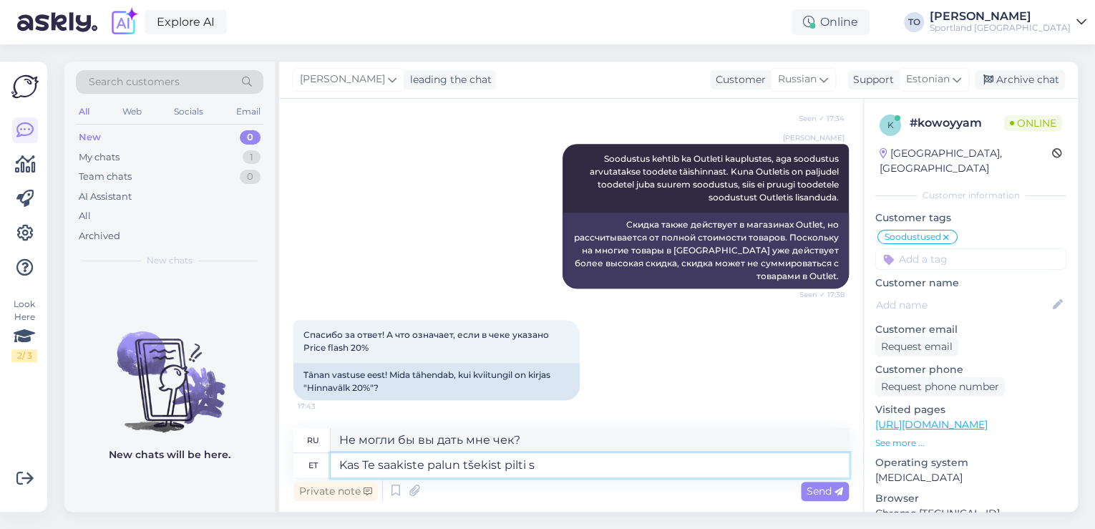
type textarea "Не могли бы вы сфотографировать чек?"
type textarea "Kas Te saakiste palun tšekist pilti saata. Ko"
type textarea "Не могли бы вы прислать мне фотографию чека?"
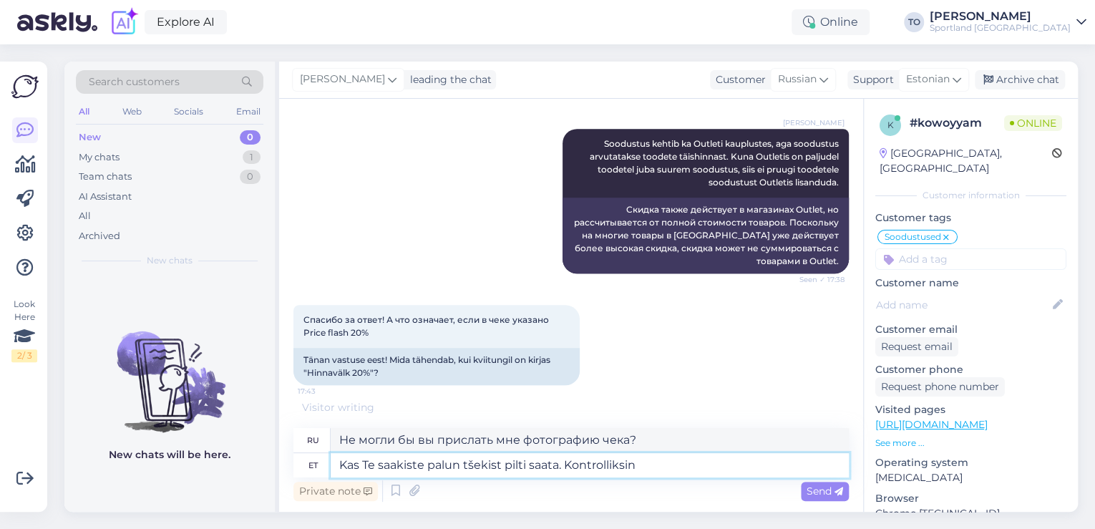
type textarea "Kas Te saakiste palun tšekist pilti saata. Kontrolliksin"
type textarea "Не могли бы вы прислать мне фотографию чека? Я бы проверил."
type textarea "Kas Te saakiste palun tšekist pilti saata. Kontrolliksin kohe"
type textarea "Не могли бы вы прислать мне фотографию чека? Я бы проверил его прямо сейчас."
type textarea "Kas Te saakiste palun tšekist pilti saata. Kontrolliksin kohe üle"
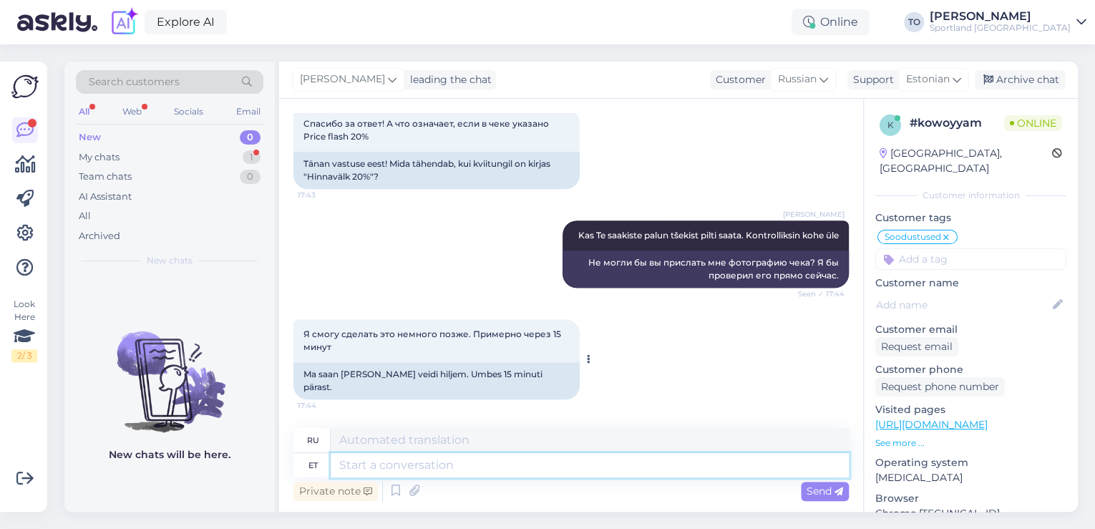
scroll to position [552, 0]
click at [501, 467] on textarea at bounding box center [590, 465] width 518 height 24
click at [484, 467] on textarea at bounding box center [590, 465] width 518 height 24
type textarea "Hästi."
type textarea "Хороший."
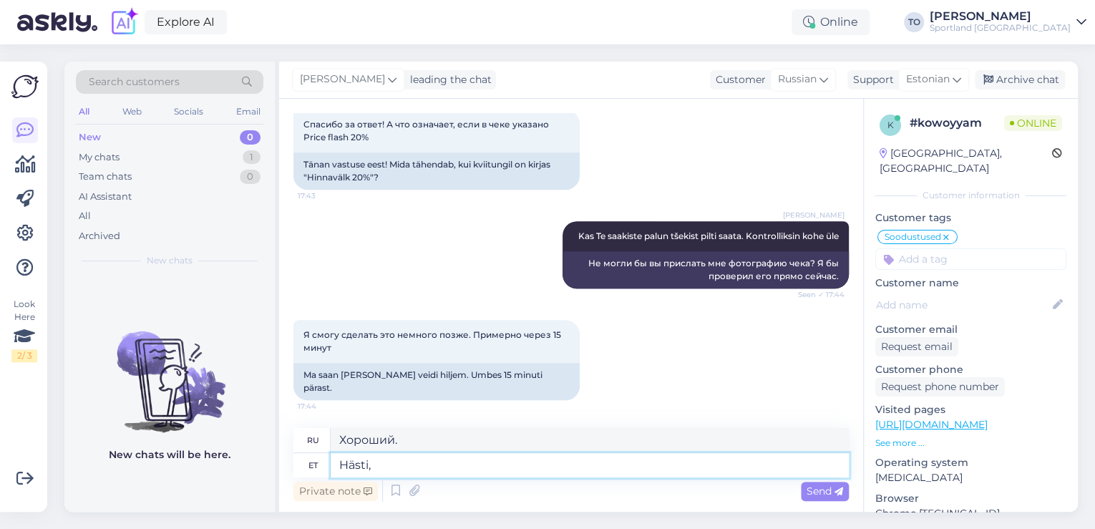
type textarea "Hästi,"
type textarea "Хорошо,"
type textarea "Hästi, lisan"
type textarea "Хорошо, я добавлю."
type textarea "Hästi, lisan juurde,"
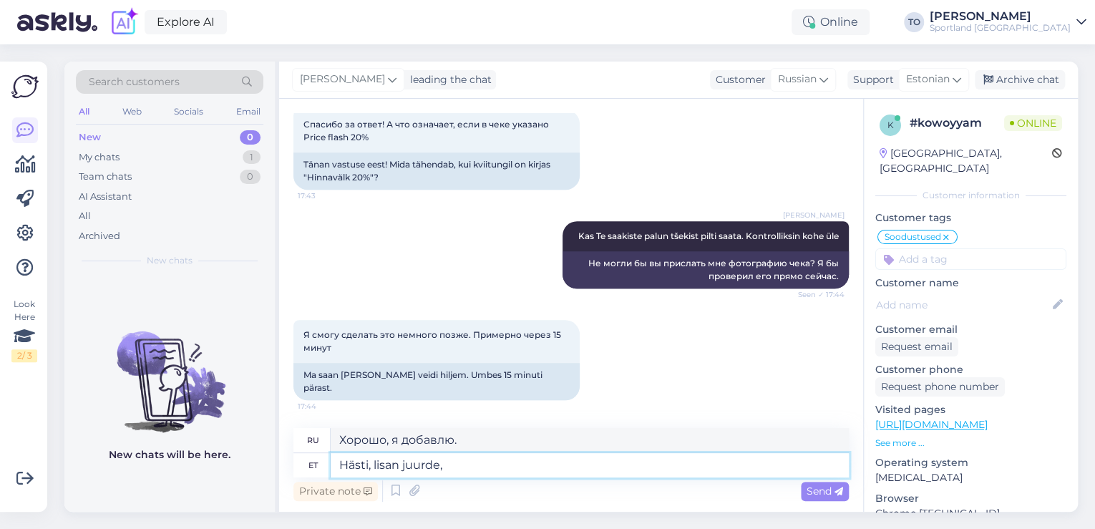
type textarea "Хорошо, я добавлю еще."
type textarea "Hästi, lisan juurde, e"
type textarea "Хорошо, я добавлю,"
type textarea "Hästi, [PERSON_NAME] juurde, et"
type textarea "Хорошо, я добавлю это."
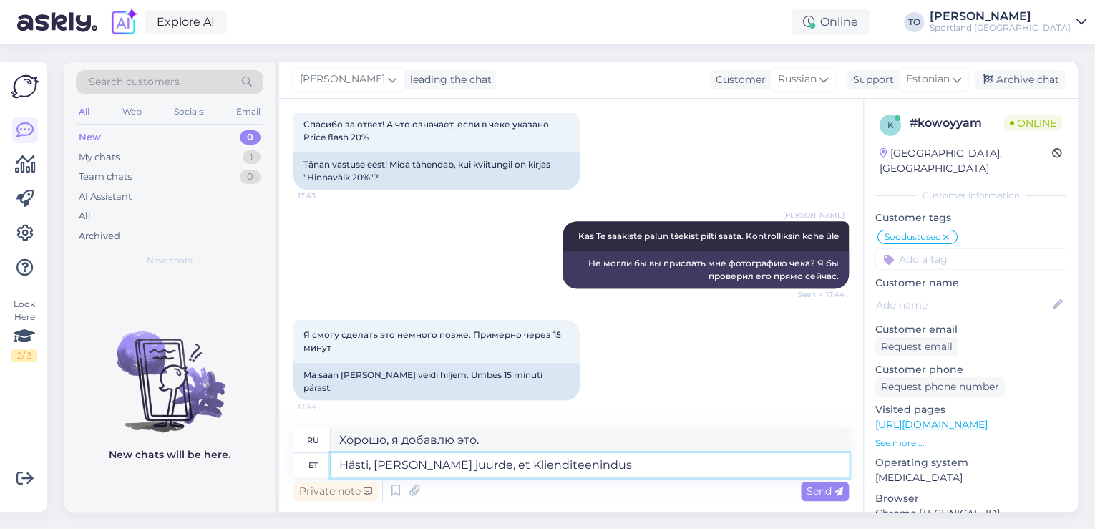
type textarea "Hästi, [PERSON_NAME] juurde, et Klienditeenindus"
type textarea "[PERSON_NAME], я добавлю, что служба поддержки клиентов"
type textarea "Hästi, lisan juurde, et Klienditeenindus töötab k"
type textarea "[PERSON_NAME], добавлю, что служба поддержки клиентов работает."
type textarea "Hästi, [PERSON_NAME] juurde, et Klienditeenindus töötab kuni"
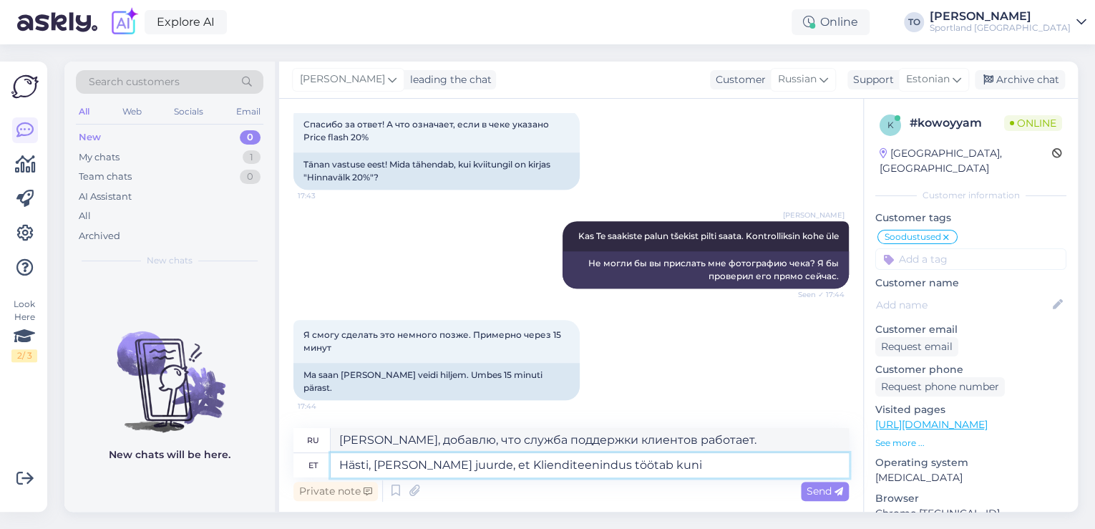
type textarea "Хорошо, я добавлю, что служба поддержки клиентов работает до"
type textarea "Hästi, [PERSON_NAME] juurde, et Klienditeenindus töötab kuni 18.00."
type textarea "[PERSON_NAME], добавлю, что служба поддержки клиентов работает до 18.00."
type textarea "Hästi, [PERSON_NAME] juurde, et Klienditeenindus töötab kuni 18.00. Võimalik, et"
type textarea "[PERSON_NAME], добавлю, что служба поддержки клиентов работает до 18.00. Возмож…"
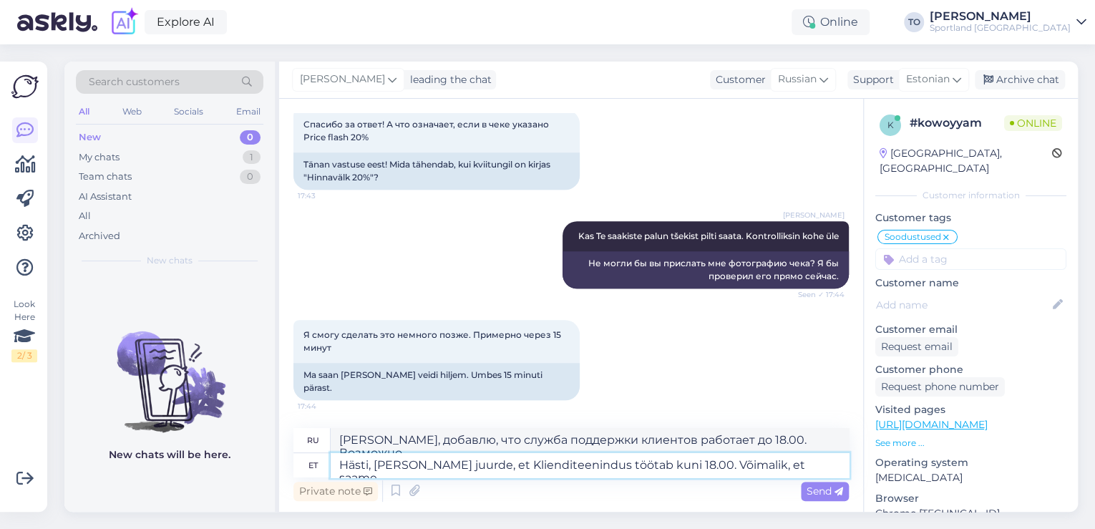
type textarea "Hästi, [PERSON_NAME] juurde, et Klienditeenindus töötab kuni 18.00. Võimalik, e…"
type textarea "[PERSON_NAME], добавлю, что служба поддержки клиентов работает до 18.00. Возмож…"
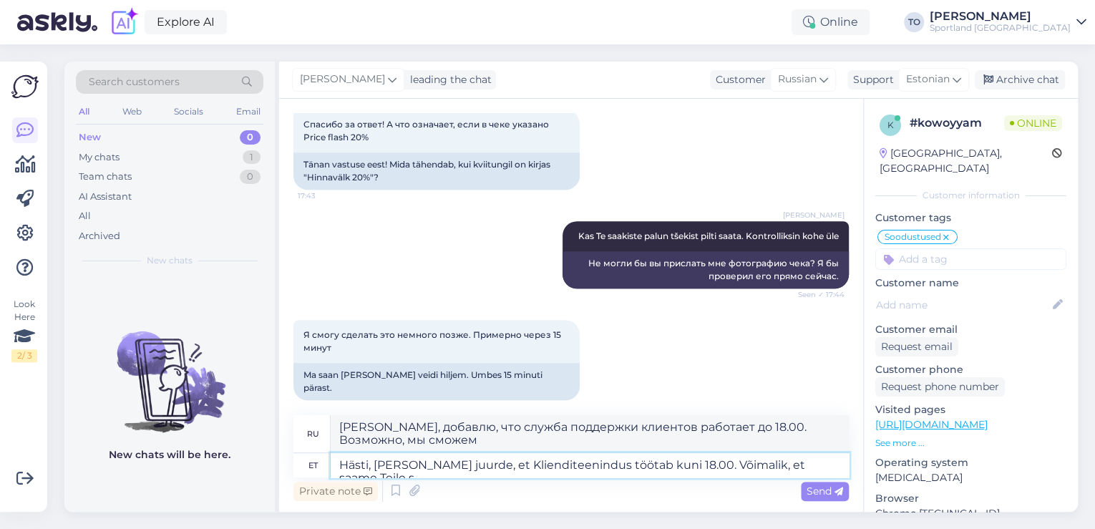
type textarea "Hästi, [PERSON_NAME] juurde, et Klienditeenindus töötab kuni 18.00. Võimalik, e…"
type textarea "[PERSON_NAME], добавлю, что служба поддержки клиентов работает до 18.00. Возмож…"
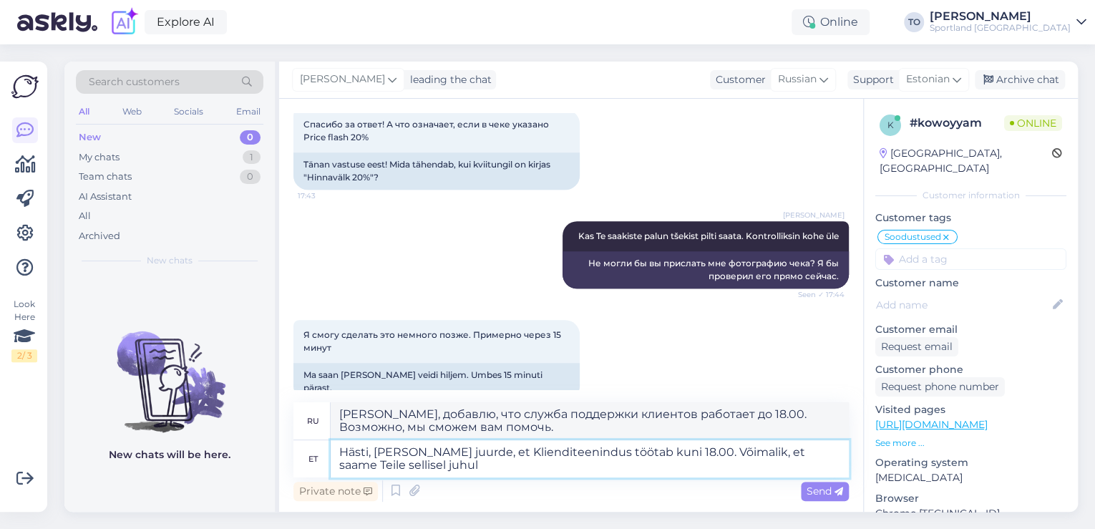
type textarea "Hästi, [PERSON_NAME] juurde, et Klienditeenindus töötab kuni 18.00. Võimalik, e…"
type textarea "[PERSON_NAME], добавлю, что служба поддержки клиентов работает до 18.00. Возмож…"
type textarea "Hästi, [PERSON_NAME] juurde, et Klienditeenindus töötab kuni 18.00. Võimalik, e…"
type textarea "[PERSON_NAME], добавлю, что служба поддержки работает до 18.00. Возможно, в это…"
type textarea "Hästi, [PERSON_NAME] juurde, et Klienditeenindus töötab kuni 18.00. Võimalik, e…"
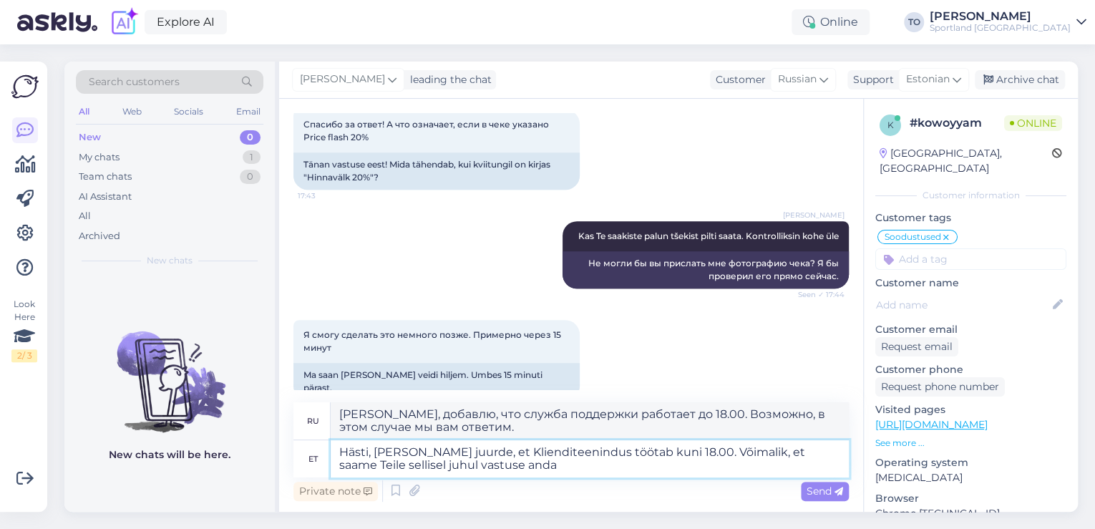
type textarea "[PERSON_NAME], добавлю, что служба поддержки клиентов работает до 18.00. Возмож…"
type textarea "Hästi, [PERSON_NAME] juurde, et Klienditeenindus töötab kuni 18.00. Võimalik, e…"
type textarea "[PERSON_NAME], добавлю, что служба поддержки работает до 18.00. Возможно, мы см…"
type textarea "Hästi, [PERSON_NAME] juurde, et Klienditeenindus töötab kuni 18.00. Võimalik, e…"
type textarea "[PERSON_NAME], добавлю, что служба поддержки работает до 18.00. В таком случае,…"
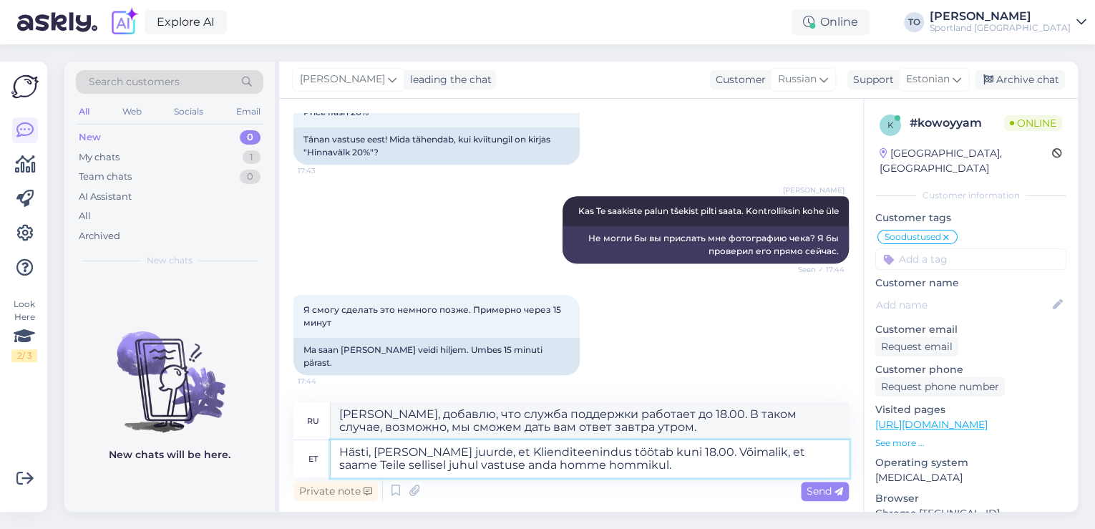
scroll to position [577, 0]
type textarea "Hästi, [PERSON_NAME] juurde, et Klienditeenindus töötab kuni 18.00. Võimalik, e…"
click at [814, 487] on span "Send" at bounding box center [824, 490] width 36 height 13
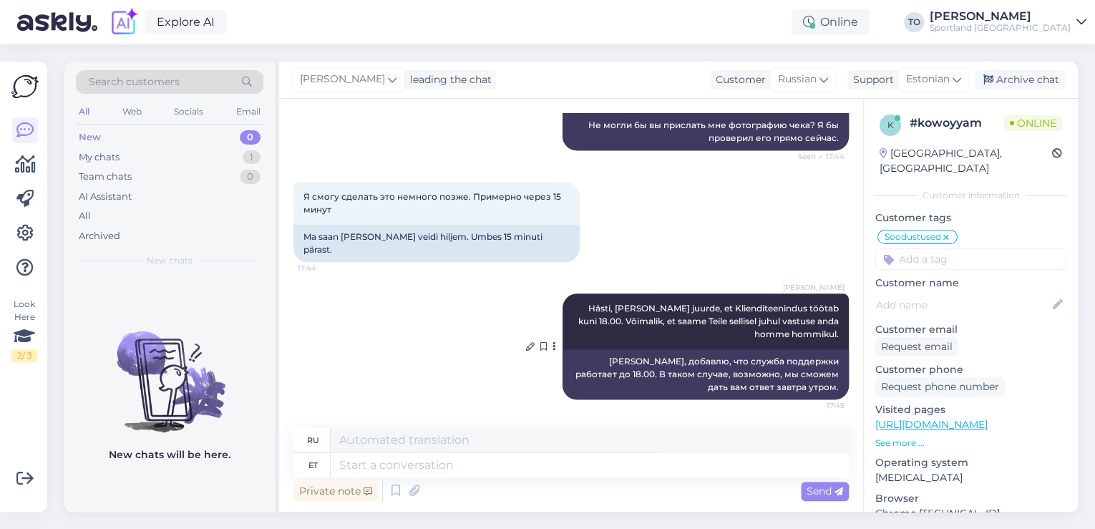
scroll to position [689, 0]
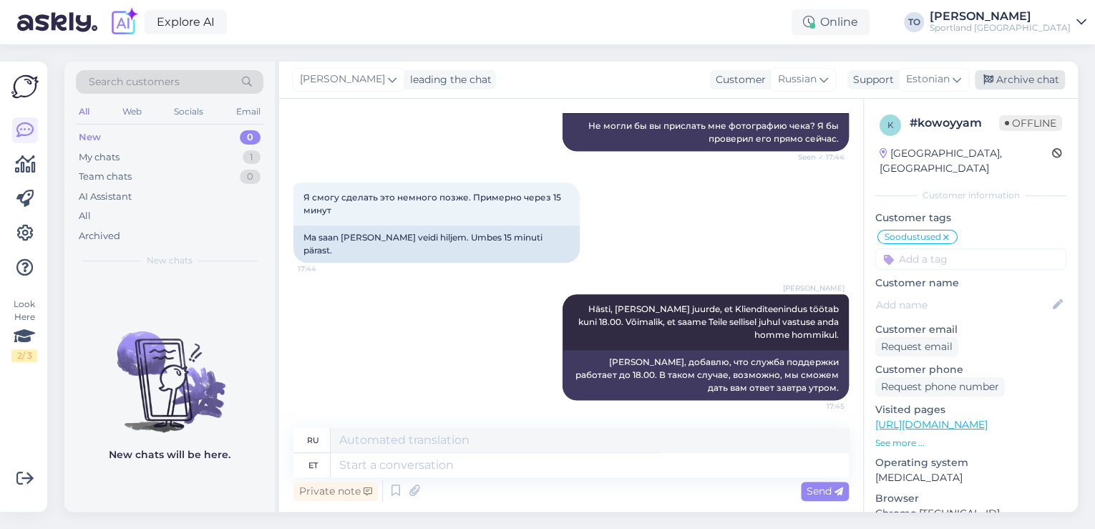
click at [1004, 79] on div "Archive chat" at bounding box center [1020, 79] width 90 height 19
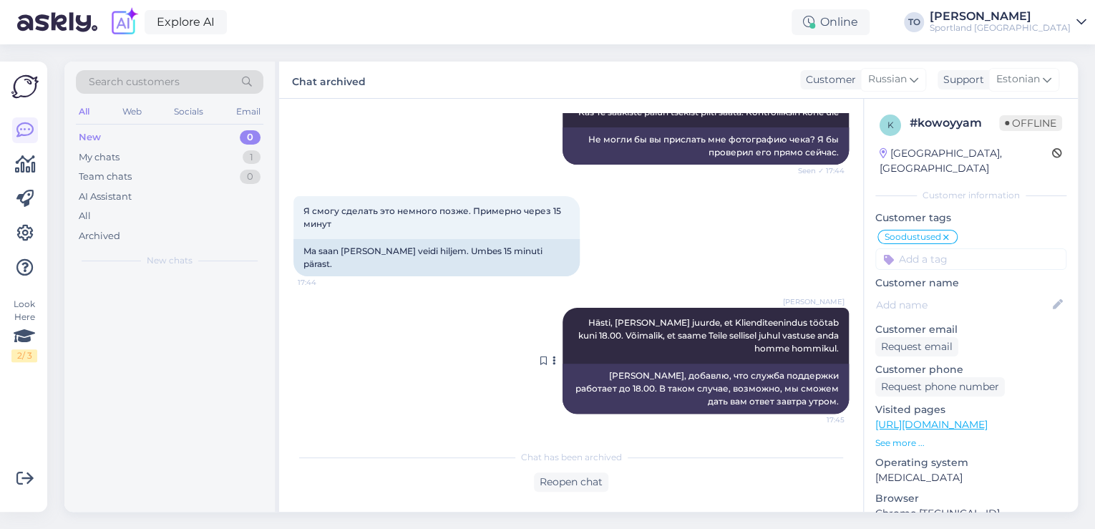
scroll to position [676, 0]
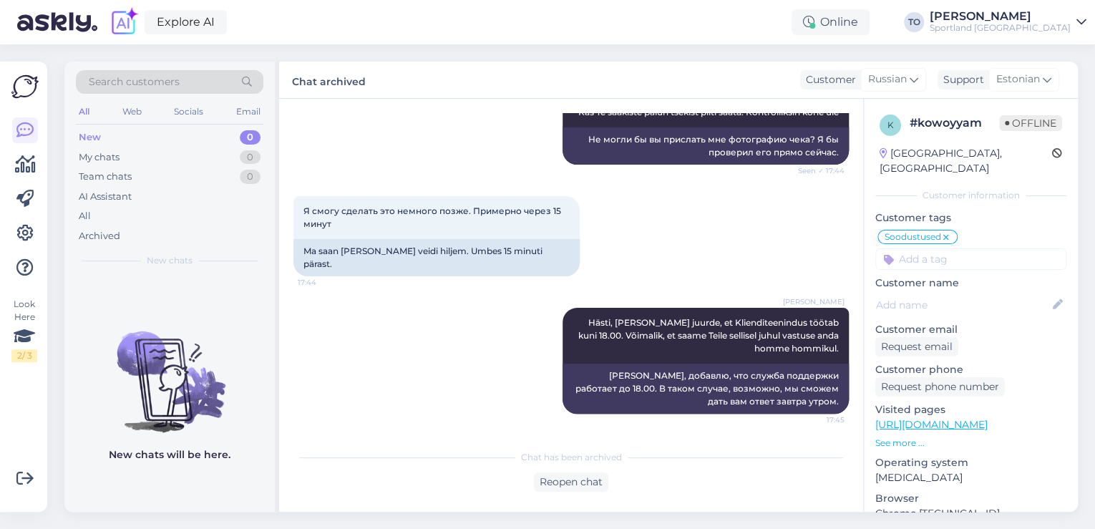
click at [1047, 16] on div "[PERSON_NAME]" at bounding box center [1000, 16] width 141 height 11
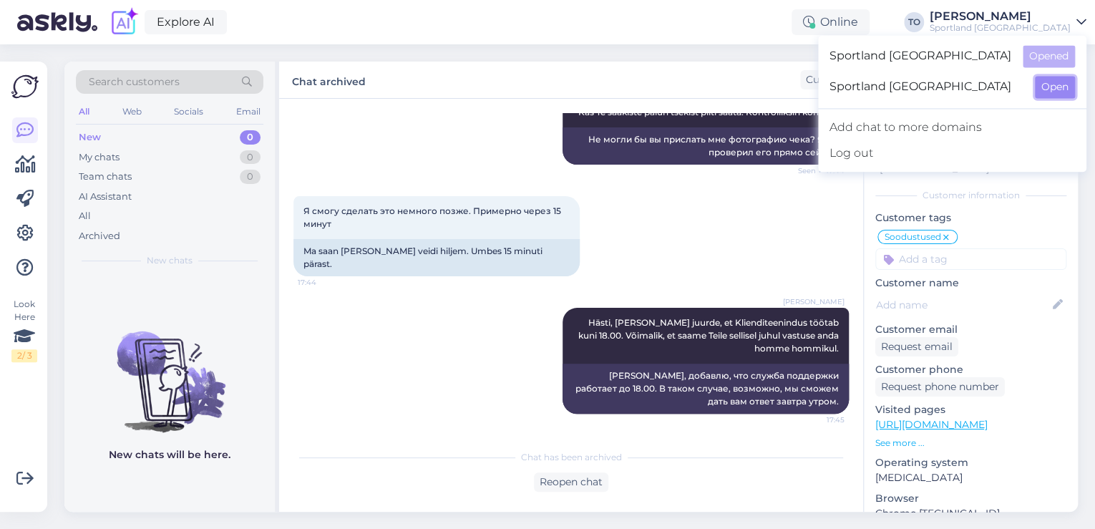
click at [1053, 79] on button "Open" at bounding box center [1055, 87] width 40 height 22
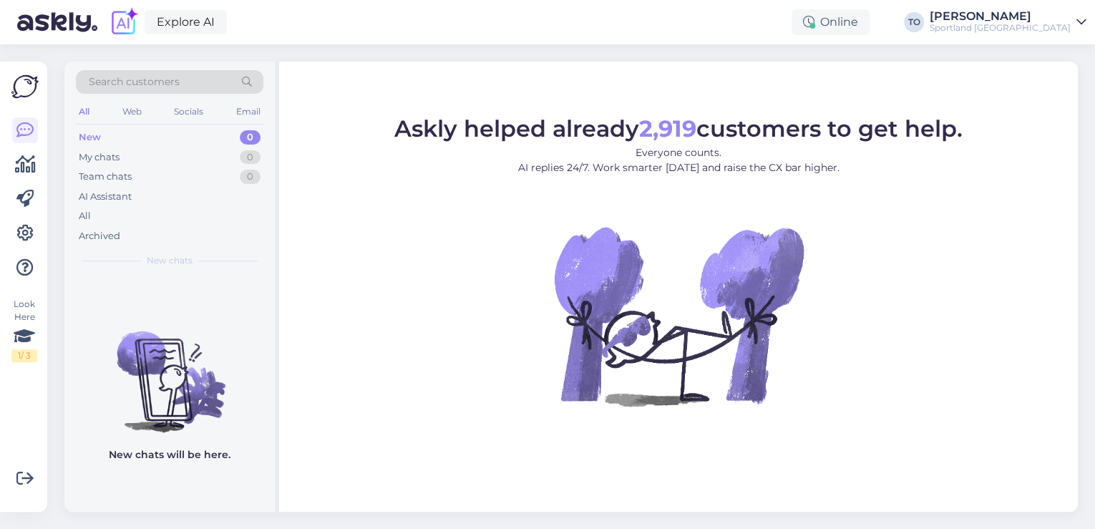
click at [1068, 23] on div "Sportland [GEOGRAPHIC_DATA]" at bounding box center [1000, 27] width 141 height 11
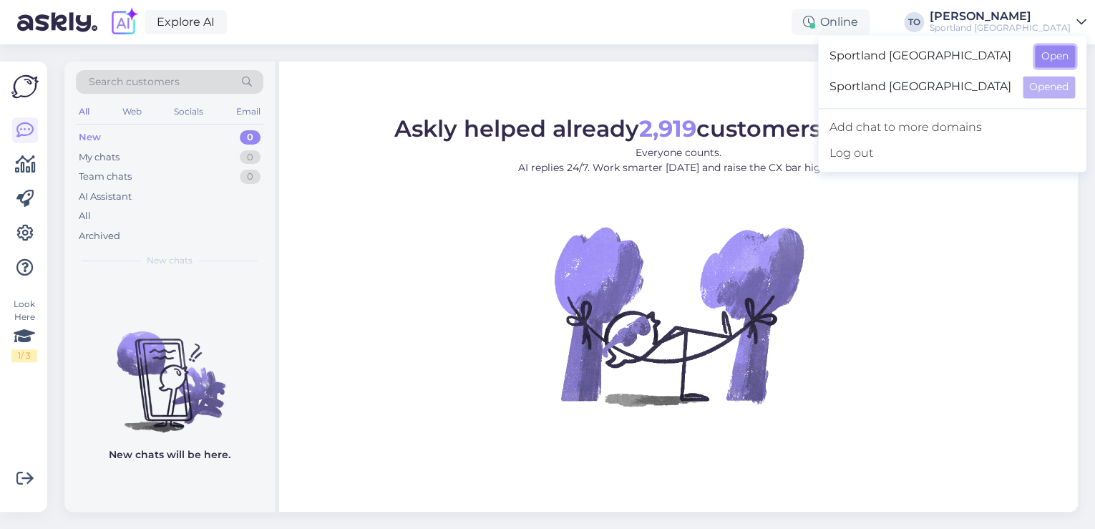
click at [1052, 52] on button "Open" at bounding box center [1055, 56] width 40 height 22
